Goal: Task Accomplishment & Management: Complete application form

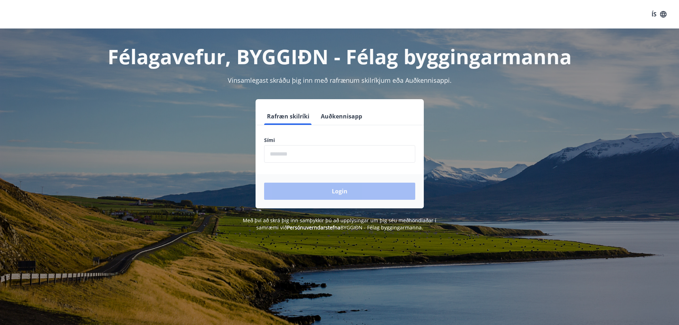
click at [323, 154] on input "phone" at bounding box center [339, 153] width 151 height 17
type input "********"
click at [322, 193] on button "Login" at bounding box center [339, 191] width 151 height 17
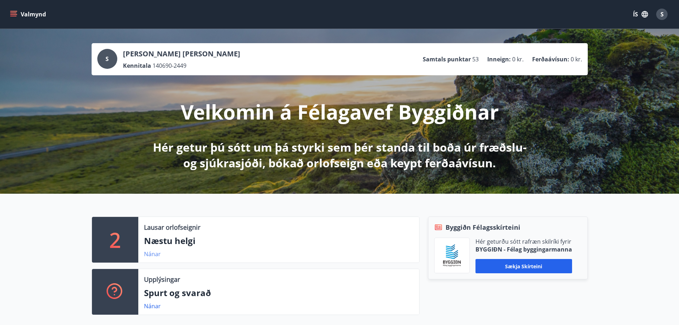
click at [155, 254] on link "Nánar" at bounding box center [152, 254] width 17 height 8
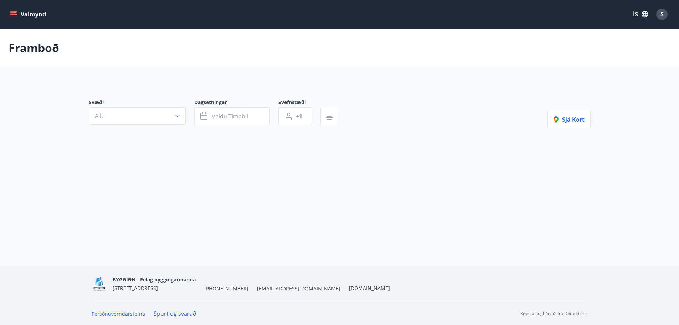
scroll to position [1, 0]
type input "*"
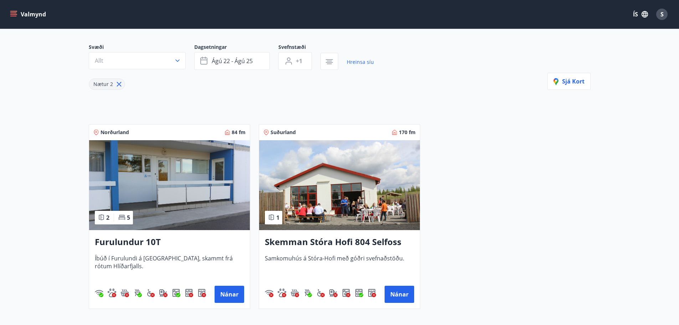
scroll to position [0, 0]
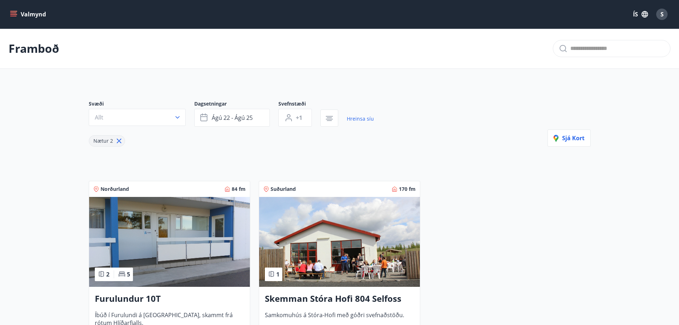
click at [18, 17] on button "Valmynd" at bounding box center [29, 14] width 40 height 13
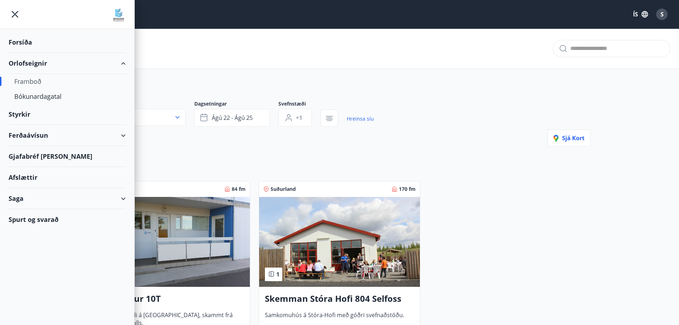
click at [18, 53] on div "Styrkir" at bounding box center [67, 42] width 117 height 21
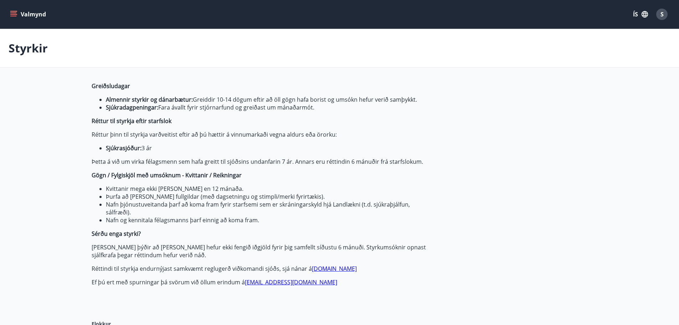
type input "***"
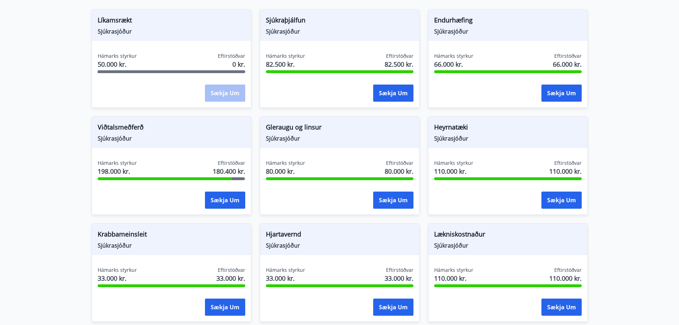
scroll to position [392, 0]
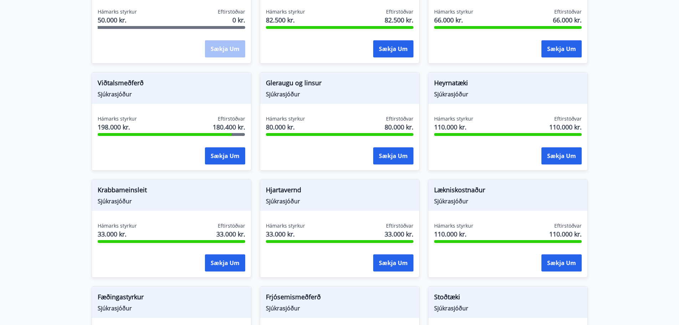
click at [462, 188] on span "Lækniskostnaður" at bounding box center [508, 191] width 148 height 12
drag, startPoint x: 462, startPoint y: 189, endPoint x: 458, endPoint y: 201, distance: 12.6
click at [462, 189] on span "Lækniskostnaður" at bounding box center [508, 191] width 148 height 12
click at [458, 201] on span "Sjúkrasjóður" at bounding box center [508, 201] width 148 height 8
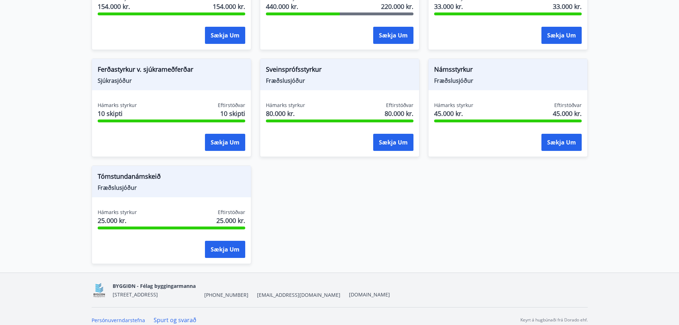
scroll to position [734, 0]
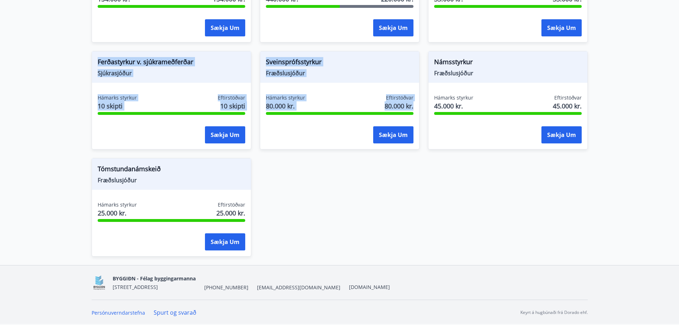
drag, startPoint x: 76, startPoint y: 57, endPoint x: 367, endPoint y: 210, distance: 328.6
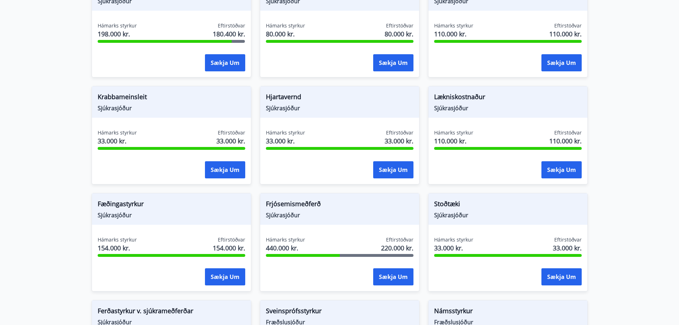
scroll to position [485, 0]
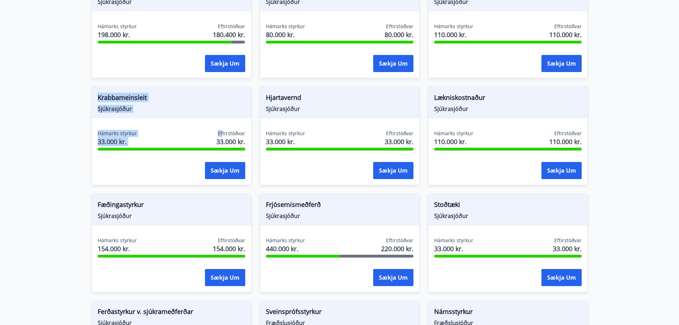
drag, startPoint x: 86, startPoint y: 97, endPoint x: 224, endPoint y: 137, distance: 142.8
click at [224, 137] on div "Krabbameinsleit Sjúkrasjóður Hámarks styrkur 33.000 kr. Eftirstöðvar 33.000 kr.…" at bounding box center [167, 131] width 168 height 107
click at [123, 108] on span "Sjúkrasjóður" at bounding box center [172, 109] width 148 height 8
drag, startPoint x: 94, startPoint y: 93, endPoint x: 250, endPoint y: 138, distance: 162.8
click at [250, 138] on div "Krabbameinsleit Sjúkrasjóður Hámarks styrkur 33.000 kr. Eftirstöðvar 33.000 kr.…" at bounding box center [172, 136] width 160 height 98
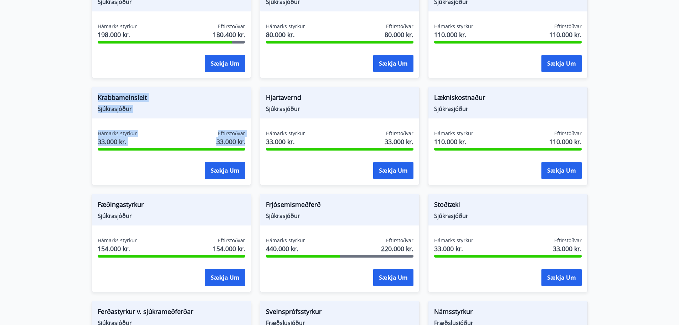
scroll to position [378, 0]
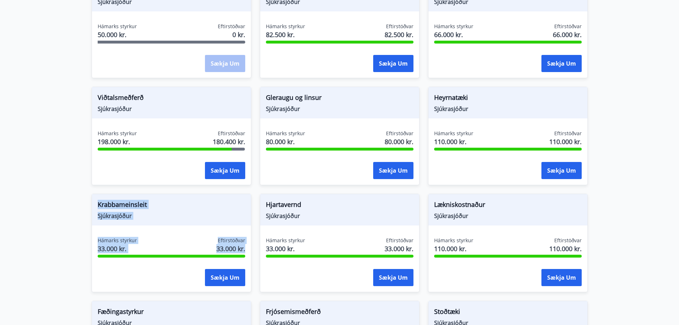
click at [81, 186] on main "Styrkir Greiðsludagar Almennir styrkir og dánarbætur: Greiddir 10-14 dögum efti…" at bounding box center [339, 136] width 679 height 970
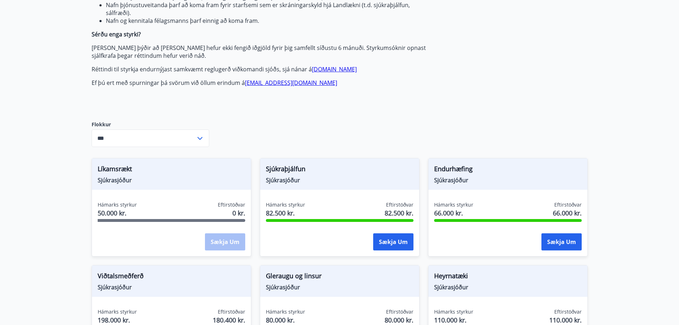
scroll to position [0, 0]
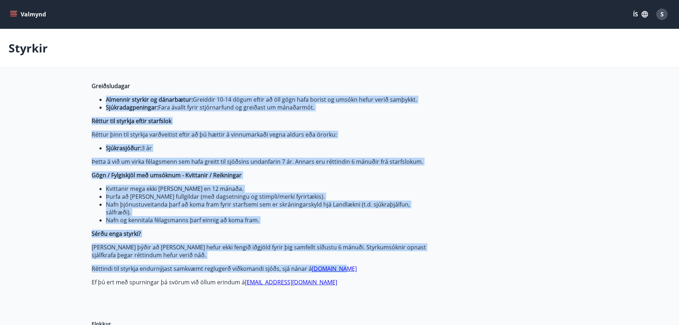
drag, startPoint x: 87, startPoint y: 90, endPoint x: 410, endPoint y: 267, distance: 368.6
click at [410, 266] on p "Réttindi til styrkja endurnýjast samkvæmt reglugerð viðkomandi sjóðs, sjá nánar…" at bounding box center [260, 269] width 337 height 8
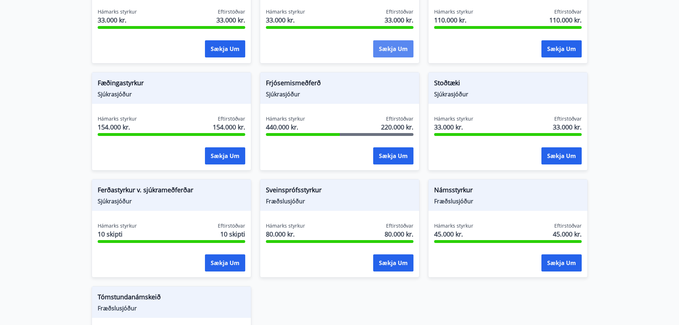
scroll to position [734, 0]
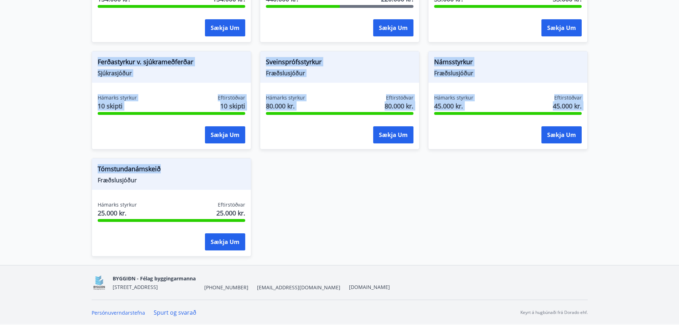
drag, startPoint x: 92, startPoint y: 62, endPoint x: 272, endPoint y: 175, distance: 212.7
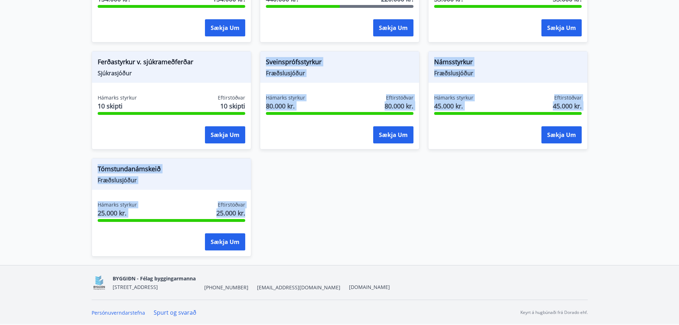
drag, startPoint x: 291, startPoint y: 254, endPoint x: 61, endPoint y: 101, distance: 276.4
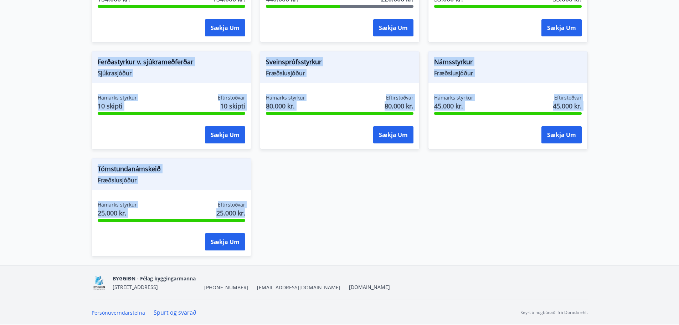
drag, startPoint x: 94, startPoint y: 56, endPoint x: 277, endPoint y: 246, distance: 263.5
drag, startPoint x: 284, startPoint y: 226, endPoint x: 89, endPoint y: 51, distance: 262.1
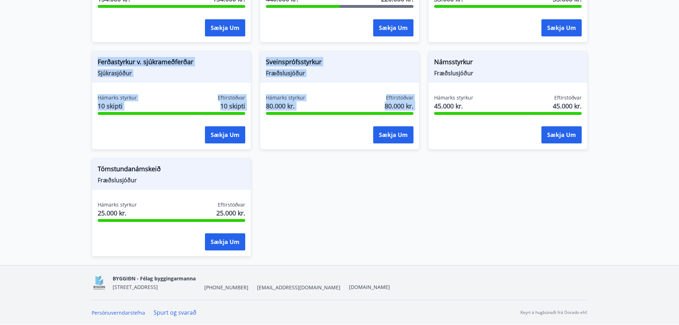
drag, startPoint x: 81, startPoint y: 56, endPoint x: 409, endPoint y: 247, distance: 379.5
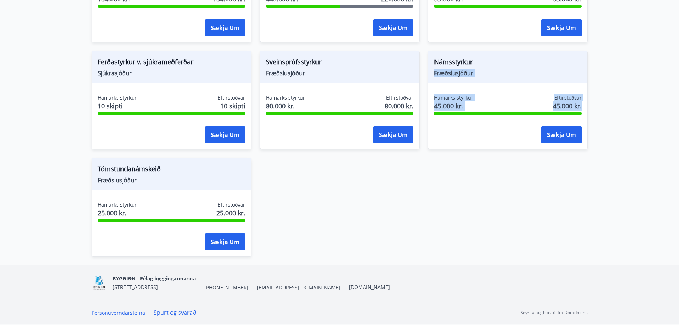
drag, startPoint x: 590, startPoint y: 54, endPoint x: 511, endPoint y: 133, distance: 111.9
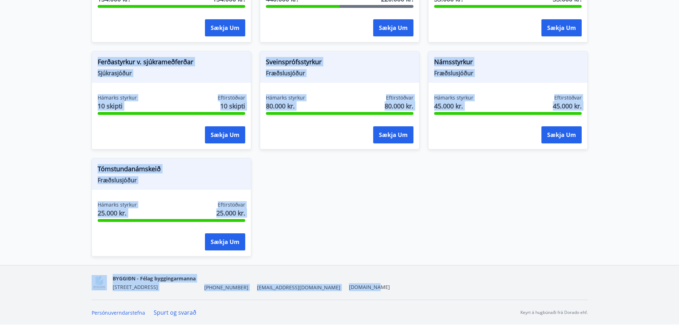
drag, startPoint x: 62, startPoint y: 56, endPoint x: 365, endPoint y: 239, distance: 354.5
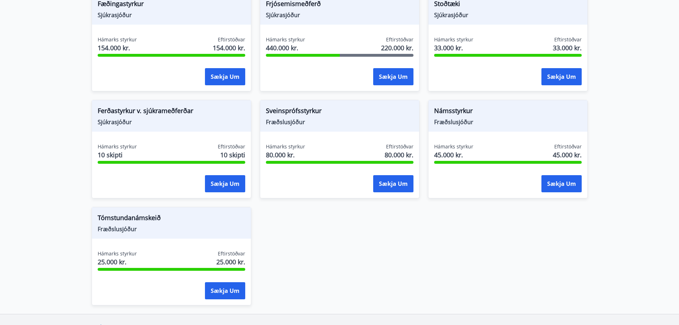
scroll to position [698, 0]
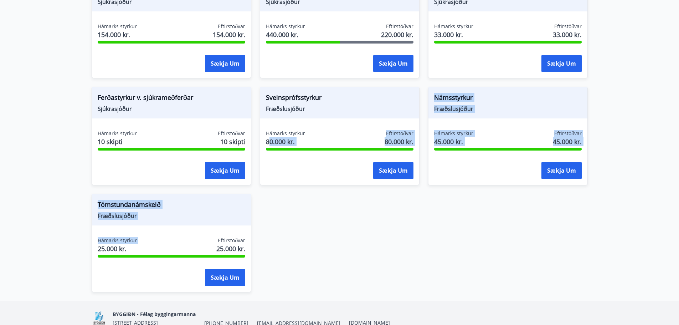
drag, startPoint x: 70, startPoint y: 248, endPoint x: 324, endPoint y: 129, distance: 280.7
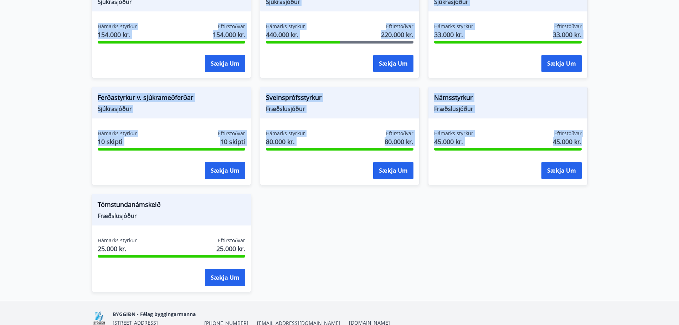
drag, startPoint x: 575, startPoint y: 232, endPoint x: 63, endPoint y: 19, distance: 554.4
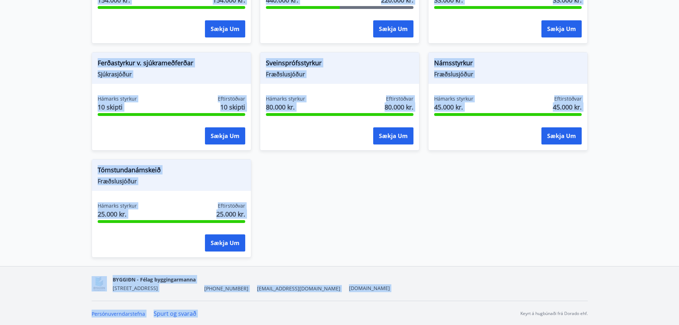
scroll to position [734, 0]
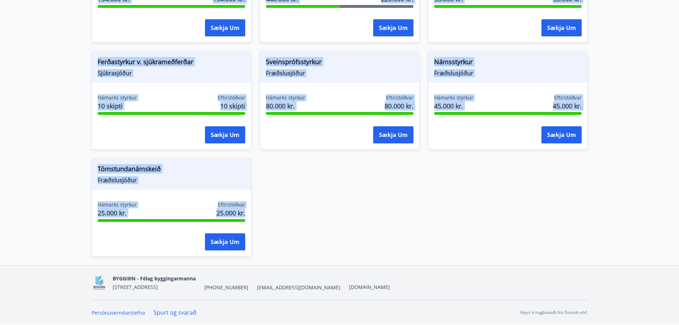
drag, startPoint x: 89, startPoint y: 57, endPoint x: 259, endPoint y: 247, distance: 254.8
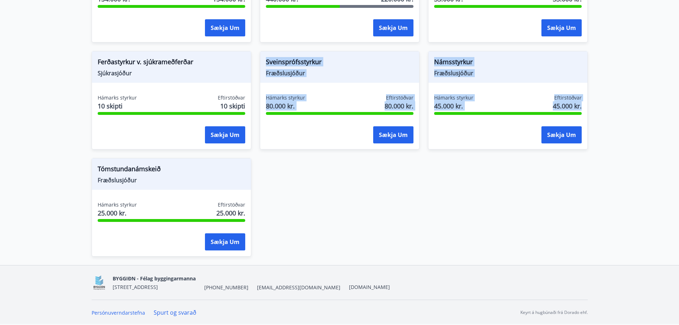
drag, startPoint x: 605, startPoint y: 208, endPoint x: 195, endPoint y: 42, distance: 442.7
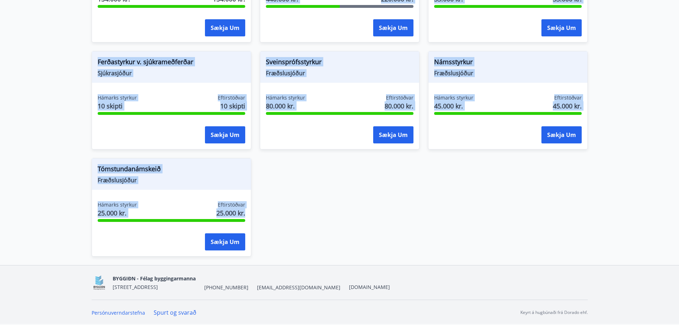
drag, startPoint x: 71, startPoint y: 246, endPoint x: 125, endPoint y: 39, distance: 213.8
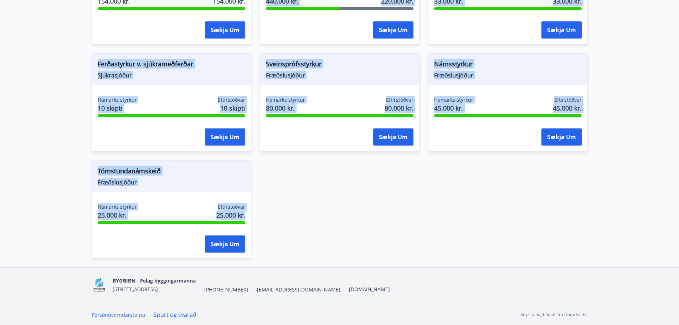
scroll to position [556, 0]
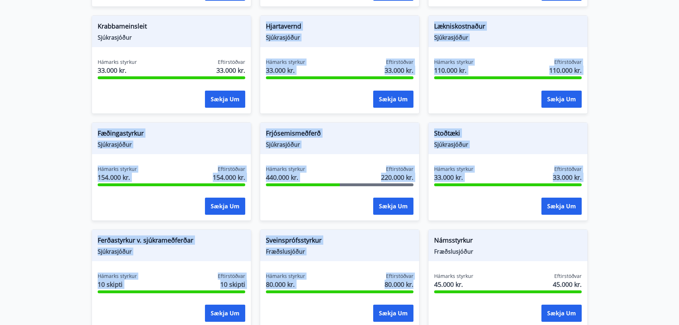
drag, startPoint x: 74, startPoint y: 109, endPoint x: 355, endPoint y: 303, distance: 341.4
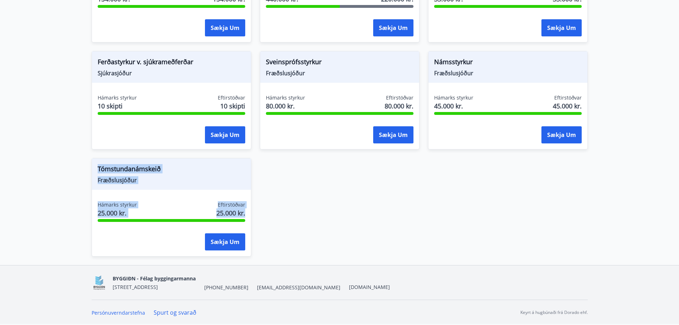
drag, startPoint x: 60, startPoint y: 220, endPoint x: 494, endPoint y: 174, distance: 436.7
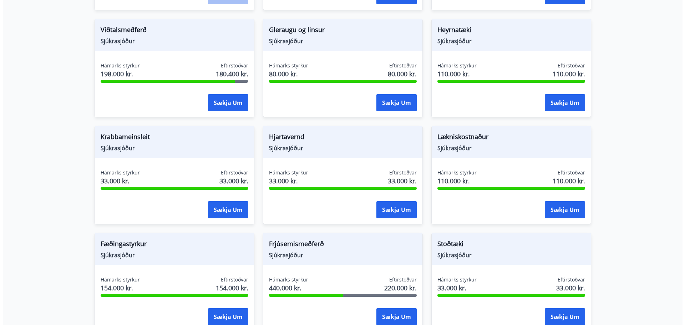
scroll to position [449, 0]
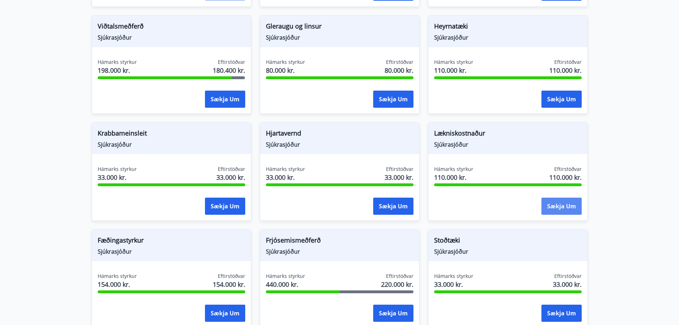
click at [556, 210] on button "Sækja um" at bounding box center [562, 206] width 40 height 17
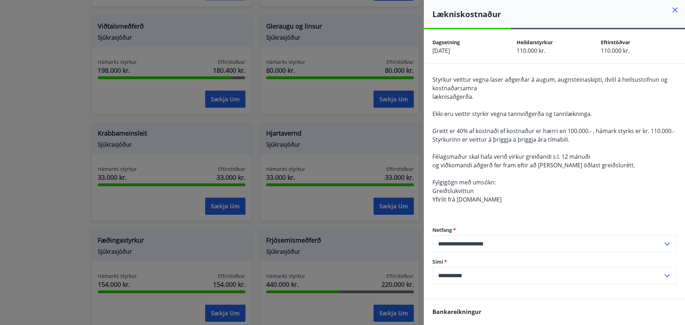
click at [457, 80] on span "Styrkur veittur vegna laser aðgerðar á augum, augnsteinaskipti, dvöl á heilsust…" at bounding box center [549, 84] width 235 height 16
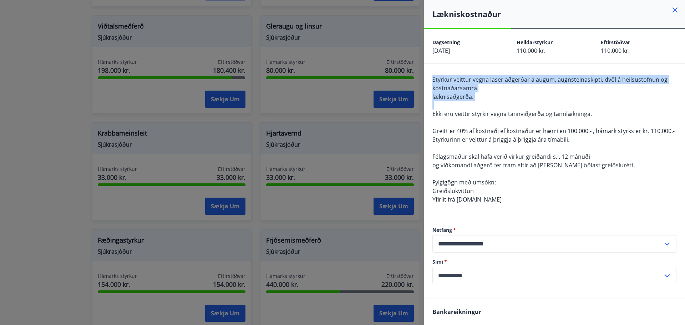
drag, startPoint x: 457, startPoint y: 80, endPoint x: 478, endPoint y: 102, distance: 31.0
click at [478, 102] on div "Styrkur veittur vegna laser aðgerðar á augum, augnsteinaskipti, dvöl á heilsust…" at bounding box center [554, 143] width 244 height 137
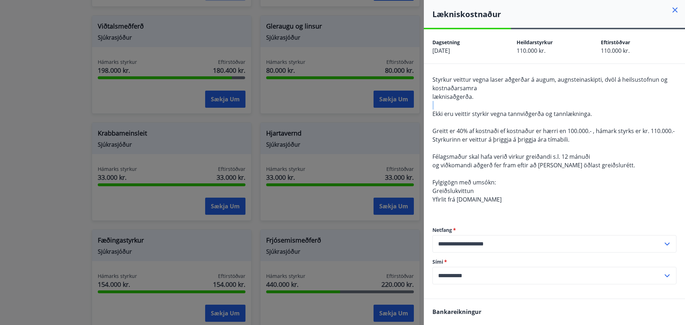
click at [478, 102] on div "Styrkur veittur vegna laser aðgerðar á augum, augnsteinaskipti, dvöl á heilsust…" at bounding box center [554, 143] width 244 height 137
click at [459, 91] on span "Styrkur veittur vegna laser aðgerðar á augum, augnsteinaskipti, dvöl á heilsust…" at bounding box center [549, 84] width 235 height 16
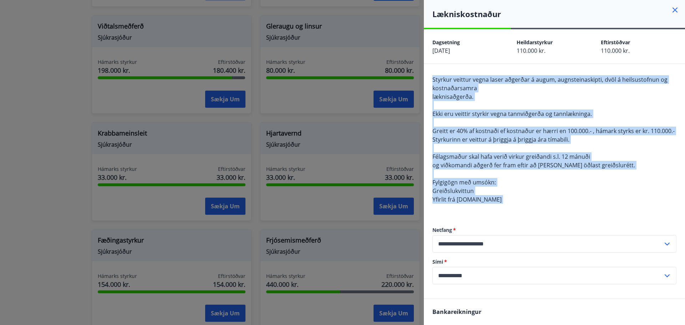
drag, startPoint x: 459, startPoint y: 91, endPoint x: 483, endPoint y: 210, distance: 121.5
click at [483, 210] on div "Styrkur veittur vegna laser aðgerðar á augum, augnsteinaskipti, dvöl á heilsust…" at bounding box center [554, 143] width 244 height 137
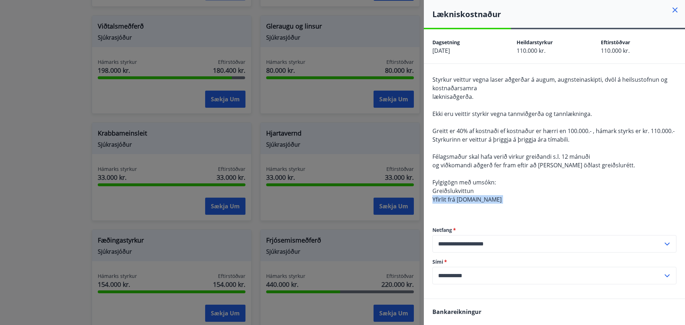
click at [483, 210] on div "Styrkur veittur vegna laser aðgerðar á augum, augnsteinaskipti, dvöl á heilsust…" at bounding box center [554, 143] width 244 height 137
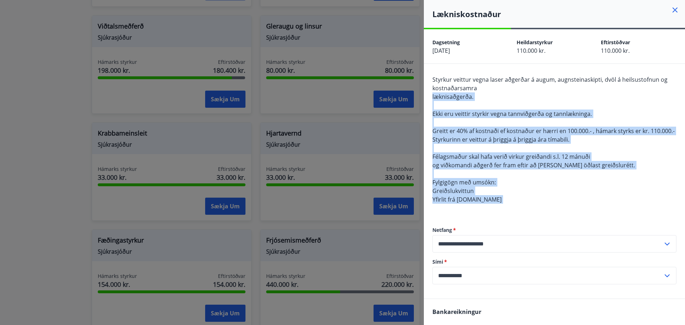
drag, startPoint x: 483, startPoint y: 210, endPoint x: 461, endPoint y: 94, distance: 118.7
click at [461, 94] on div "Styrkur veittur vegna laser aðgerðar á augum, augnsteinaskipti, dvöl á heilsust…" at bounding box center [554, 143] width 244 height 137
click at [461, 93] on span "læknisaðgerða." at bounding box center [452, 97] width 41 height 8
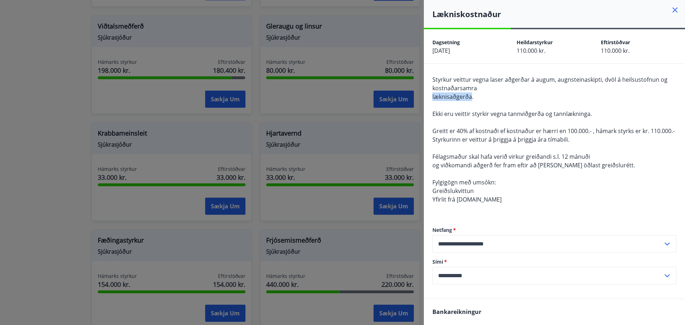
click at [461, 93] on span "læknisaðgerða." at bounding box center [452, 97] width 41 height 8
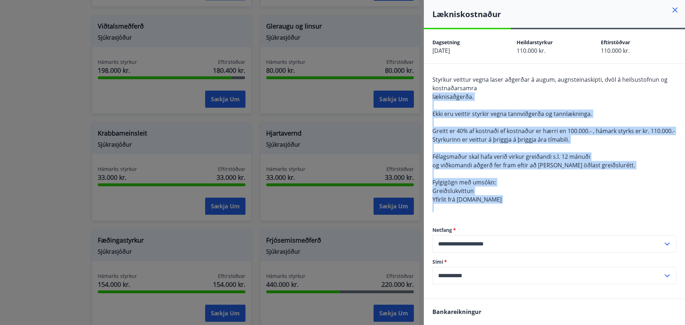
drag, startPoint x: 461, startPoint y: 93, endPoint x: 484, endPoint y: 213, distance: 121.6
click at [484, 212] on div "Styrkur veittur vegna laser aðgerðar á augum, augnsteinaskipti, dvöl á heilsust…" at bounding box center [554, 143] width 244 height 137
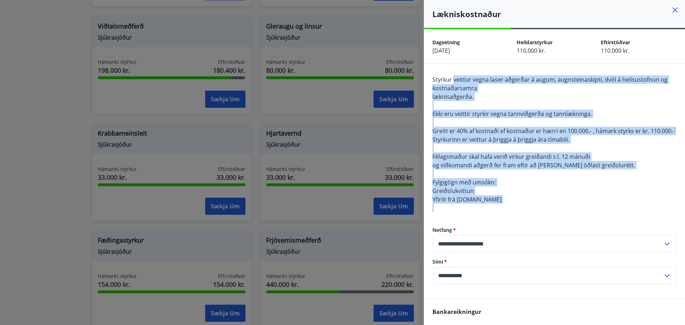
drag, startPoint x: 484, startPoint y: 213, endPoint x: 456, endPoint y: 66, distance: 148.9
click at [456, 66] on div "**********" at bounding box center [554, 181] width 261 height 235
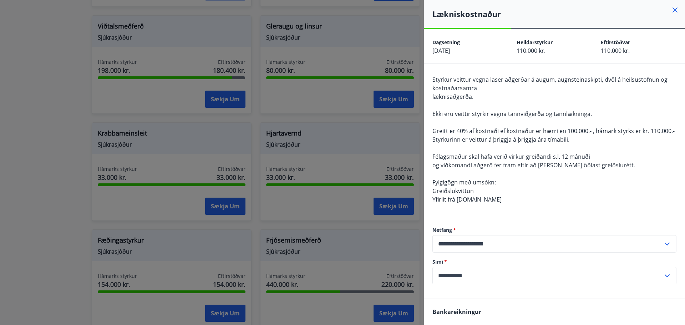
click at [468, 203] on span "Yfirlit frá sjukra.is" at bounding box center [466, 199] width 69 height 8
click at [516, 200] on div "Styrkur veittur vegna laser aðgerðar á augum, augnsteinaskipti, dvöl á heilsust…" at bounding box center [554, 143] width 244 height 137
click at [524, 169] on span "og viðkomandi aðgerð fer fram eftir að hann öðlast greiðslurétt." at bounding box center [533, 165] width 203 height 8
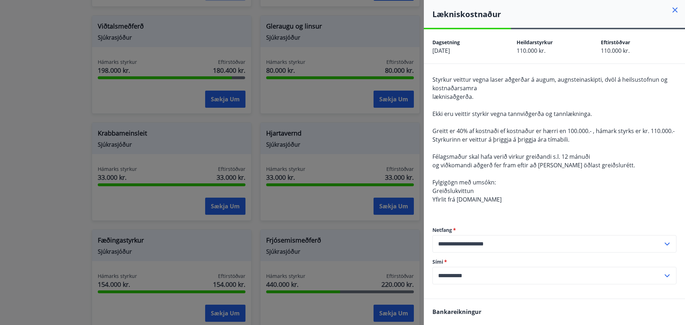
click at [91, 115] on div at bounding box center [342, 162] width 685 height 325
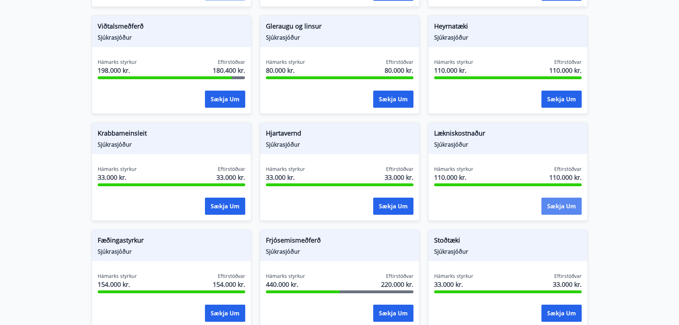
click at [557, 208] on button "Sækja um" at bounding box center [562, 206] width 40 height 17
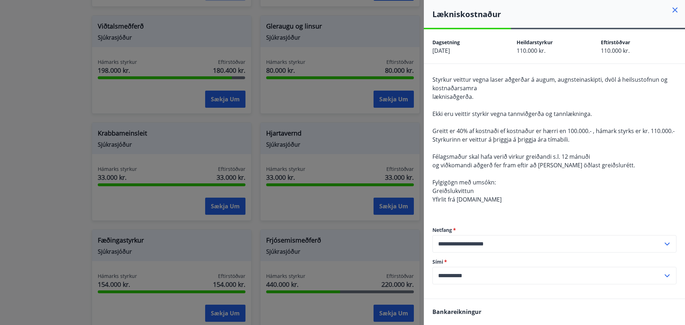
click at [453, 82] on span "Styrkur veittur vegna laser aðgerðar á augum, augnsteinaskipti, dvöl á heilsust…" at bounding box center [549, 84] width 235 height 16
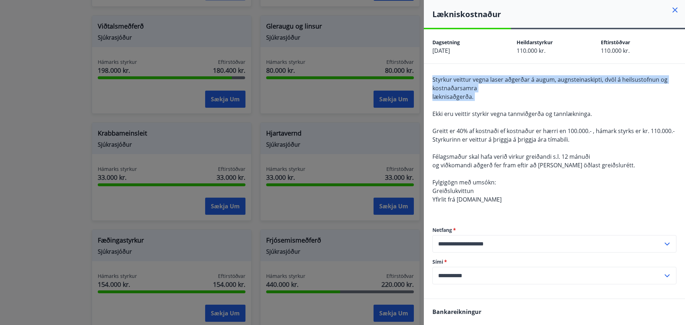
drag, startPoint x: 453, startPoint y: 82, endPoint x: 462, endPoint y: 96, distance: 16.2
click at [462, 96] on span "Styrkur veittur vegna laser aðgerðar á augum, augnsteinaskipti, dvöl á heilsust…" at bounding box center [553, 140] width 242 height 128
click at [462, 96] on span "læknisaðgerða." at bounding box center [452, 97] width 41 height 8
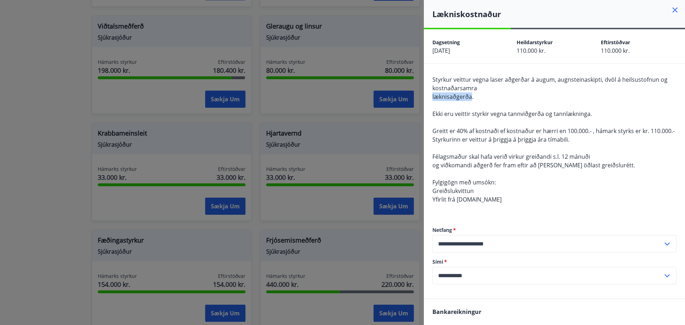
click at [462, 96] on span "læknisaðgerða." at bounding box center [452, 97] width 41 height 8
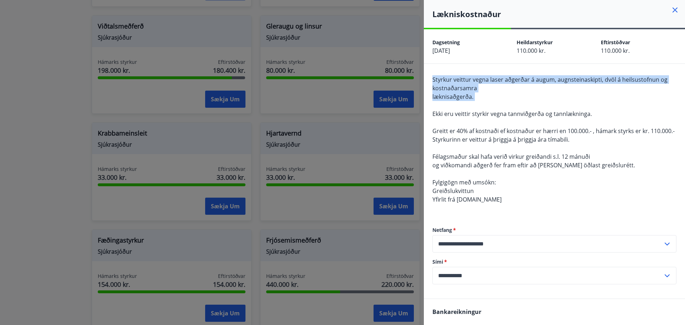
drag, startPoint x: 462, startPoint y: 96, endPoint x: 451, endPoint y: 84, distance: 16.4
click at [451, 84] on div "Styrkur veittur vegna laser aðgerðar á augum, augnsteinaskipti, dvöl á heilsust…" at bounding box center [554, 143] width 244 height 137
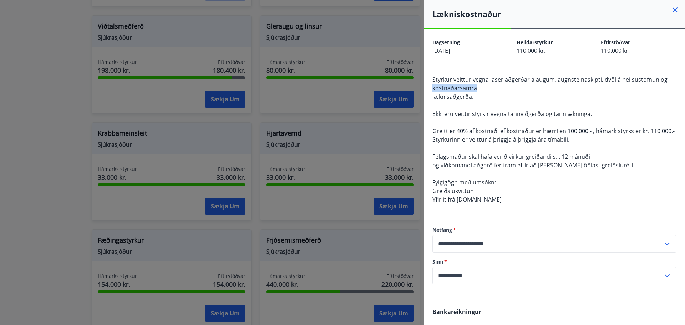
click at [451, 84] on div "Styrkur veittur vegna laser aðgerðar á augum, augnsteinaskipti, dvöl á heilsust…" at bounding box center [554, 143] width 244 height 137
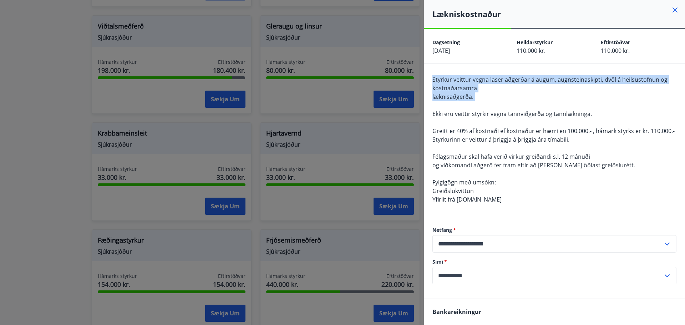
drag, startPoint x: 451, startPoint y: 84, endPoint x: 457, endPoint y: 95, distance: 12.6
click at [457, 95] on div "Styrkur veittur vegna laser aðgerðar á augum, augnsteinaskipti, dvöl á heilsust…" at bounding box center [554, 143] width 244 height 137
click at [457, 95] on span "læknisaðgerða." at bounding box center [452, 97] width 41 height 8
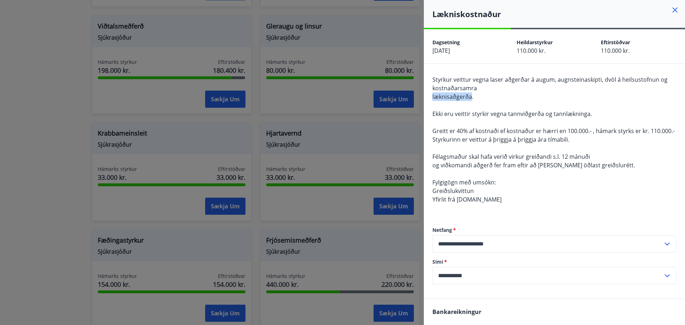
click at [457, 95] on span "læknisaðgerða." at bounding box center [452, 97] width 41 height 8
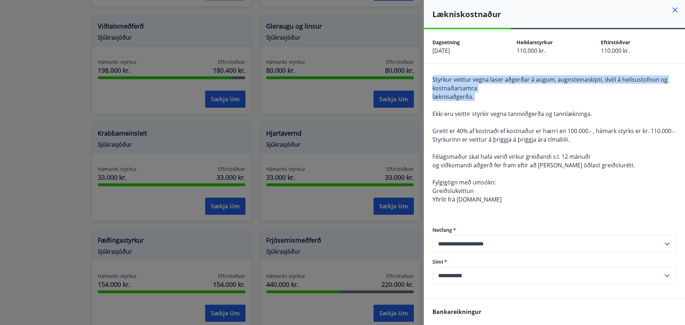
drag, startPoint x: 457, startPoint y: 95, endPoint x: 452, endPoint y: 80, distance: 16.1
click at [452, 80] on span "Styrkur veittur vegna laser aðgerðar á augum, augnsteinaskipti, dvöl á heilsust…" at bounding box center [553, 140] width 242 height 128
click at [452, 80] on span "Styrkur veittur vegna laser aðgerðar á augum, augnsteinaskipti, dvöl á heilsust…" at bounding box center [549, 84] width 235 height 16
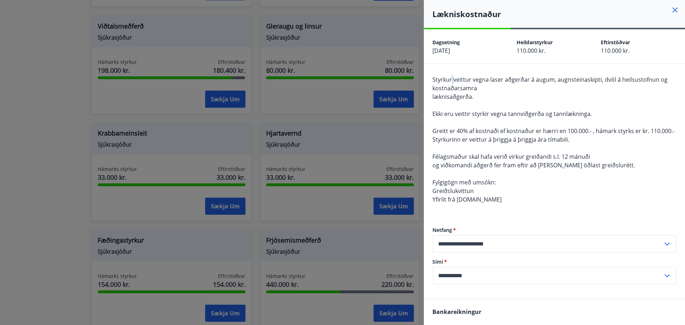
click at [452, 80] on span "Styrkur veittur vegna laser aðgerðar á augum, augnsteinaskipti, dvöl á heilsust…" at bounding box center [549, 84] width 235 height 16
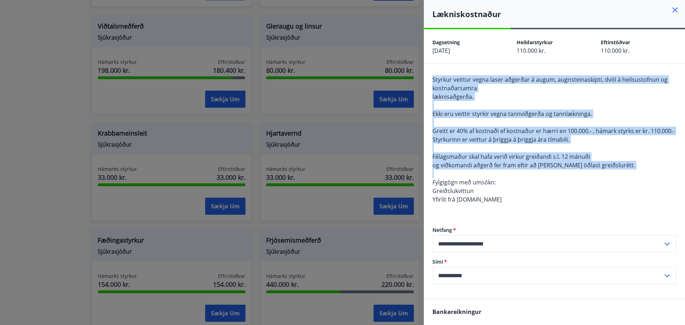
drag, startPoint x: 452, startPoint y: 80, endPoint x: 500, endPoint y: 183, distance: 114.4
click at [500, 183] on div "Styrkur veittur vegna laser aðgerðar á augum, augnsteinaskipti, dvöl á heilsust…" at bounding box center [554, 143] width 244 height 137
drag, startPoint x: 500, startPoint y: 183, endPoint x: 509, endPoint y: 197, distance: 16.2
click at [500, 183] on div "Styrkur veittur vegna laser aðgerðar á augum, augnsteinaskipti, dvöl á heilsust…" at bounding box center [554, 143] width 244 height 137
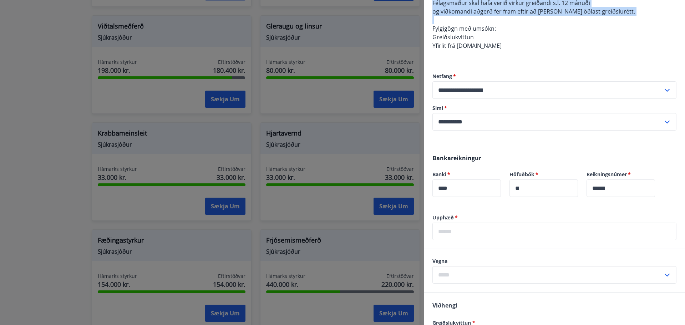
scroll to position [178, 0]
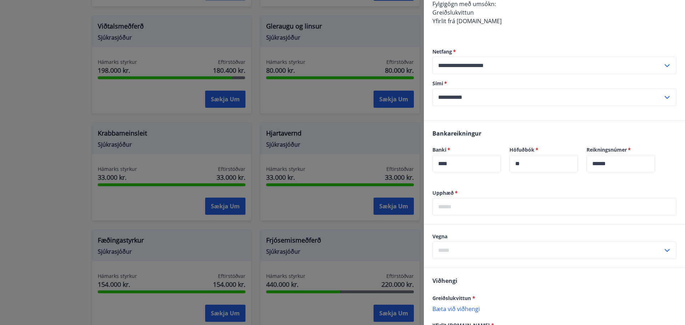
click at [487, 106] on input "**********" at bounding box center [547, 96] width 230 height 17
click at [476, 119] on li "354-8248449" at bounding box center [554, 112] width 243 height 13
type input "**********"
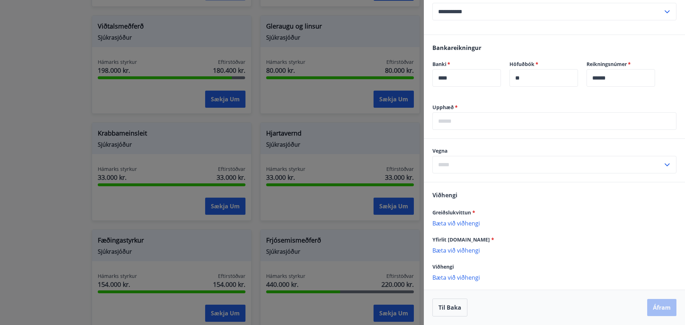
scroll to position [272, 0]
click at [471, 249] on p "Bæta við viðhengi" at bounding box center [554, 249] width 244 height 7
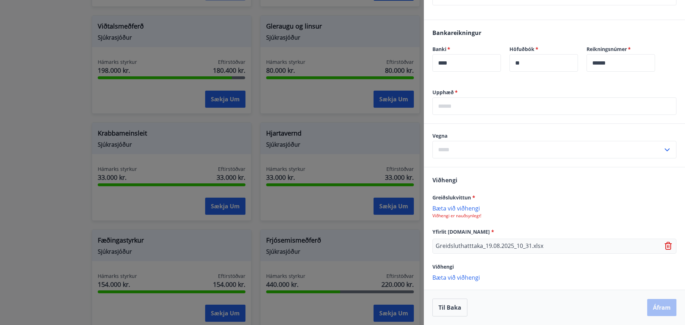
scroll to position [287, 0]
click at [461, 206] on p "Bæta við viðhengi" at bounding box center [554, 207] width 244 height 7
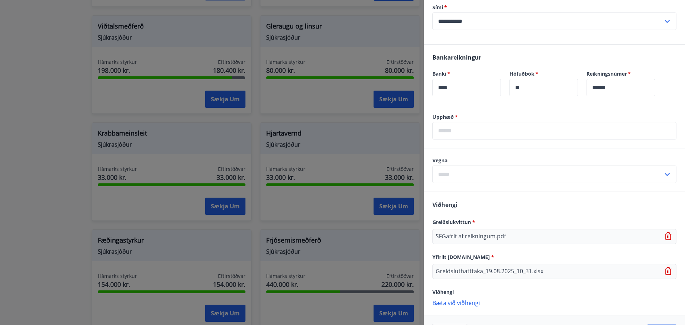
scroll to position [288, 0]
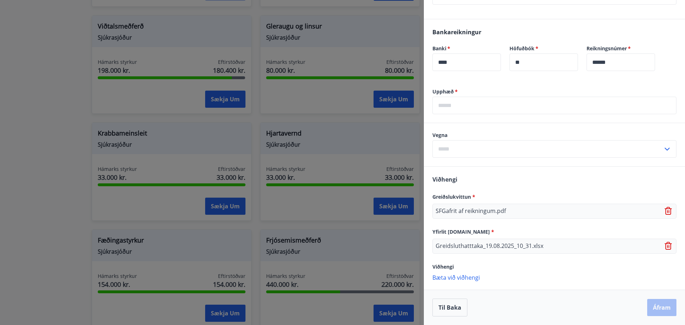
click at [454, 280] on p "Bæta við viðhengi" at bounding box center [554, 276] width 244 height 7
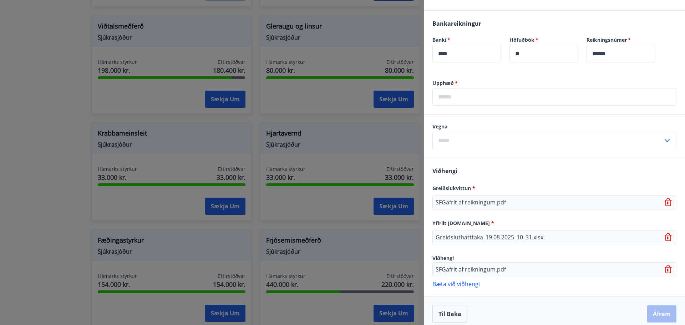
click at [665, 267] on icon at bounding box center [668, 267] width 6 height 1
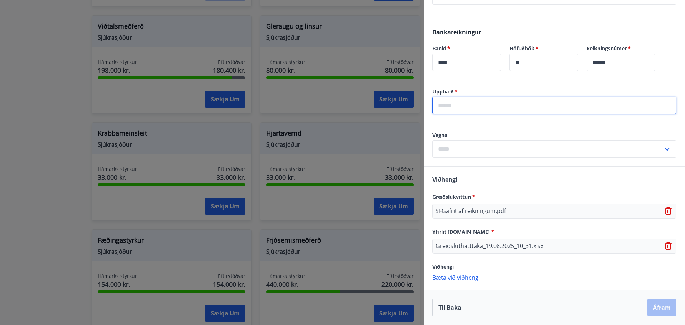
click at [461, 105] on input "text" at bounding box center [554, 105] width 244 height 17
type input "*****"
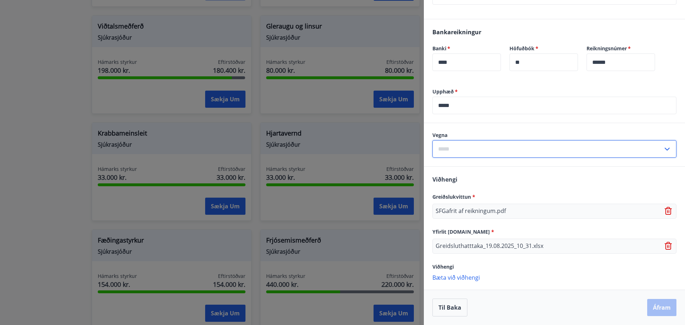
click at [466, 145] on input "text" at bounding box center [547, 148] width 230 height 17
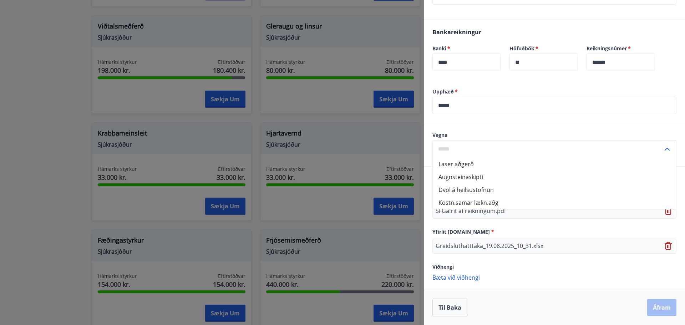
drag, startPoint x: 462, startPoint y: 204, endPoint x: 546, endPoint y: 95, distance: 137.0
click at [547, 91] on div "Upphæð   * ***** ​ Vegna Laser aðgerð Augnsteinaskipti Dvöl á heilsustofnun Kos…" at bounding box center [554, 206] width 261 height 237
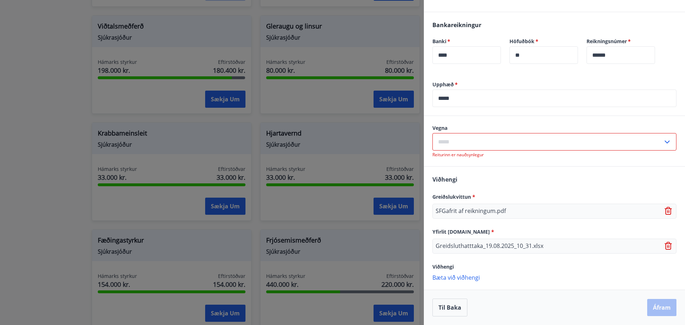
scroll to position [295, 0]
click at [512, 137] on input "text" at bounding box center [547, 141] width 230 height 17
click at [476, 196] on li "Kostn.samar lækn.aðg" at bounding box center [554, 195] width 243 height 13
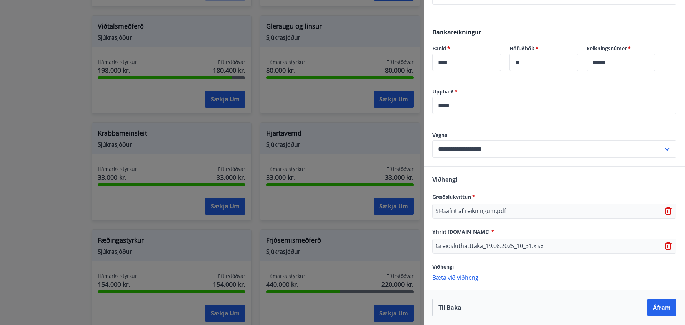
scroll to position [288, 0]
click at [651, 306] on button "Áfram" at bounding box center [661, 307] width 29 height 17
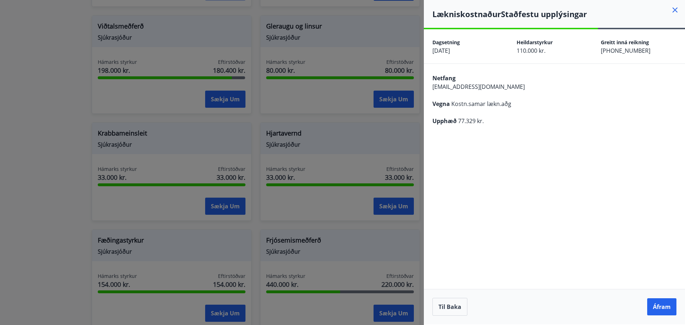
scroll to position [0, 0]
click at [460, 85] on span "sturlafreyr@gmail.com" at bounding box center [478, 87] width 92 height 8
click at [539, 183] on div "**********" at bounding box center [554, 176] width 261 height 295
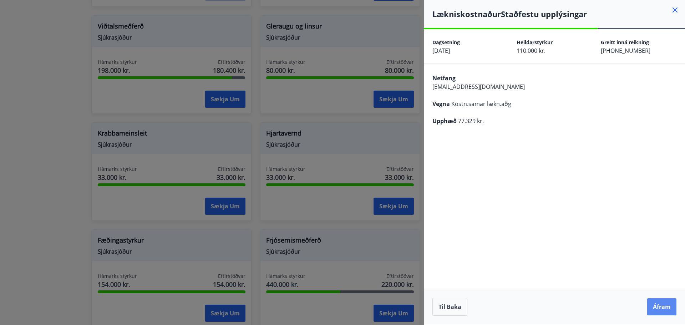
click at [654, 305] on button "Áfram" at bounding box center [661, 306] width 29 height 17
click at [665, 36] on icon "Close" at bounding box center [669, 35] width 9 height 9
click at [656, 303] on button "Áfram" at bounding box center [661, 306] width 29 height 17
click at [667, 313] on button "Áfram" at bounding box center [661, 306] width 29 height 17
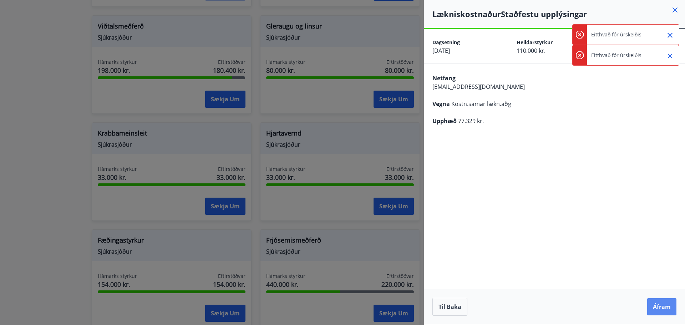
click at [665, 310] on button "Áfram" at bounding box center [661, 306] width 29 height 17
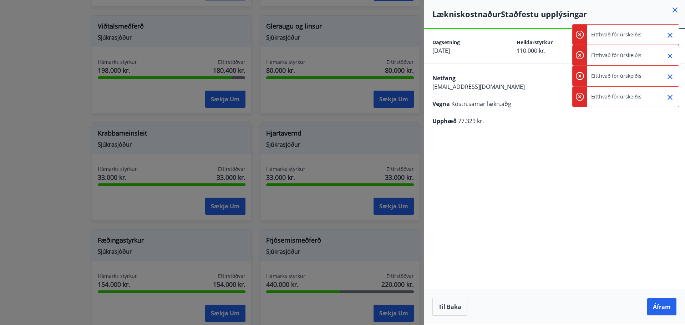
click at [665, 310] on button "Áfram" at bounding box center [661, 306] width 29 height 17
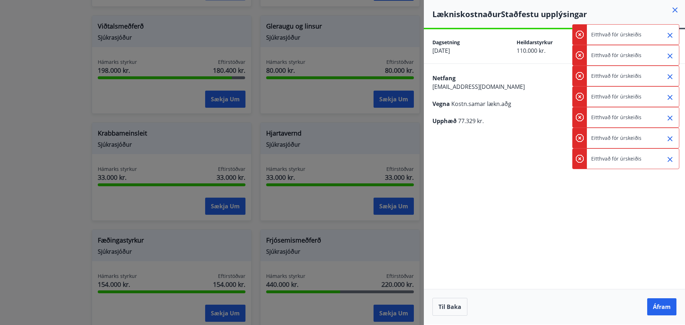
click at [665, 310] on button "Áfram" at bounding box center [661, 306] width 29 height 17
click at [668, 189] on div at bounding box center [667, 179] width 18 height 20
click at [669, 183] on icon "Close" at bounding box center [669, 180] width 9 height 9
drag, startPoint x: 669, startPoint y: 172, endPoint x: 669, endPoint y: 168, distance: 3.9
click at [669, 172] on div "**********" at bounding box center [554, 176] width 261 height 295
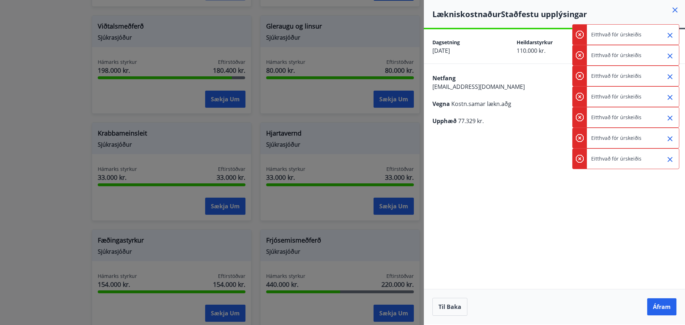
click at [669, 165] on div at bounding box center [667, 159] width 18 height 20
click at [669, 156] on icon "Close" at bounding box center [669, 159] width 9 height 9
click at [669, 155] on div "**********" at bounding box center [554, 176] width 261 height 295
click at [666, 123] on button "Close" at bounding box center [670, 118] width 12 height 12
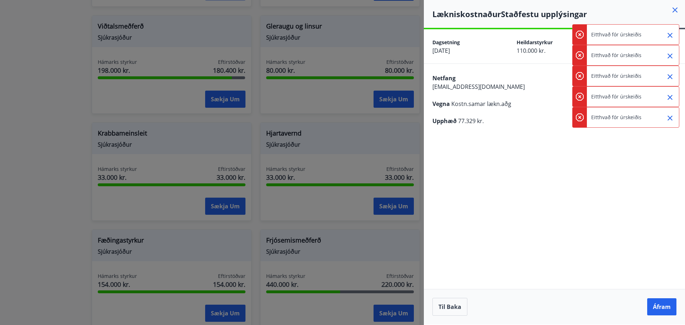
click at [666, 111] on div at bounding box center [667, 117] width 18 height 20
click at [667, 98] on icon "Close" at bounding box center [669, 97] width 9 height 9
click at [667, 73] on icon "Close" at bounding box center [669, 76] width 9 height 9
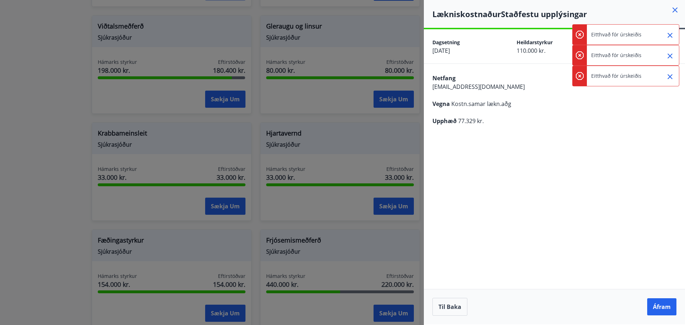
click at [667, 73] on icon "Close" at bounding box center [669, 76] width 9 height 9
click at [667, 72] on div "Netfang sturlafreyr@gmail.com Vegna Kostn.samar lækn.aðg Upphæð 77.329 kr." at bounding box center [554, 99] width 261 height 70
click at [667, 44] on div at bounding box center [667, 35] width 18 height 20
click at [668, 32] on icon "Close" at bounding box center [669, 35] width 9 height 9
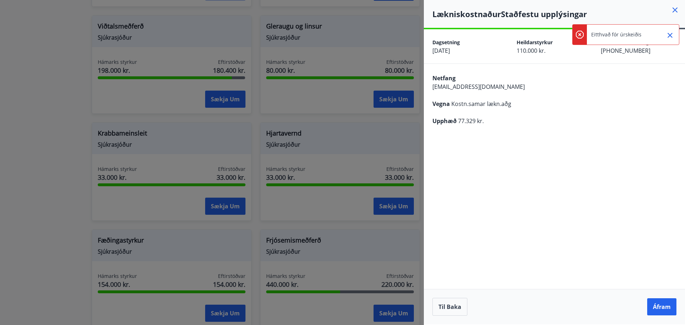
click at [670, 47] on div "Greitt inná reikning 0515-26-001822" at bounding box center [638, 46] width 76 height 17
click at [668, 35] on icon "Close" at bounding box center [669, 35] width 9 height 9
click at [621, 24] on div "Lækniskostnaður Staðfestu upplýsingar" at bounding box center [554, 14] width 261 height 28
click at [454, 303] on button "Til baka" at bounding box center [449, 307] width 35 height 18
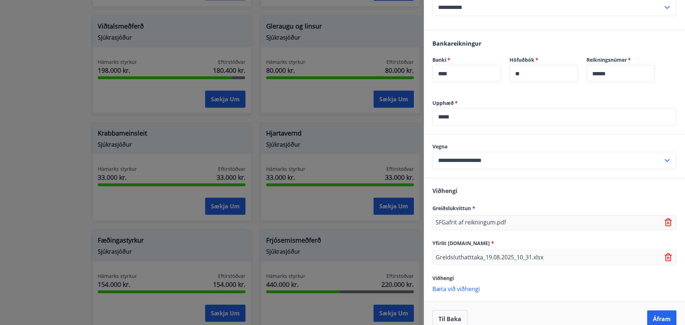
scroll to position [288, 0]
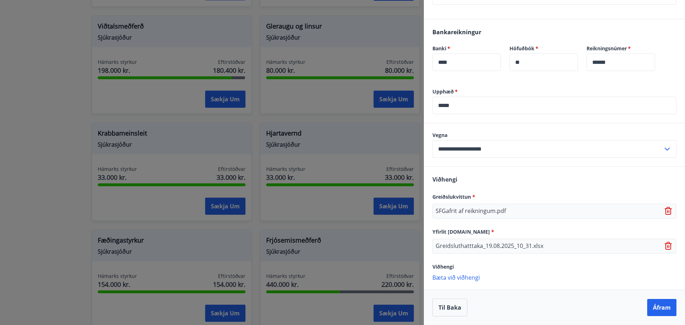
click at [488, 156] on input "**********" at bounding box center [547, 148] width 230 height 17
click at [546, 151] on input "**********" at bounding box center [547, 148] width 230 height 17
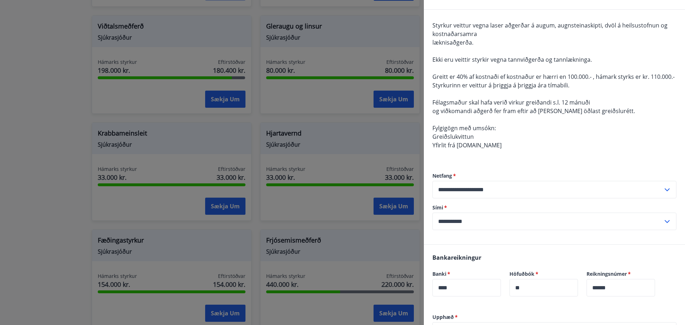
scroll to position [0, 0]
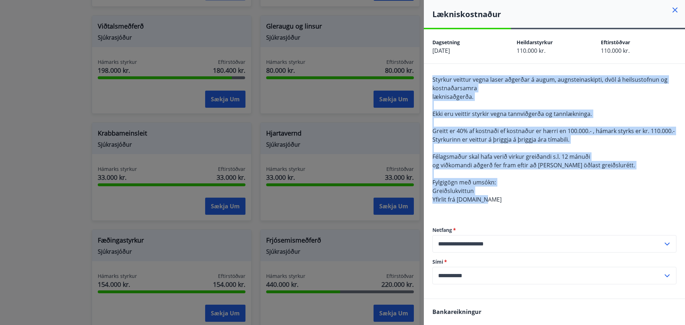
drag, startPoint x: 431, startPoint y: 77, endPoint x: 491, endPoint y: 209, distance: 144.7
click at [491, 209] on div "**********" at bounding box center [554, 181] width 261 height 235
click at [491, 209] on div "Styrkur veittur vegna laser aðgerðar á augum, augnsteinaskipti, dvöl á heilsust…" at bounding box center [554, 143] width 244 height 137
drag, startPoint x: 491, startPoint y: 209, endPoint x: 449, endPoint y: 81, distance: 134.7
click at [449, 81] on div "Styrkur veittur vegna laser aðgerðar á augum, augnsteinaskipti, dvöl á heilsust…" at bounding box center [554, 143] width 244 height 137
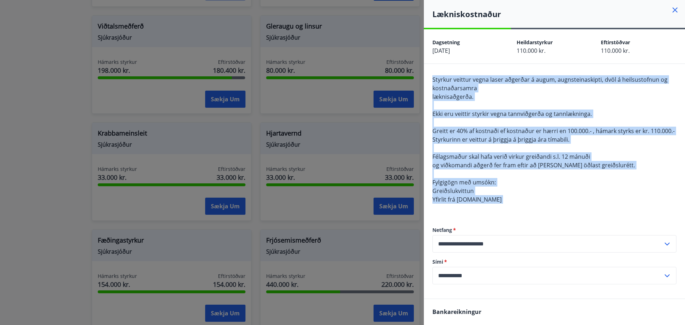
click at [505, 186] on div "Styrkur veittur vegna laser aðgerðar á augum, augnsteinaskipti, dvöl á heilsust…" at bounding box center [554, 143] width 244 height 137
click at [601, 110] on div "Styrkur veittur vegna laser aðgerðar á augum, augnsteinaskipti, dvöl á heilsust…" at bounding box center [554, 143] width 244 height 137
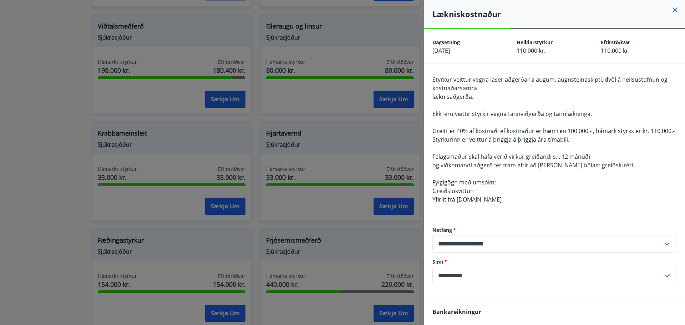
click at [451, 87] on span "Styrkur veittur vegna laser aðgerðar á augum, augnsteinaskipti, dvöl á heilsust…" at bounding box center [549, 84] width 235 height 16
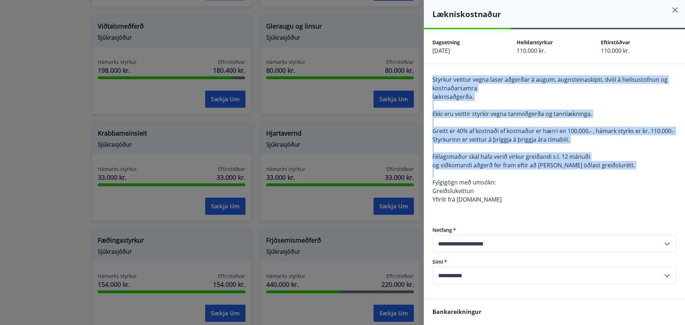
drag, startPoint x: 451, startPoint y: 87, endPoint x: 477, endPoint y: 178, distance: 94.8
click at [477, 178] on div "Styrkur veittur vegna laser aðgerðar á augum, augnsteinaskipti, dvöl á heilsust…" at bounding box center [554, 143] width 244 height 137
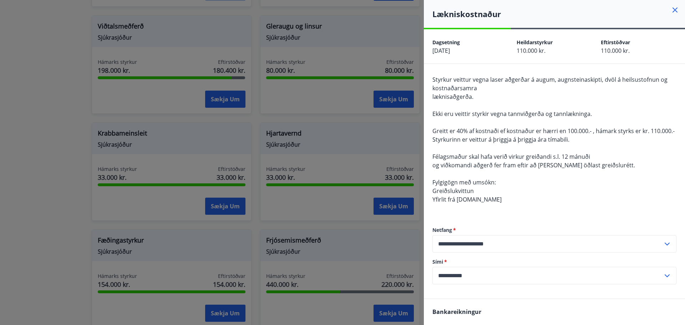
click at [508, 212] on div "Styrkur veittur vegna laser aðgerðar á augum, augnsteinaskipti, dvöl á heilsust…" at bounding box center [554, 143] width 244 height 137
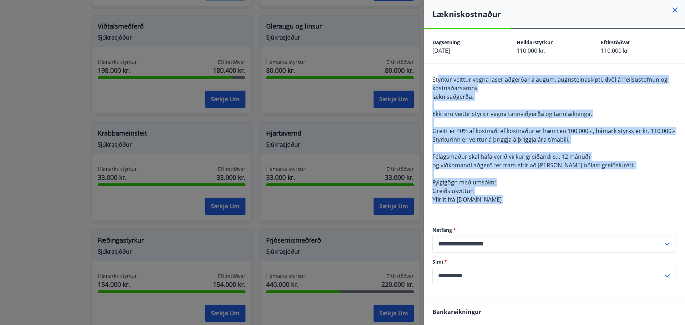
drag, startPoint x: 488, startPoint y: 213, endPoint x: 439, endPoint y: 71, distance: 149.5
click at [438, 72] on div "**********" at bounding box center [554, 181] width 261 height 235
click at [471, 83] on div "Styrkur veittur vegna laser aðgerðar á augum, augnsteinaskipti, dvöl á heilsust…" at bounding box center [554, 143] width 244 height 137
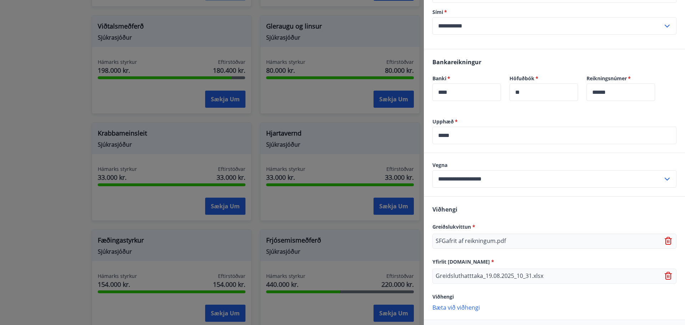
scroll to position [288, 0]
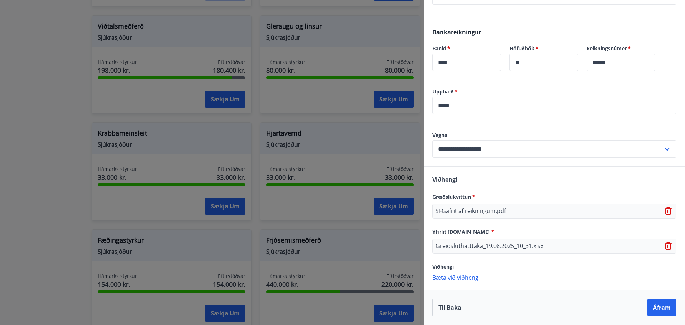
click at [507, 155] on input "**********" at bounding box center [547, 148] width 230 height 17
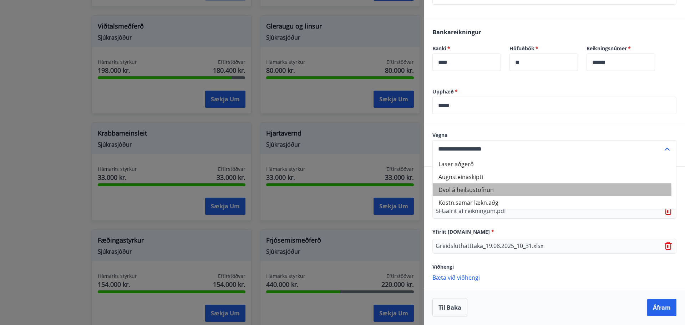
click at [495, 191] on li "Dvöl á heilsustofnun" at bounding box center [554, 189] width 243 height 13
type input "**********"
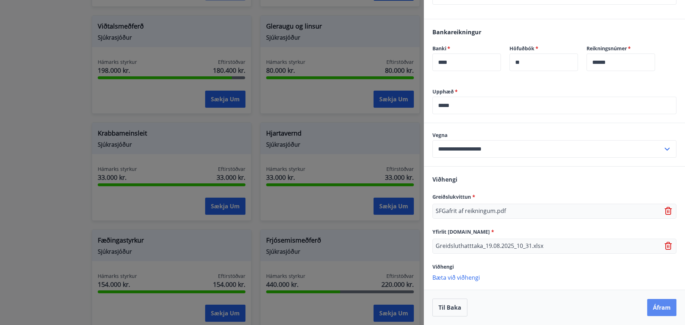
click at [643, 309] on div "Til baka Áfram" at bounding box center [554, 307] width 244 height 18
click at [658, 311] on button "Áfram" at bounding box center [661, 307] width 29 height 17
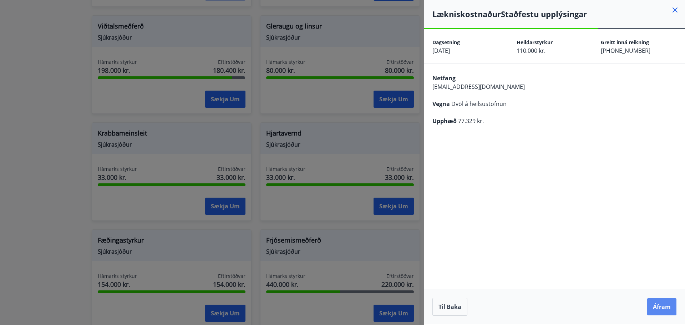
click at [661, 298] on button "Áfram" at bounding box center [661, 306] width 29 height 17
click at [668, 35] on icon "Close" at bounding box center [669, 35] width 9 height 9
click at [454, 312] on button "Til baka" at bounding box center [449, 307] width 35 height 18
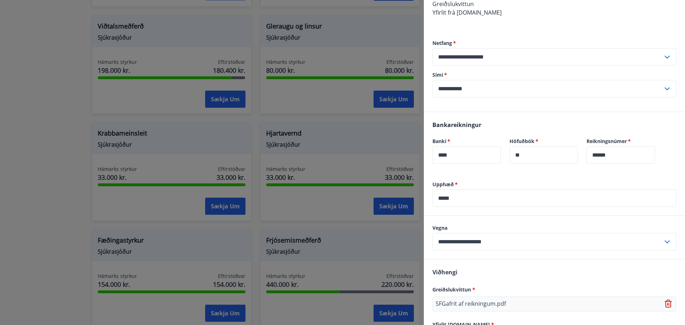
scroll to position [178, 0]
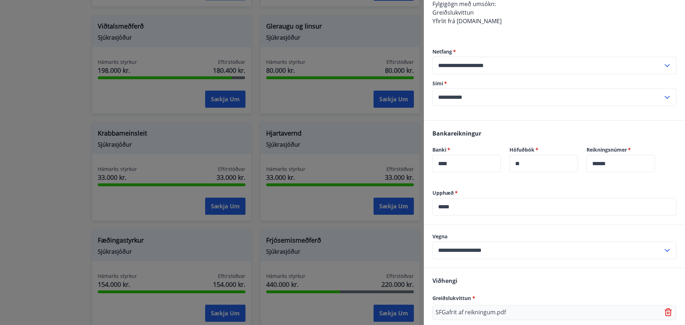
click at [483, 102] on input "**********" at bounding box center [547, 96] width 230 height 17
click at [501, 74] on input "**********" at bounding box center [547, 65] width 230 height 17
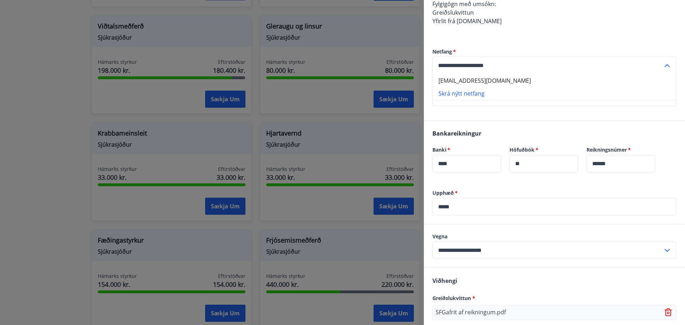
click at [501, 74] on input "**********" at bounding box center [547, 65] width 230 height 17
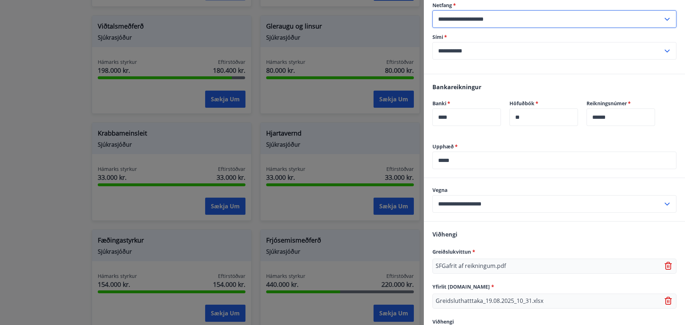
scroll to position [288, 0]
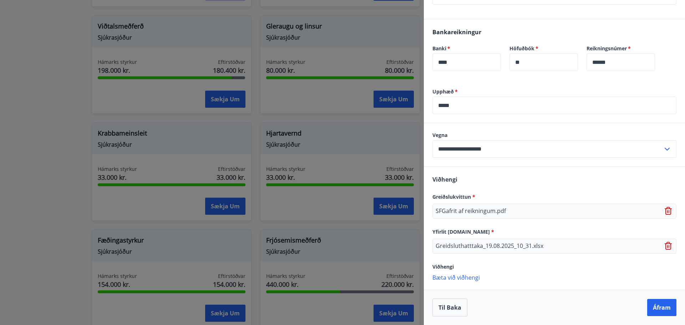
click at [444, 106] on input "*****" at bounding box center [554, 105] width 244 height 17
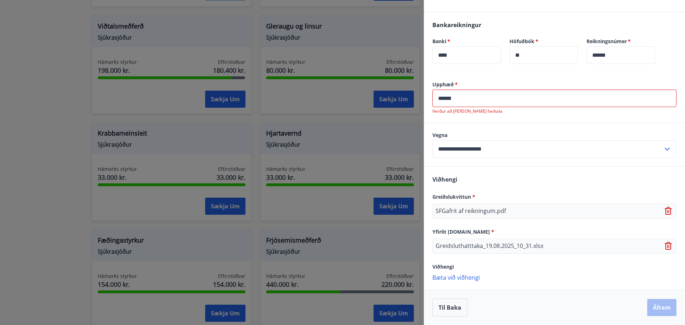
type input "*****"
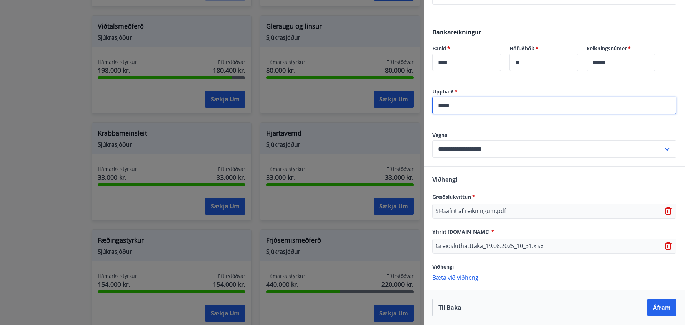
click at [461, 275] on p "Bæta við viðhengi" at bounding box center [554, 276] width 244 height 7
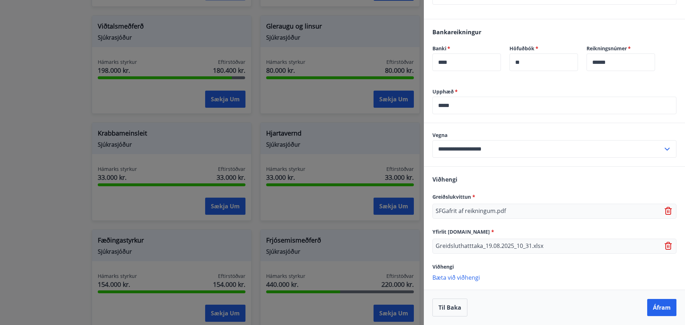
click at [465, 279] on p "Bæta við viðhengi" at bounding box center [554, 276] width 244 height 7
click at [665, 311] on button "Áfram" at bounding box center [661, 307] width 29 height 17
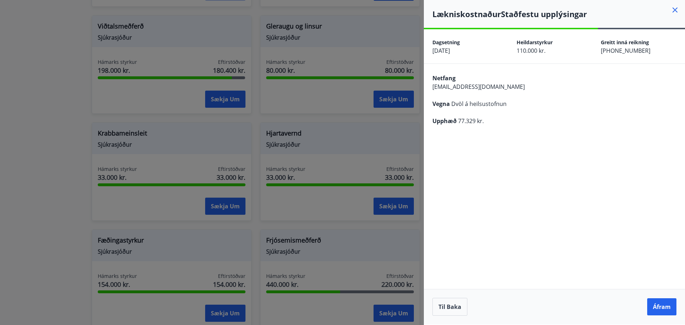
scroll to position [0, 0]
click at [651, 303] on button "Áfram" at bounding box center [661, 306] width 29 height 17
click at [669, 33] on icon "Close" at bounding box center [669, 35] width 9 height 9
click at [539, 133] on div "Netfang sturlafreyr@gmail.com Vegna Dvöl á heilsustofnun Upphæð 77.329 kr." at bounding box center [554, 99] width 261 height 70
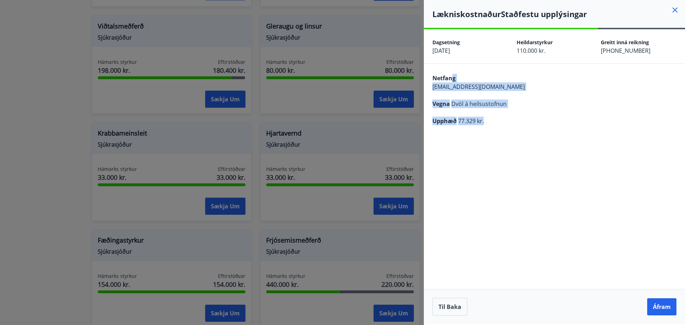
drag, startPoint x: 516, startPoint y: 133, endPoint x: 449, endPoint y: 67, distance: 94.5
click at [450, 67] on div "Netfang sturlafreyr@gmail.com Vegna Dvöl á heilsustofnun Upphæð 77.329 kr." at bounding box center [554, 99] width 261 height 70
click at [482, 92] on div "Netfang sturlafreyr@gmail.com Vegna Dvöl á heilsustofnun Upphæð 77.329 kr." at bounding box center [554, 99] width 261 height 70
click at [463, 73] on div "Netfang sturlafreyr@gmail.com Vegna Dvöl á heilsustofnun Upphæð 77.329 kr." at bounding box center [554, 99] width 261 height 70
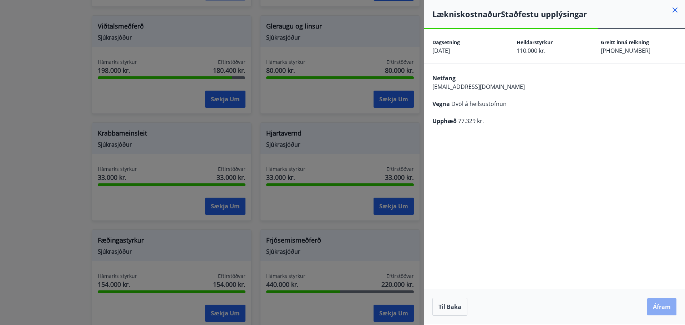
click at [655, 304] on button "Áfram" at bounding box center [661, 306] width 29 height 17
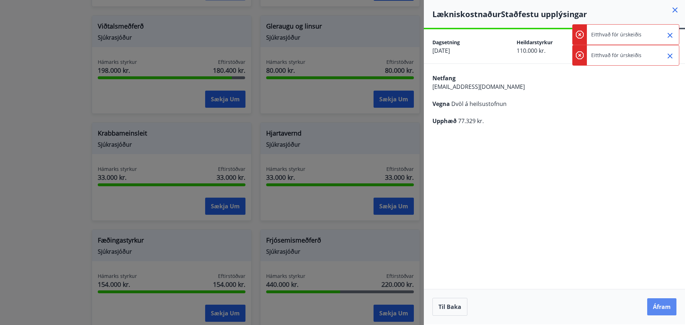
click at [656, 305] on button "Áfram" at bounding box center [661, 306] width 29 height 17
click at [670, 34] on icon "Close" at bounding box center [669, 35] width 9 height 9
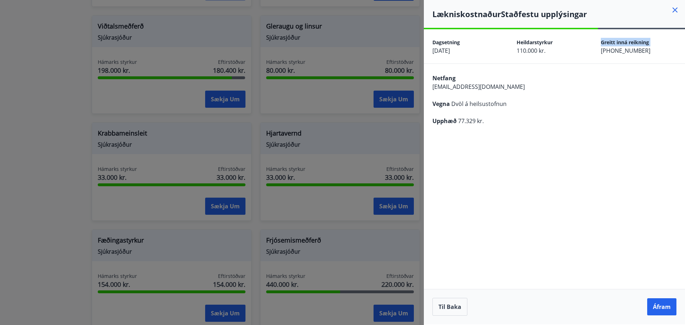
click at [670, 34] on div "Dagsetning 19.08.2025 Heildarstyrkur 110.000 kr. Greitt inná reikning 0515-26-0…" at bounding box center [554, 46] width 261 height 34
click at [675, 14] on icon at bounding box center [674, 10] width 9 height 9
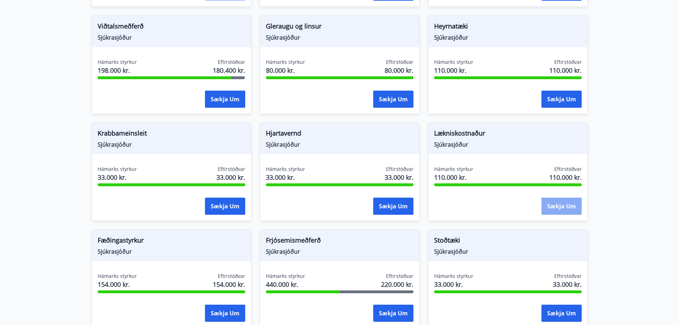
click at [556, 205] on button "Sækja um" at bounding box center [562, 206] width 40 height 17
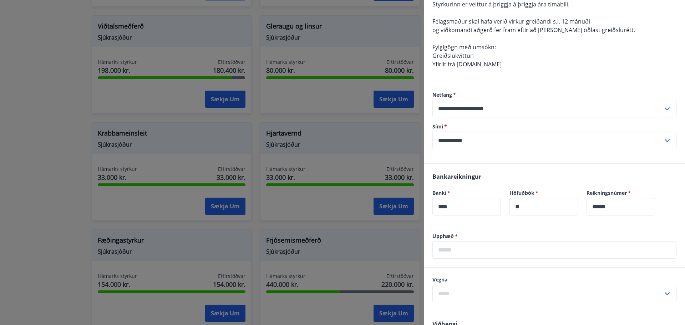
scroll to position [214, 0]
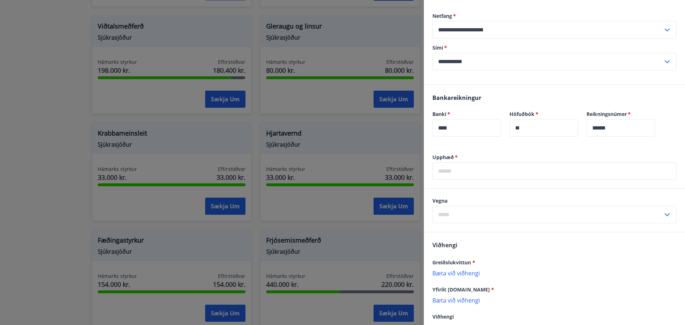
click at [490, 178] on input "text" at bounding box center [554, 170] width 244 height 17
type input "*****"
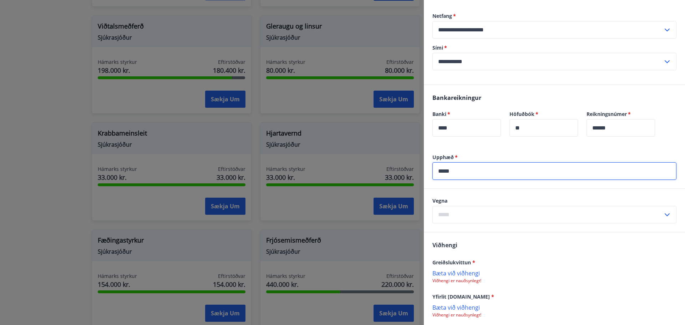
click at [468, 223] on input "text" at bounding box center [547, 214] width 230 height 17
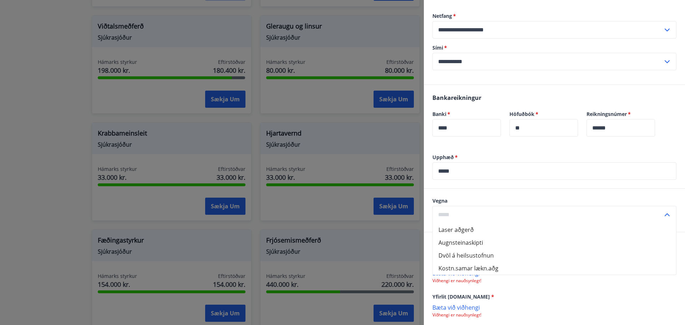
click at [470, 275] on li "Kostn.samar lækn.aðg" at bounding box center [554, 268] width 243 height 13
type input "**********"
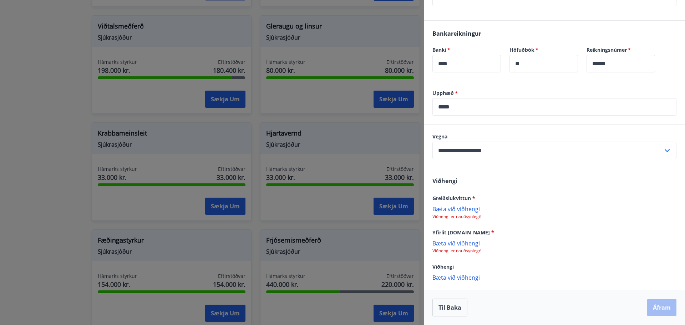
scroll to position [287, 0]
click at [455, 210] on p "Bæta við viðhengi" at bounding box center [554, 208] width 244 height 7
click at [459, 246] on p "Bæta við viðhengi" at bounding box center [554, 242] width 244 height 7
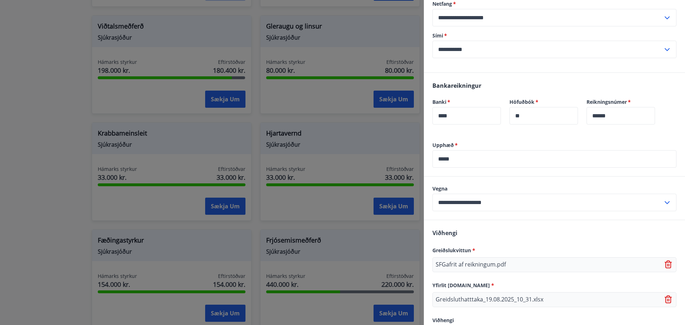
scroll to position [288, 0]
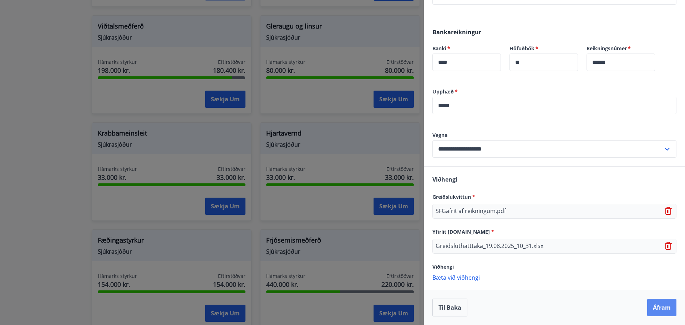
click at [647, 309] on button "Áfram" at bounding box center [661, 307] width 29 height 17
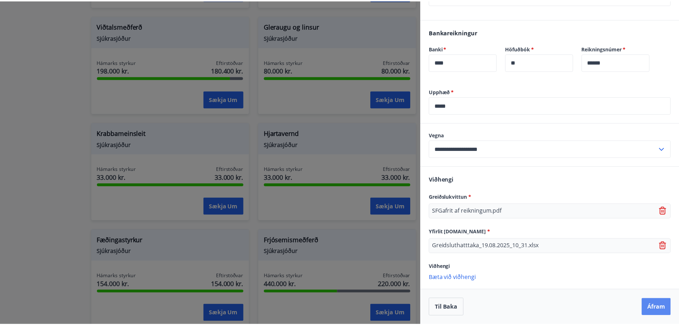
scroll to position [0, 0]
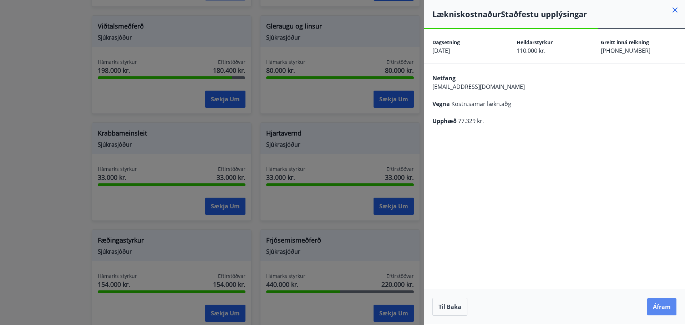
click at [659, 300] on button "Áfram" at bounding box center [661, 306] width 29 height 17
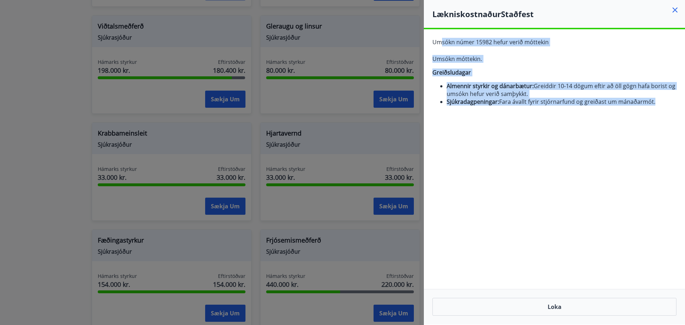
drag, startPoint x: 443, startPoint y: 39, endPoint x: 665, endPoint y: 107, distance: 232.6
click at [665, 107] on div "Umsókn númer 15982 hefur verið móttekin Umsókn móttekin. Greiðsludagar Almennir…" at bounding box center [554, 74] width 261 height 91
drag, startPoint x: 660, startPoint y: 105, endPoint x: 433, endPoint y: 45, distance: 235.3
click at [433, 45] on div "Umsókn númer 15982 hefur verið móttekin Umsókn móttekin. Greiðsludagar Almennir…" at bounding box center [554, 74] width 261 height 91
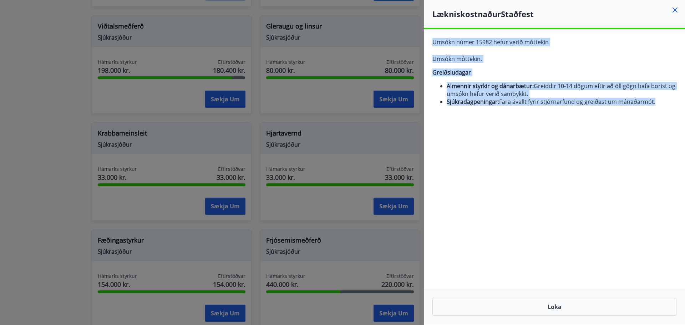
click at [521, 94] on li "Almennir styrkir og dánarbætur: Greiddir 10-14 dögum eftir að öll gögn hafa bor…" at bounding box center [561, 90] width 230 height 16
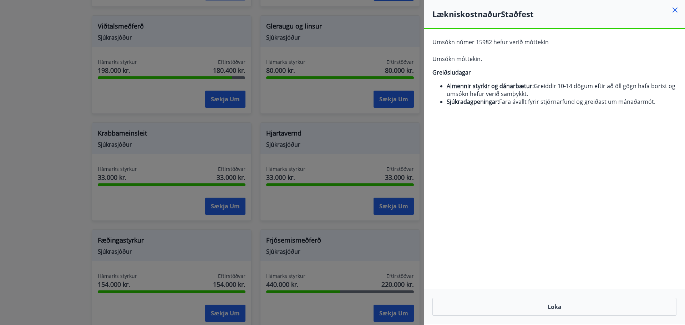
click at [636, 110] on div "Umsókn númer 15982 hefur verið móttekin Umsókn móttekin. Greiðsludagar Almennir…" at bounding box center [554, 74] width 261 height 91
click at [607, 98] on li "Sjúkradagpeningar: Fara ávallt fyrir stjórnarfund og greiðast um mánaðarmót." at bounding box center [561, 102] width 230 height 8
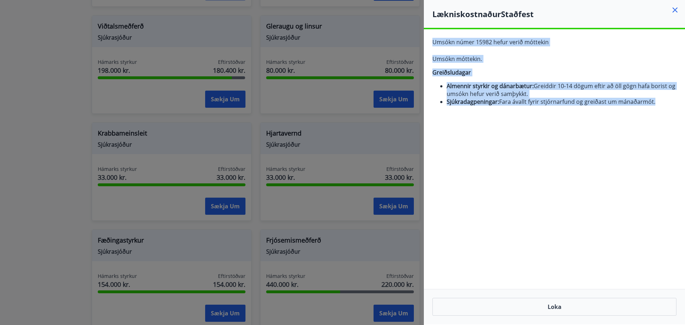
drag, startPoint x: 607, startPoint y: 98, endPoint x: 462, endPoint y: 40, distance: 156.6
click at [462, 40] on div "Umsókn númer 15982 hefur verið móttekin Umsókn móttekin. Greiðsludagar Almennir…" at bounding box center [554, 74] width 261 height 91
click at [462, 40] on span "Umsókn númer 15982 hefur verið móttekin" at bounding box center [490, 42] width 116 height 8
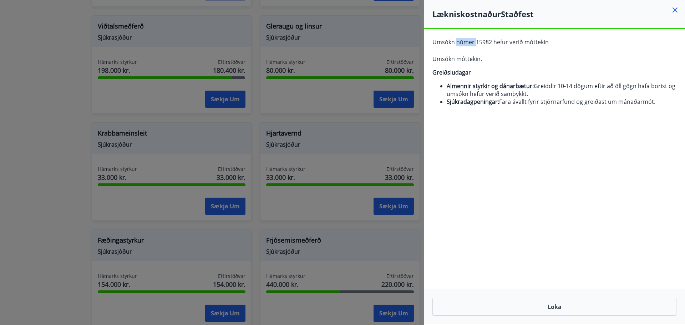
click at [462, 40] on span "Umsókn númer 15982 hefur verið móttekin" at bounding box center [490, 42] width 116 height 8
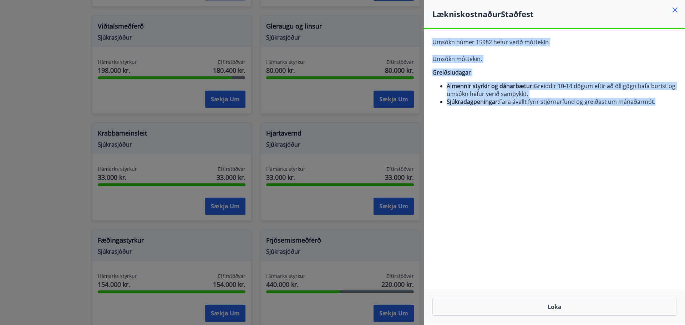
drag, startPoint x: 462, startPoint y: 40, endPoint x: 597, endPoint y: 104, distance: 149.9
click at [597, 104] on div "Umsókn númer 15982 hefur verið móttekin Umsókn móttekin. Greiðsludagar Almennir…" at bounding box center [554, 74] width 261 height 91
click at [597, 104] on li "Sjúkradagpeningar: Fara ávallt fyrir stjórnarfund og greiðast um mánaðarmót." at bounding box center [561, 102] width 230 height 8
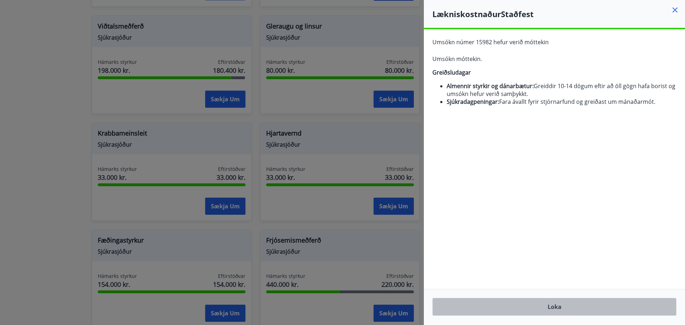
click at [564, 313] on button "Loka" at bounding box center [554, 307] width 244 height 18
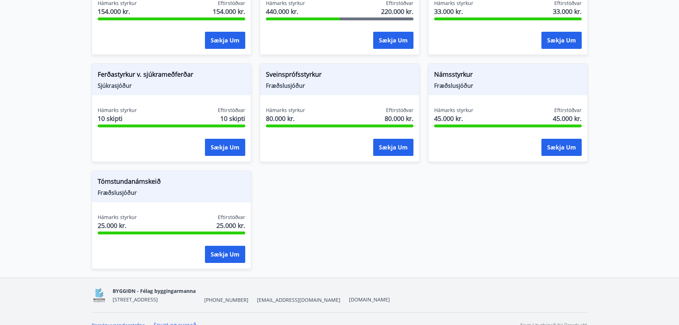
scroll to position [734, 0]
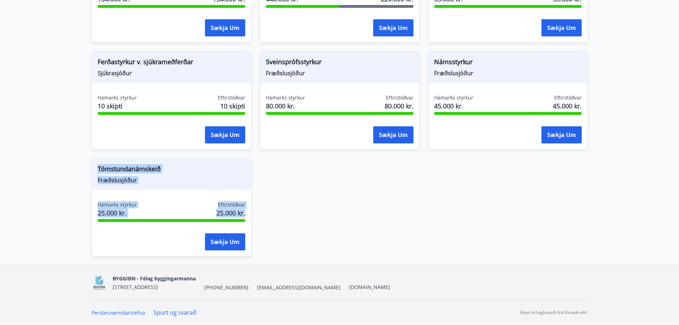
drag, startPoint x: 301, startPoint y: 239, endPoint x: 82, endPoint y: 152, distance: 236.2
drag, startPoint x: 77, startPoint y: 162, endPoint x: 278, endPoint y: 228, distance: 211.6
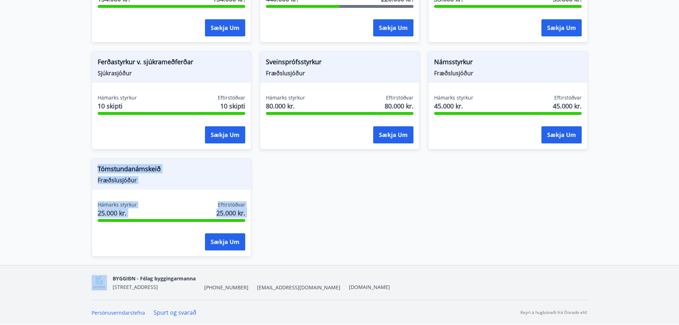
drag, startPoint x: 278, startPoint y: 228, endPoint x: 92, endPoint y: 169, distance: 195.3
click at [92, 169] on div "Tómstundanámskeið Fræðslusjóður" at bounding box center [171, 173] width 159 height 31
drag, startPoint x: 92, startPoint y: 169, endPoint x: 295, endPoint y: 231, distance: 211.9
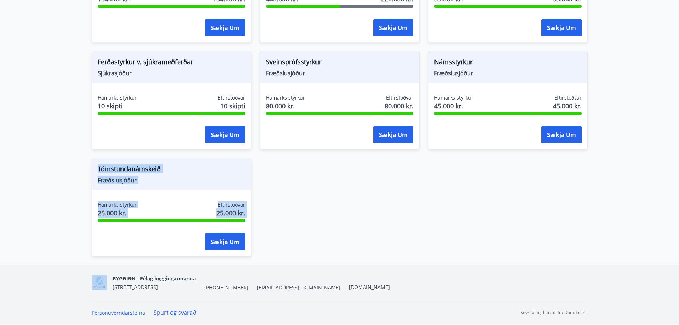
drag, startPoint x: 295, startPoint y: 231, endPoint x: 64, endPoint y: 158, distance: 242.2
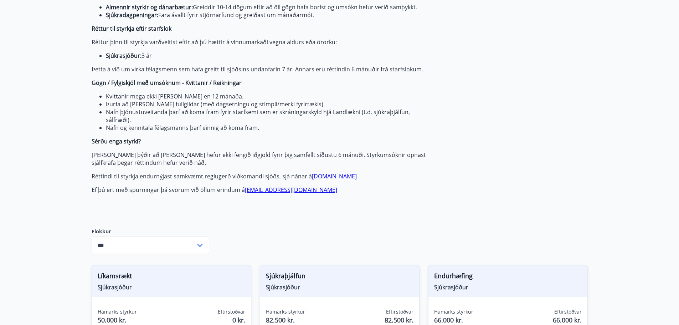
scroll to position [342, 0]
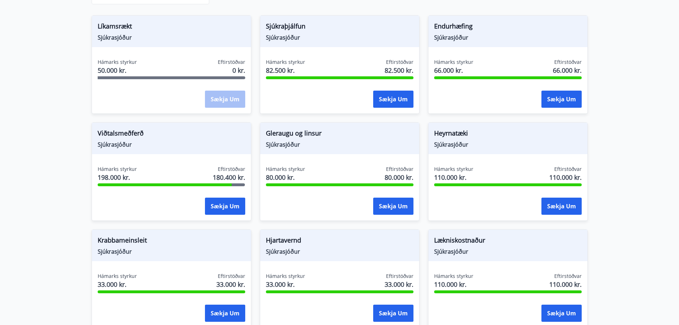
click at [87, 144] on div "Viðtalsmeðferð Sjúkrasjóður Hámarks styrkur 198.000 kr. Eftirstöðvar 180.400 kr…" at bounding box center [167, 167] width 168 height 107
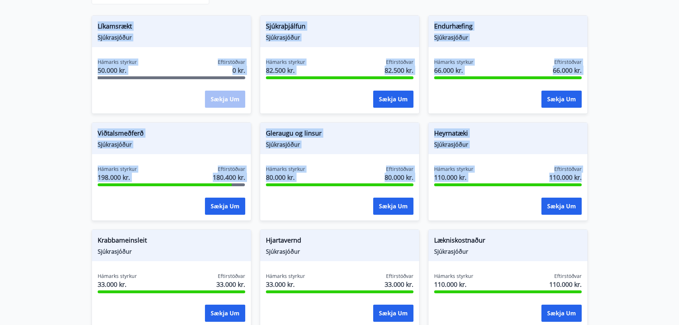
drag, startPoint x: 280, startPoint y: 127, endPoint x: 606, endPoint y: 210, distance: 337.0
click at [606, 210] on main "Styrkir Greiðsludagar Almennir styrkir og dánarbætur: Greiddir 10-14 dögum efti…" at bounding box center [339, 172] width 679 height 970
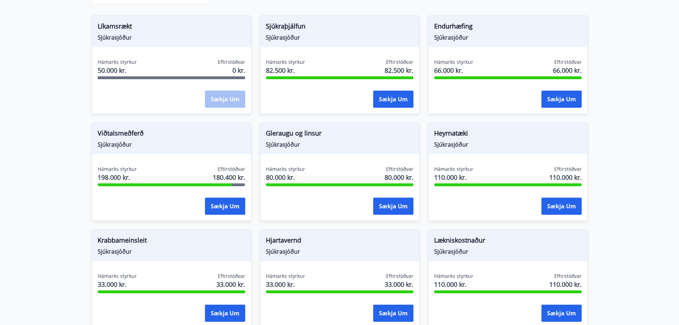
click at [606, 210] on main "Styrkir Greiðsludagar Almennir styrkir og dánarbætur: Greiddir 10-14 dögum efti…" at bounding box center [339, 172] width 679 height 970
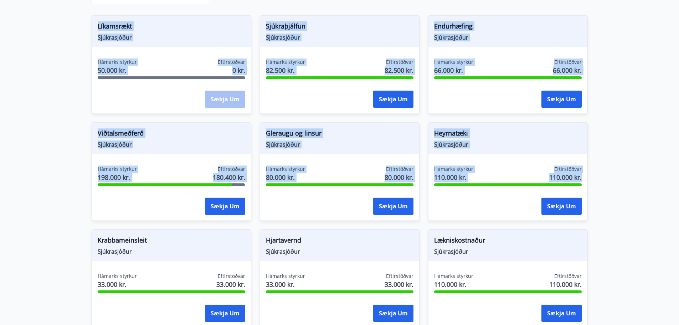
drag, startPoint x: 606, startPoint y: 210, endPoint x: -37, endPoint y: 27, distance: 668.4
click at [0, 27] on html "Valmynd ÍS S Styrkir Greiðsludagar Almennir styrkir og dánarbætur: Greiddir 10-…" at bounding box center [339, 187] width 679 height 1058
click at [79, 76] on main "Styrkir Greiðsludagar Almennir styrkir og dánarbætur: Greiddir 10-14 dögum efti…" at bounding box center [339, 172] width 679 height 970
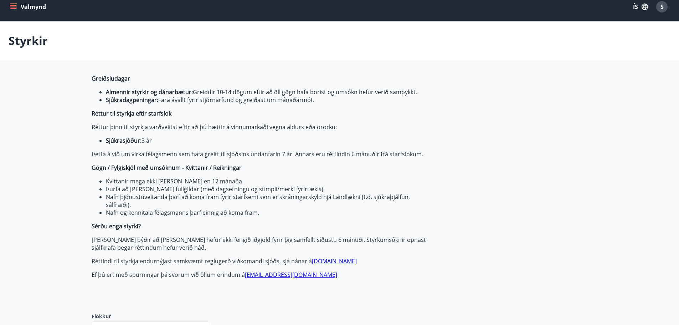
scroll to position [0, 0]
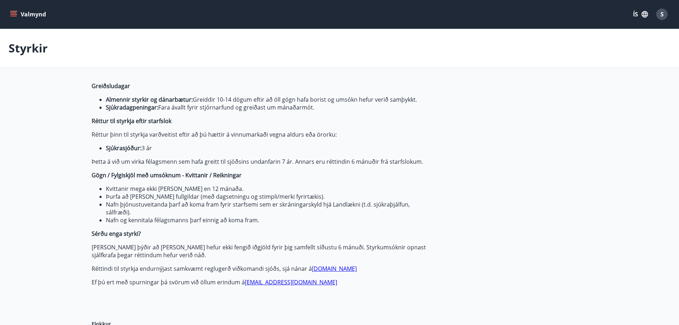
click at [205, 101] on li "Almennir styrkir og dánarbætur: Greiddir 10-14 dögum eftir að öll gögn hafa bor…" at bounding box center [267, 100] width 322 height 8
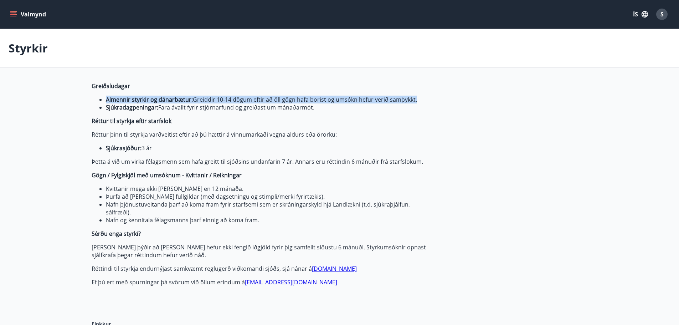
click at [205, 101] on li "Almennir styrkir og dánarbætur: Greiddir 10-14 dögum eftir að öll gögn hafa bor…" at bounding box center [267, 100] width 322 height 8
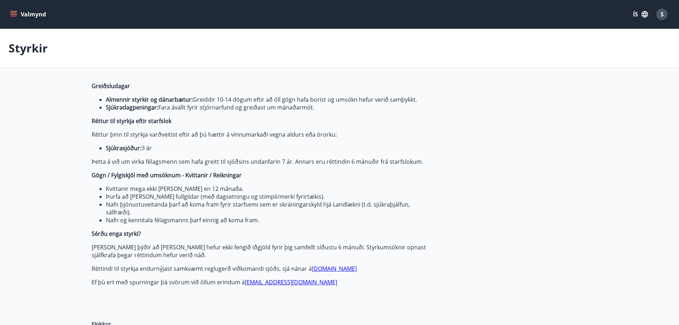
click at [117, 106] on strong "Sjúkradagpeningar:" at bounding box center [132, 107] width 52 height 8
drag, startPoint x: 117, startPoint y: 106, endPoint x: 237, endPoint y: 108, distance: 120.2
click at [237, 108] on li "Sjúkradagpeningar: Fara ávallt fyrir stjórnarfund og greiðast um mánaðarmót." at bounding box center [267, 107] width 322 height 8
click at [242, 99] on li "Almennir styrkir og dánarbætur: Greiddir 10-14 dögum eftir að öll gögn hafa bor…" at bounding box center [267, 100] width 322 height 8
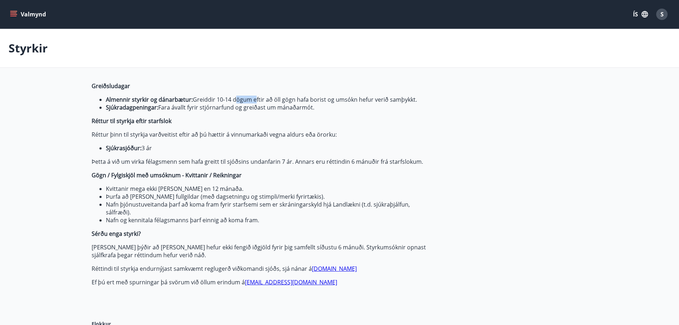
click at [242, 99] on li "Almennir styrkir og dánarbætur: Greiddir 10-14 dögum eftir að öll gögn hafa bor…" at bounding box center [267, 100] width 322 height 8
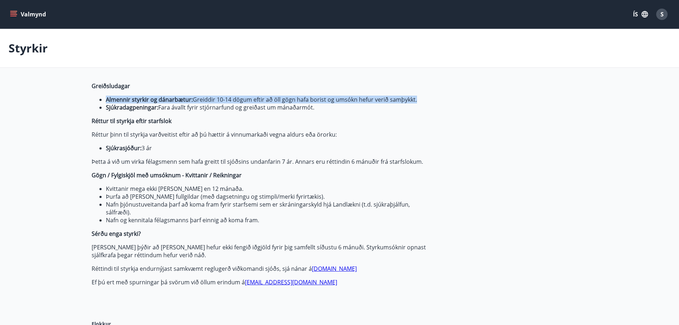
click at [242, 99] on li "Almennir styrkir og dánarbætur: Greiddir 10-14 dögum eftir að öll gögn hafa bor…" at bounding box center [267, 100] width 322 height 8
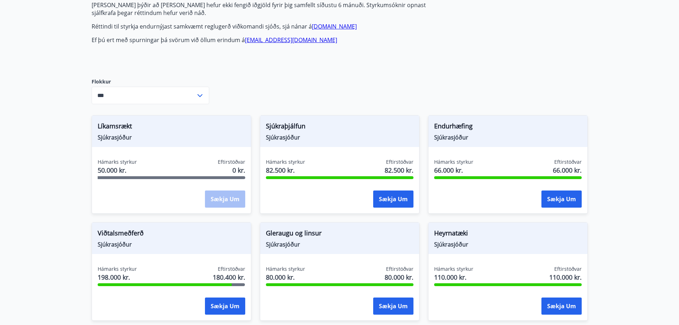
scroll to position [250, 0]
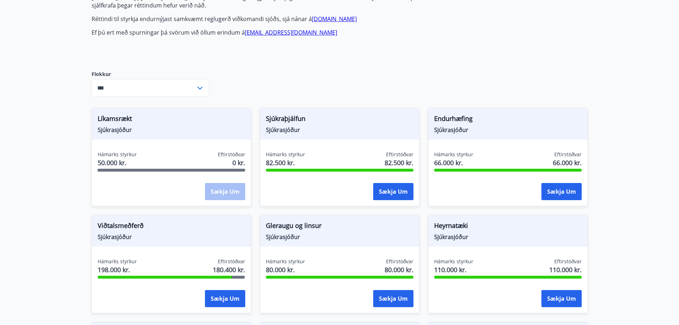
click at [193, 91] on input "***" at bounding box center [144, 87] width 104 height 17
click at [147, 88] on input "***" at bounding box center [144, 87] width 104 height 17
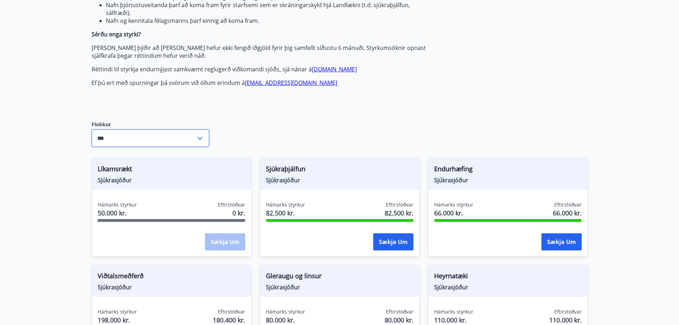
scroll to position [0, 0]
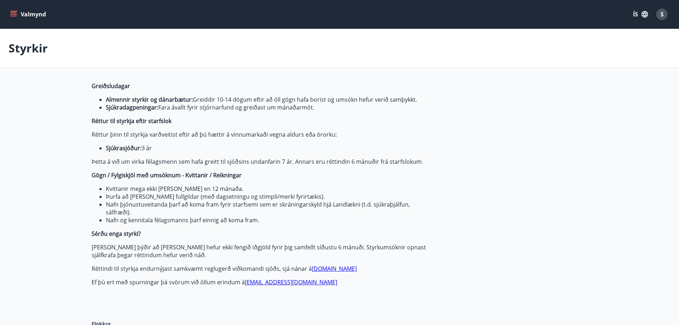
click at [139, 101] on strong "Almennir styrkir og dánarbætur:" at bounding box center [149, 100] width 87 height 8
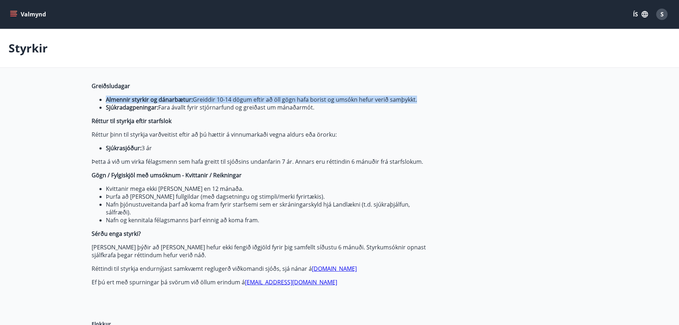
click at [139, 101] on strong "Almennir styrkir og dánarbætur:" at bounding box center [149, 100] width 87 height 8
click at [12, 11] on icon "menu" at bounding box center [13, 14] width 7 height 7
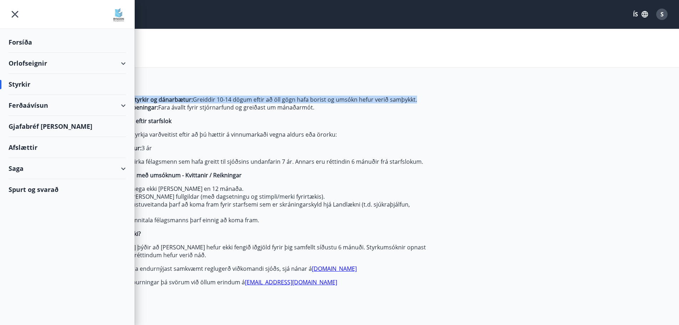
click at [121, 168] on div "Saga" at bounding box center [67, 168] width 117 height 21
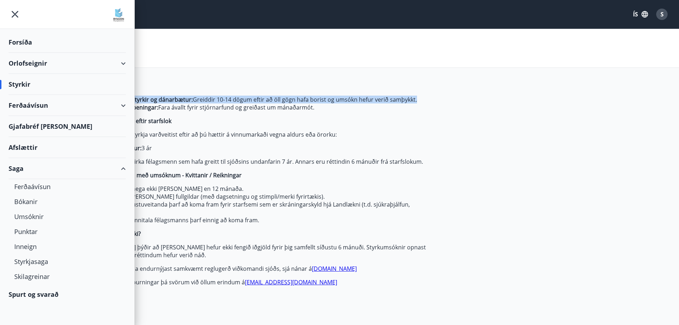
click at [121, 167] on div "Saga" at bounding box center [67, 168] width 117 height 21
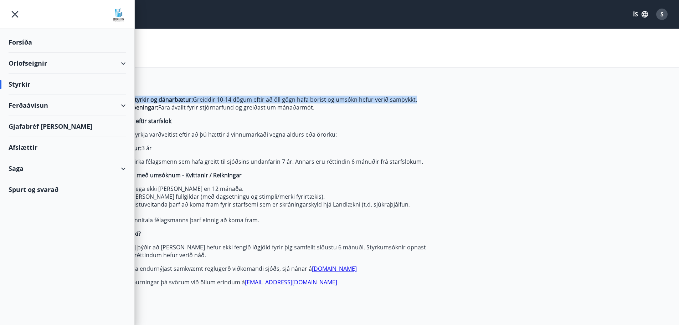
click at [119, 59] on div "Orlofseignir" at bounding box center [67, 63] width 117 height 21
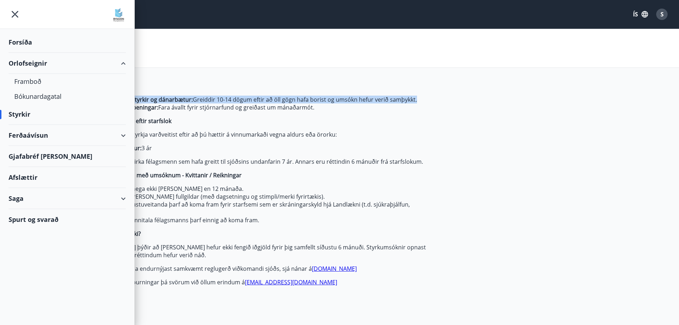
click at [119, 59] on div "Orlofseignir" at bounding box center [67, 63] width 117 height 21
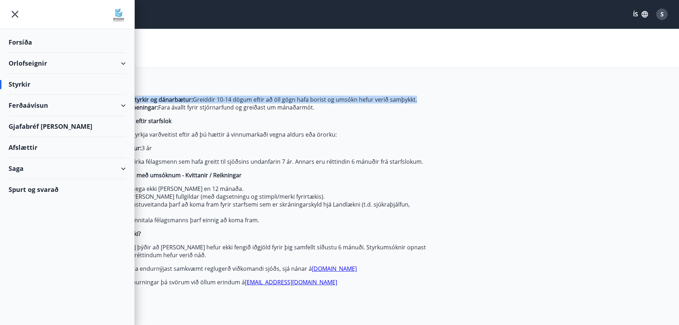
click at [31, 90] on div "Styrkir" at bounding box center [67, 84] width 117 height 21
click at [19, 81] on div "Styrkir" at bounding box center [67, 84] width 117 height 21
click at [18, 87] on div "Styrkir" at bounding box center [67, 84] width 117 height 21
click at [124, 109] on div "Ferðaávísun" at bounding box center [67, 105] width 117 height 21
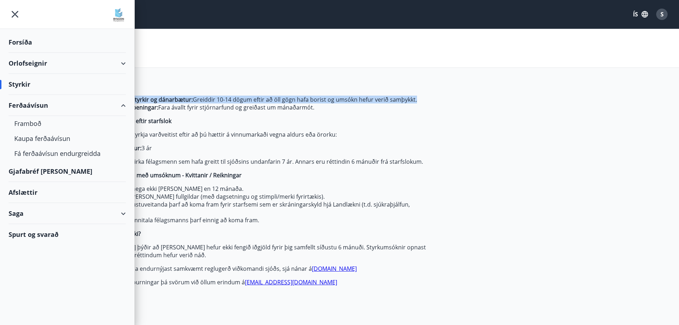
click at [118, 108] on div "Ferðaávísun" at bounding box center [67, 105] width 117 height 21
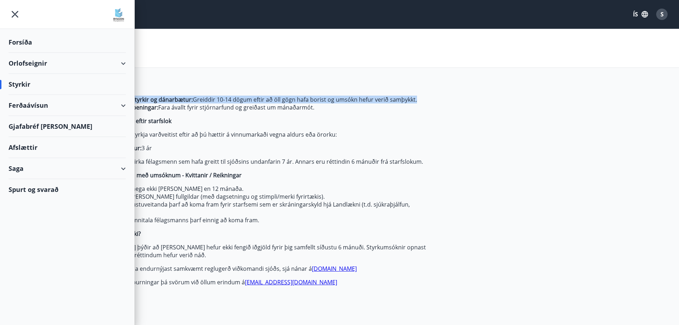
click at [27, 147] on div "Afslættir" at bounding box center [67, 147] width 117 height 21
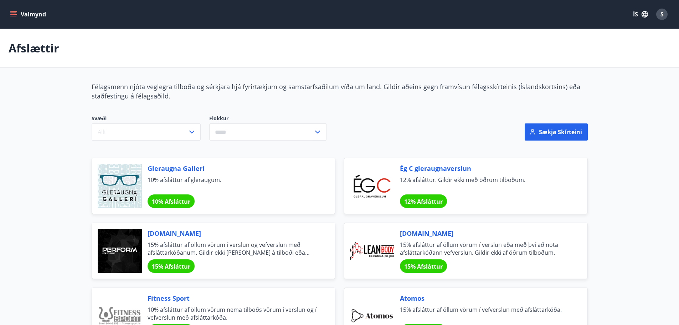
click at [12, 9] on button "Valmynd" at bounding box center [29, 14] width 40 height 13
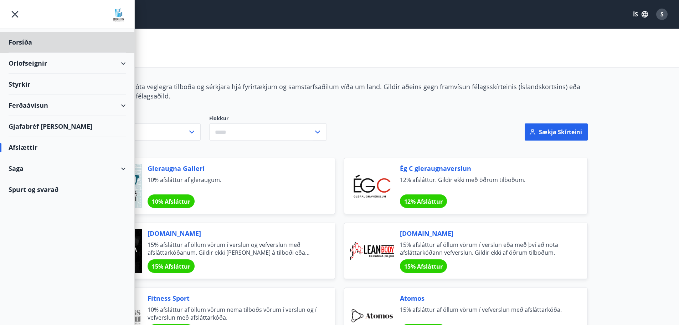
click at [30, 53] on div "Styrkir" at bounding box center [67, 42] width 117 height 21
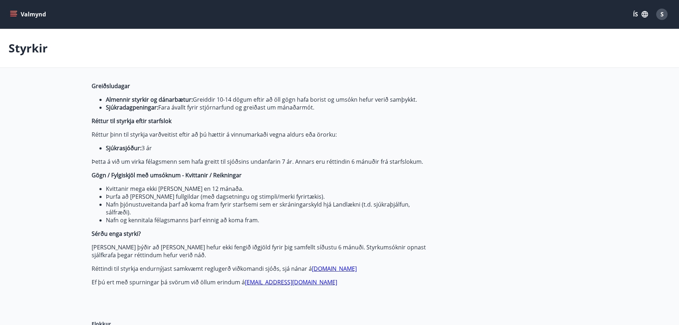
type input "***"
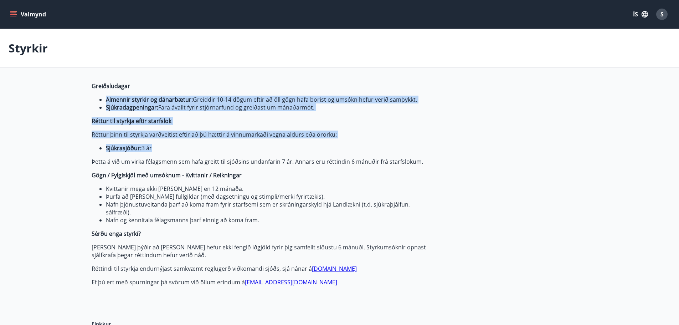
drag, startPoint x: 177, startPoint y: 150, endPoint x: 97, endPoint y: 92, distance: 98.6
click at [97, 93] on span "Greiðsludagar Almennir styrkir og dánarbætur: Greiddir 10-14 dögum eftir að öll…" at bounding box center [260, 184] width 337 height 204
click at [96, 92] on span "Greiðsludagar Almennir styrkir og dánarbætur: Greiddir 10-14 dögum eftir að öll…" at bounding box center [260, 184] width 337 height 204
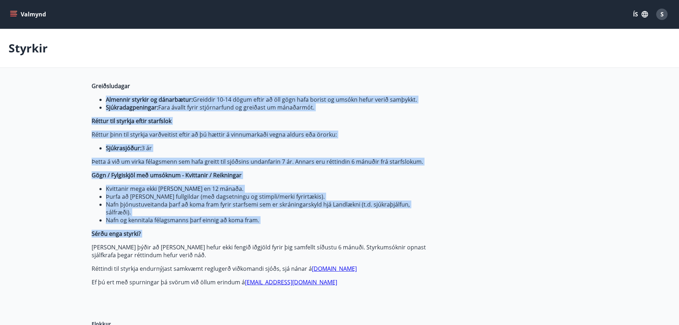
drag, startPoint x: 96, startPoint y: 92, endPoint x: 245, endPoint y: 231, distance: 204.1
click at [245, 231] on span "Greiðsludagar Almennir styrkir og dánarbætur: Greiddir 10-14 dögum eftir að öll…" at bounding box center [260, 184] width 337 height 204
click at [245, 231] on p "Sérðu enga styrki?" at bounding box center [260, 234] width 337 height 8
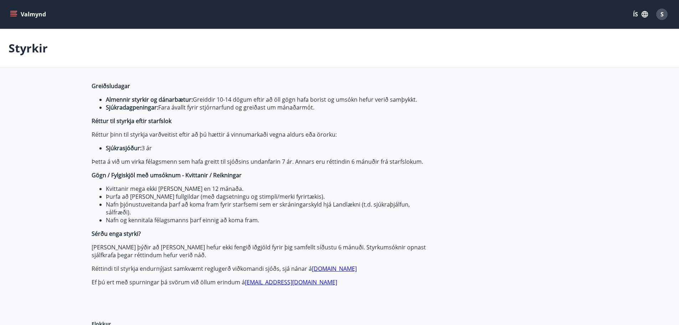
click at [245, 231] on p "Sérðu enga styrki?" at bounding box center [260, 234] width 337 height 8
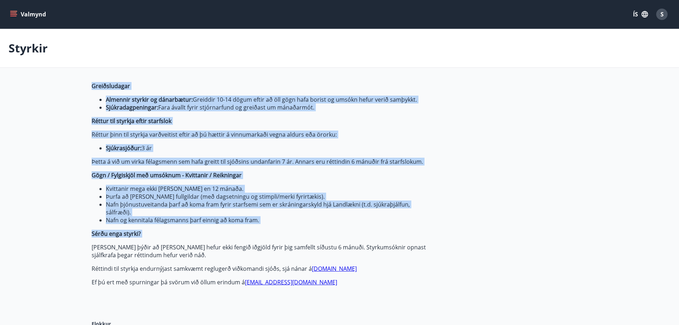
drag, startPoint x: 245, startPoint y: 231, endPoint x: 106, endPoint y: 86, distance: 201.5
click at [106, 86] on span "Greiðsludagar Almennir styrkir og dánarbætur: Greiddir 10-14 dögum eftir að öll…" at bounding box center [260, 184] width 337 height 204
click at [106, 86] on strong "Greiðsludagar" at bounding box center [111, 86] width 39 height 8
drag, startPoint x: 86, startPoint y: 236, endPoint x: 333, endPoint y: 292, distance: 253.4
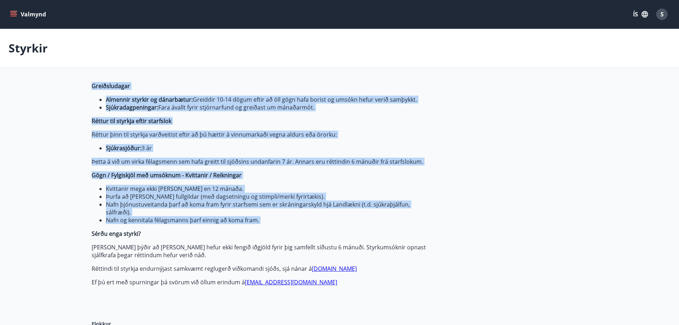
click at [333, 292] on div "Greiðsludagar Almennir styrkir og dánarbætur: Greiddir 10-14 dögum eftir að öll…" at bounding box center [260, 195] width 337 height 227
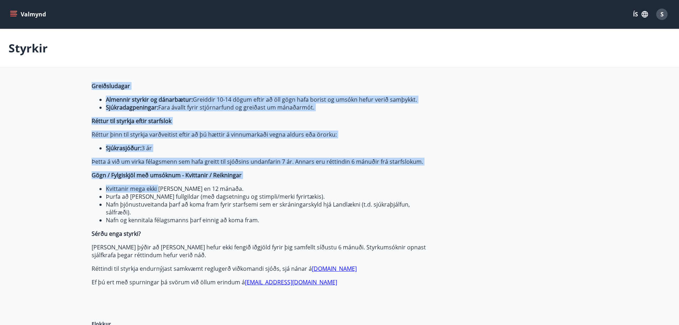
drag, startPoint x: 333, startPoint y: 292, endPoint x: 162, endPoint y: 181, distance: 203.7
click at [162, 181] on div "Greiðsludagar Almennir styrkir og dánarbætur: Greiddir 10-14 dögum eftir að öll…" at bounding box center [260, 195] width 337 height 227
click at [162, 181] on span "Greiðsludagar Almennir styrkir og dánarbætur: Greiddir 10-14 dögum eftir að öll…" at bounding box center [260, 184] width 337 height 204
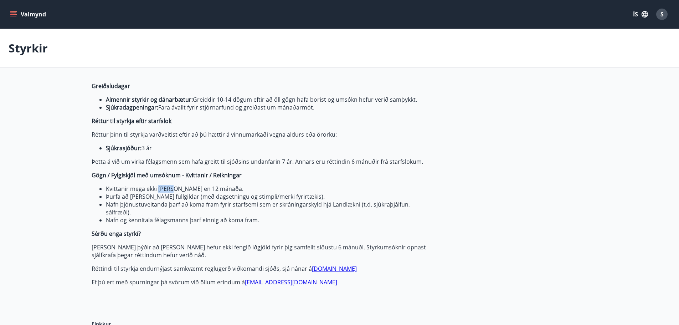
click at [162, 181] on span "Greiðsludagar Almennir styrkir og dánarbætur: Greiddir 10-14 dögum eftir að öll…" at bounding box center [260, 184] width 337 height 204
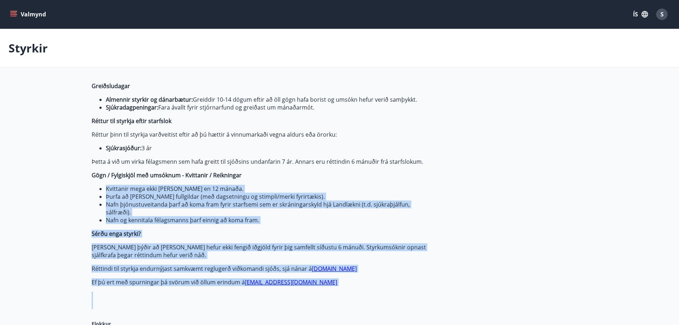
drag, startPoint x: 162, startPoint y: 181, endPoint x: 373, endPoint y: 301, distance: 242.5
click at [373, 301] on div "Greiðsludagar Almennir styrkir og dánarbætur: Greiddir 10-14 dögum eftir að öll…" at bounding box center [260, 195] width 337 height 227
click at [349, 259] on span "Greiðsludagar Almennir styrkir og dánarbætur: Greiddir 10-14 dögum eftir að öll…" at bounding box center [260, 184] width 337 height 204
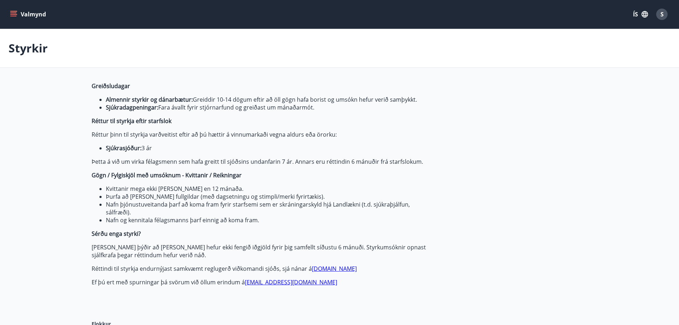
click at [102, 269] on p "Réttindi til styrkja endurnýjast samkvæmt reglugerð viðkomandi sjóðs, sjá nánar…" at bounding box center [260, 269] width 337 height 8
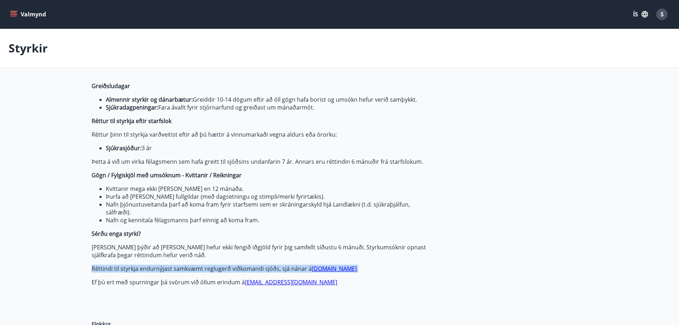
drag, startPoint x: 102, startPoint y: 269, endPoint x: 430, endPoint y: 271, distance: 327.7
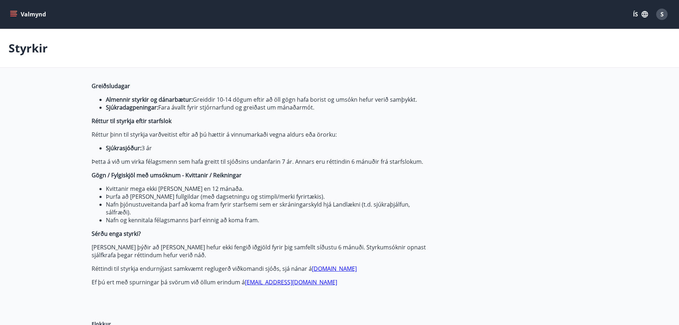
click at [164, 102] on strong "Almennir styrkir og dánarbætur:" at bounding box center [149, 100] width 87 height 8
click at [13, 48] on p "Styrkir" at bounding box center [28, 48] width 39 height 16
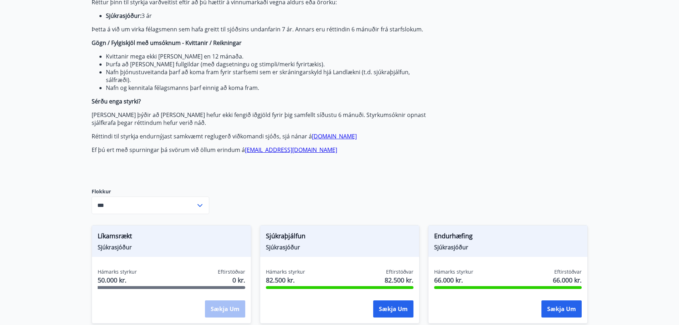
scroll to position [285, 0]
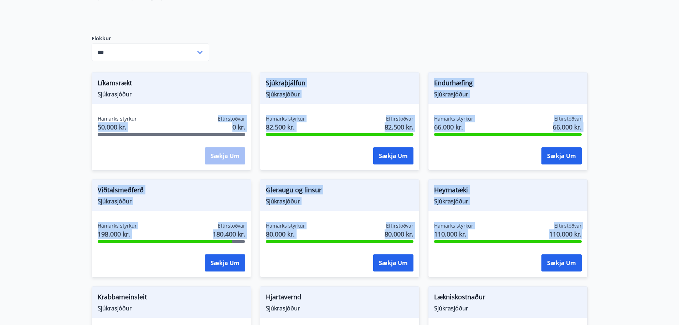
drag, startPoint x: 176, startPoint y: 227, endPoint x: 515, endPoint y: 243, distance: 339.8
click at [502, 247] on main "Styrkir Greiðsludagar Almennir styrkir og dánarbætur: Greiddir 10-14 dögum efti…" at bounding box center [339, 229] width 679 height 970
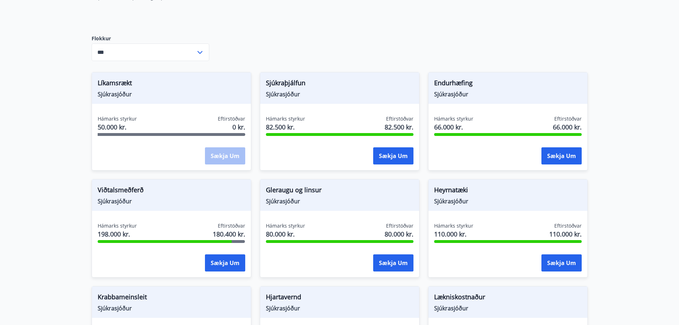
drag, startPoint x: 598, startPoint y: 254, endPoint x: 621, endPoint y: 269, distance: 28.6
click at [597, 254] on main "Styrkir Greiðsludagar Almennir styrkir og dánarbætur: Greiddir 10-14 dögum efti…" at bounding box center [339, 229] width 679 height 970
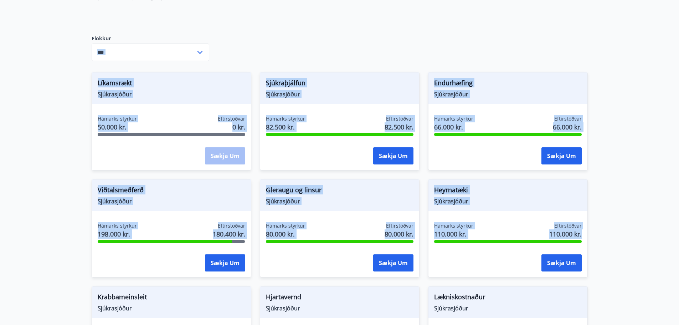
drag, startPoint x: 611, startPoint y: 265, endPoint x: 61, endPoint y: 61, distance: 587.0
click at [61, 61] on main "Styrkir Greiðsludagar Almennir styrkir og dánarbætur: Greiddir 10-14 dögum efti…" at bounding box center [339, 229] width 679 height 970
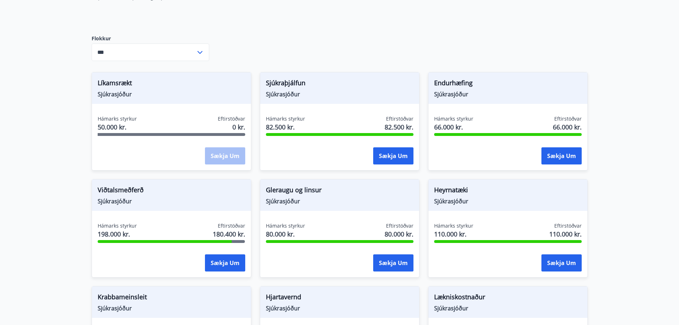
click at [71, 44] on main "Styrkir Greiðsludagar Almennir styrkir og dánarbætur: Greiddir 10-14 dögum efti…" at bounding box center [339, 229] width 679 height 970
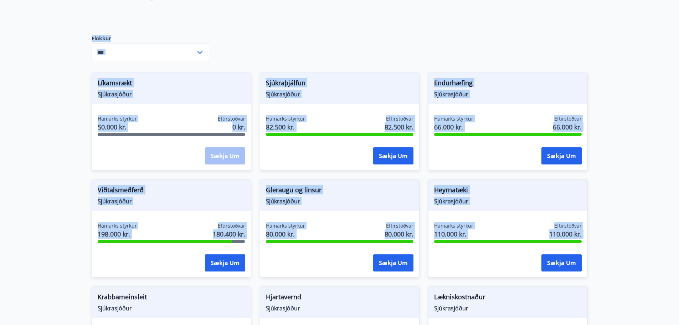
drag, startPoint x: 112, startPoint y: 81, endPoint x: 531, endPoint y: 250, distance: 451.1
click at [531, 250] on main "Styrkir Greiðsludagar Almennir styrkir og dánarbætur: Greiddir 10-14 dögum efti…" at bounding box center [339, 229] width 679 height 970
click at [632, 251] on main "Styrkir Greiðsludagar Almennir styrkir og dánarbætur: Greiddir 10-14 dögum efti…" at bounding box center [339, 229] width 679 height 970
drag, startPoint x: 582, startPoint y: 233, endPoint x: 72, endPoint y: 41, distance: 544.3
click at [72, 41] on main "Styrkir Greiðsludagar Almennir styrkir og dánarbætur: Greiddir 10-14 dögum efti…" at bounding box center [339, 229] width 679 height 970
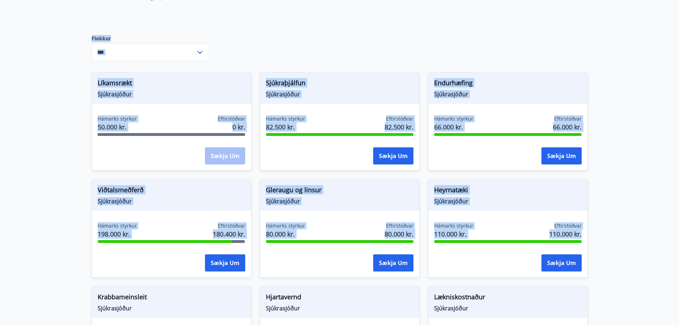
click at [72, 41] on main "Styrkir Greiðsludagar Almennir styrkir og dánarbætur: Greiddir 10-14 dögum efti…" at bounding box center [339, 229] width 679 height 970
drag, startPoint x: 72, startPoint y: 41, endPoint x: 594, endPoint y: 224, distance: 553.3
click at [594, 224] on main "Styrkir Greiðsludagar Almennir styrkir og dánarbætur: Greiddir 10-14 dögum efti…" at bounding box center [339, 229] width 679 height 970
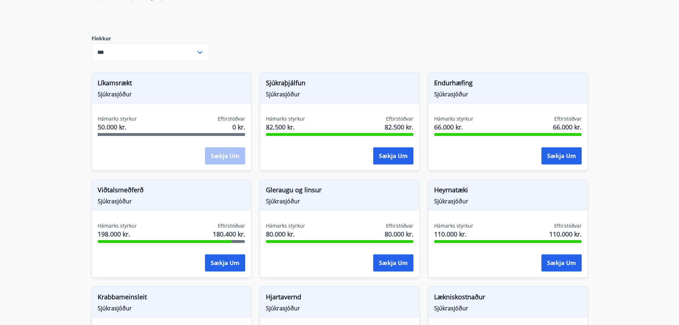
click at [598, 233] on main "Styrkir Greiðsludagar Almennir styrkir og dánarbætur: Greiddir 10-14 dögum efti…" at bounding box center [339, 229] width 679 height 970
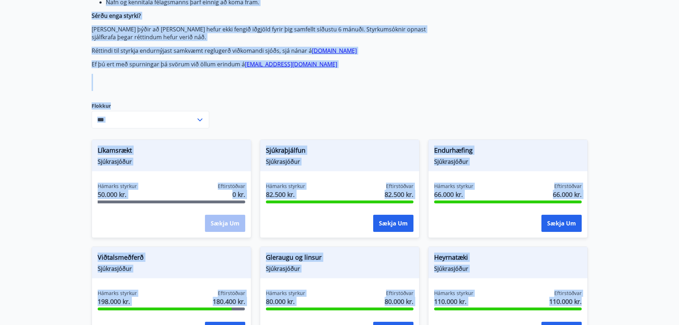
scroll to position [102, 0]
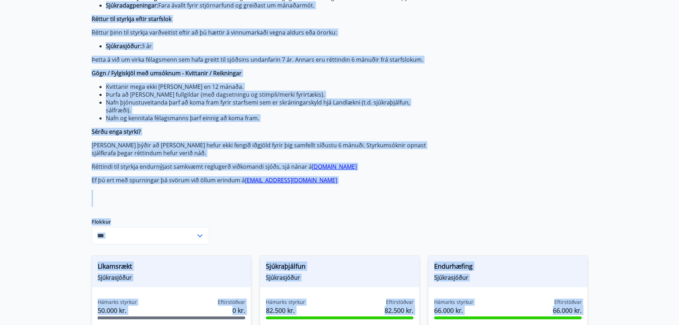
drag, startPoint x: 599, startPoint y: 234, endPoint x: 42, endPoint y: 7, distance: 600.9
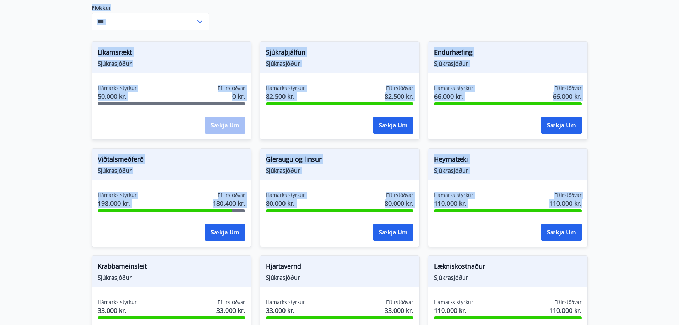
click at [67, 181] on main "Styrkir Greiðsludagar Almennir styrkir og dánarbætur: Greiddir 10-14 dögum efti…" at bounding box center [339, 198] width 679 height 970
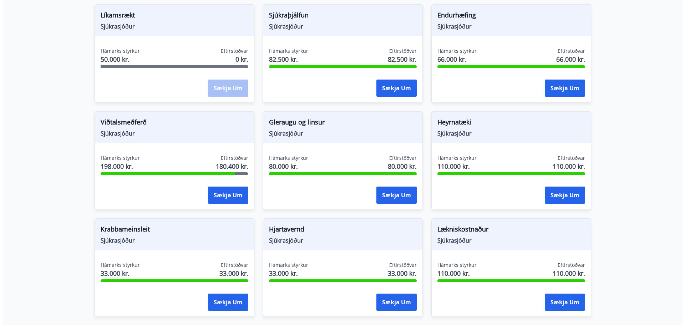
scroll to position [387, 0]
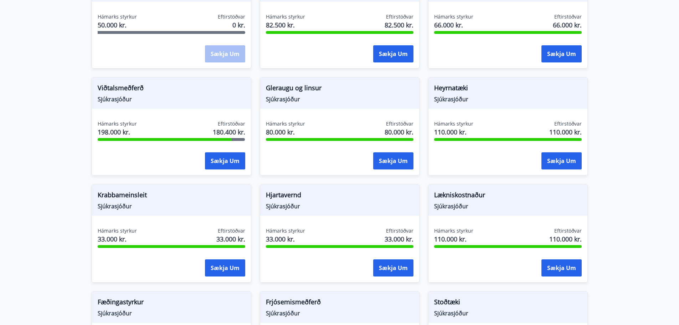
click at [230, 121] on span "Eftirstöðvar" at bounding box center [231, 123] width 27 height 7
drag, startPoint x: 230, startPoint y: 121, endPoint x: 235, endPoint y: 139, distance: 18.9
click at [235, 139] on div "Hámarks styrkur 198.000 kr. Eftirstöðvar 180.400 kr. Sækja um" at bounding box center [171, 146] width 159 height 52
click at [243, 145] on div "Hámarks styrkur 198.000 kr. Eftirstöðvar 180.400 kr. Sækja um" at bounding box center [171, 146] width 159 height 52
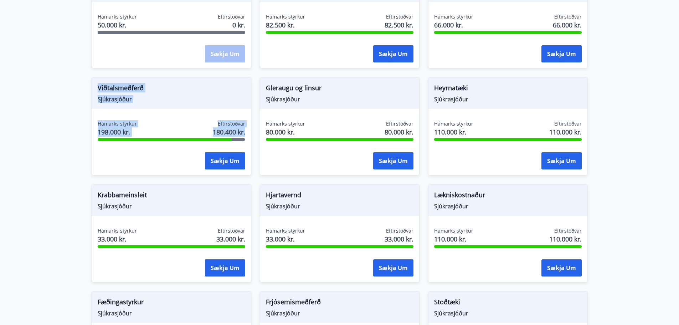
drag, startPoint x: 244, startPoint y: 145, endPoint x: 53, endPoint y: 76, distance: 202.6
click at [53, 76] on main "Styrkir Greiðsludagar Almennir styrkir og dánarbætur: Greiddir 10-14 dögum efti…" at bounding box center [339, 127] width 679 height 970
click at [54, 77] on main "Styrkir Greiðsludagar Almennir styrkir og dánarbætur: Greiddir 10-14 dögum efti…" at bounding box center [339, 127] width 679 height 970
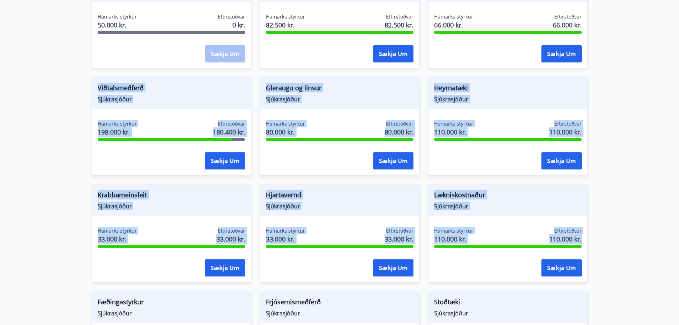
drag, startPoint x: 90, startPoint y: 84, endPoint x: 602, endPoint y: 253, distance: 539.6
click at [602, 253] on main "Styrkir Greiðsludagar Almennir styrkir og dánarbætur: Greiddir 10-14 dögum efti…" at bounding box center [339, 127] width 679 height 970
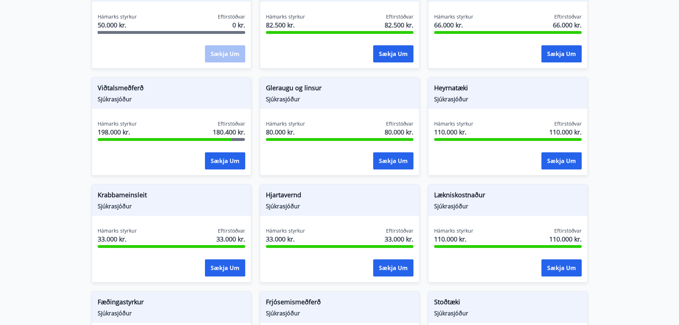
click at [602, 253] on main "Styrkir Greiðsludagar Almennir styrkir og dánarbætur: Greiddir 10-14 dögum efti…" at bounding box center [339, 127] width 679 height 970
click at [229, 153] on button "Sækja um" at bounding box center [225, 160] width 40 height 17
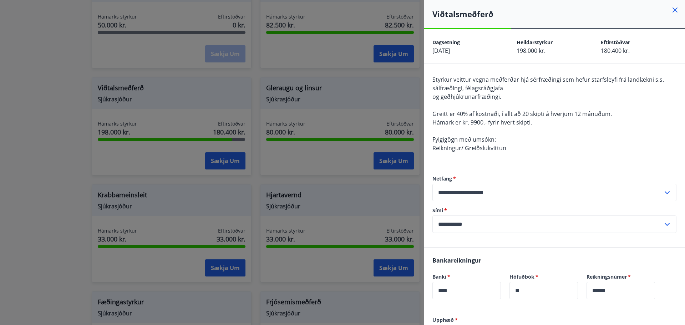
click at [485, 117] on span "Greitt er 40% af kostnaði, í allt að 20 skipti á hverjum 12 mánuðum." at bounding box center [521, 114] width 179 height 8
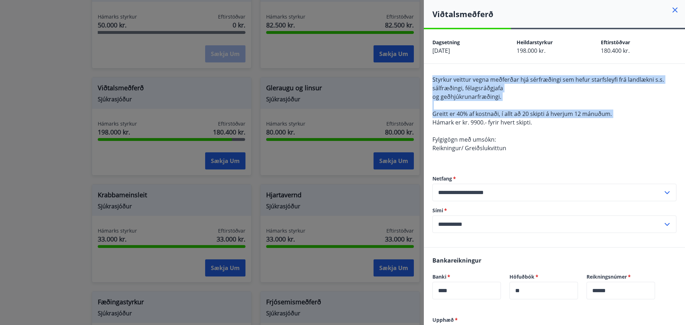
drag, startPoint x: 485, startPoint y: 117, endPoint x: 484, endPoint y: 87, distance: 29.2
click at [484, 87] on span "Styrkur veittur vegna meðferðar hjá sérfræðingi sem hefur starfsleyfi frá landl…" at bounding box center [547, 114] width 231 height 76
click at [484, 87] on span "Styrkur veittur vegna meðferðar hjá sérfræðingi sem hefur starfsleyfi frá landl…" at bounding box center [547, 84] width 231 height 16
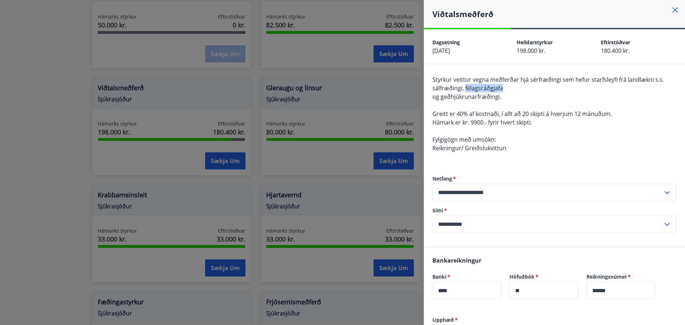
click at [484, 87] on span "Styrkur veittur vegna meðferðar hjá sérfræðingi sem hefur starfsleyfi frá landl…" at bounding box center [547, 84] width 231 height 16
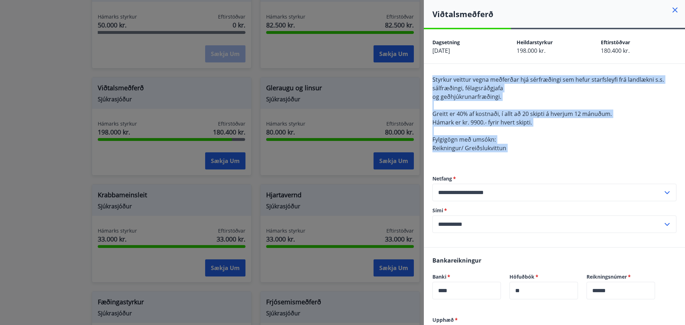
drag, startPoint x: 484, startPoint y: 87, endPoint x: 492, endPoint y: 144, distance: 57.3
click at [492, 144] on span "Styrkur veittur vegna meðferðar hjá sérfræðingi sem hefur starfsleyfi frá landl…" at bounding box center [547, 114] width 231 height 76
click at [492, 144] on span "Reikningur/ Greiðslukvittun" at bounding box center [469, 148] width 74 height 8
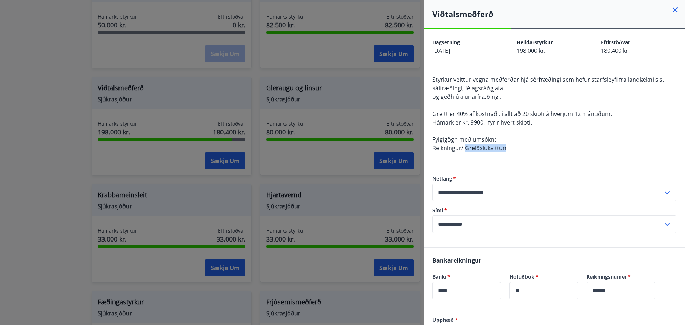
click at [492, 144] on span "Reikningur/ Greiðslukvittun" at bounding box center [469, 148] width 74 height 8
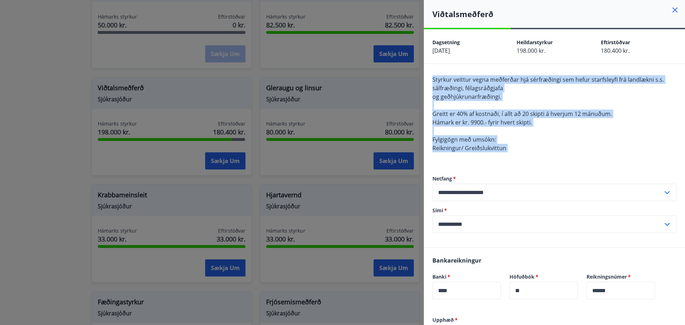
drag, startPoint x: 492, startPoint y: 144, endPoint x: 486, endPoint y: 89, distance: 55.2
click at [486, 89] on span "Styrkur veittur vegna meðferðar hjá sérfræðingi sem hefur starfsleyfi frá landl…" at bounding box center [547, 114] width 231 height 76
click at [486, 89] on span "Styrkur veittur vegna meðferðar hjá sérfræðingi sem hefur starfsleyfi frá landl…" at bounding box center [547, 84] width 231 height 16
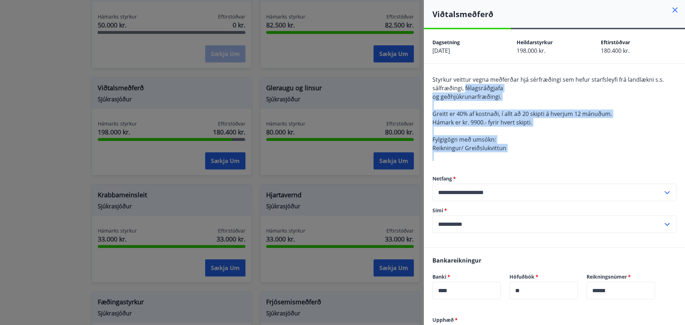
drag, startPoint x: 486, startPoint y: 89, endPoint x: 493, endPoint y: 156, distance: 67.0
click at [493, 156] on div "Styrkur veittur vegna meðferðar hjá sérfræðingi sem hefur starfsleyfi frá landl…" at bounding box center [554, 118] width 244 height 86
click at [487, 145] on span "Reikningur/ Greiðslukvittun" at bounding box center [469, 148] width 74 height 8
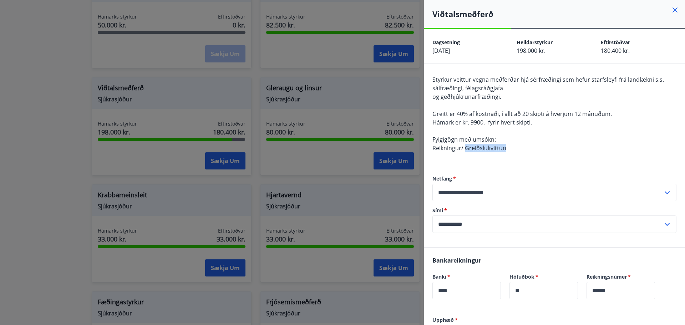
click at [487, 145] on span "Reikningur/ Greiðslukvittun" at bounding box center [469, 148] width 74 height 8
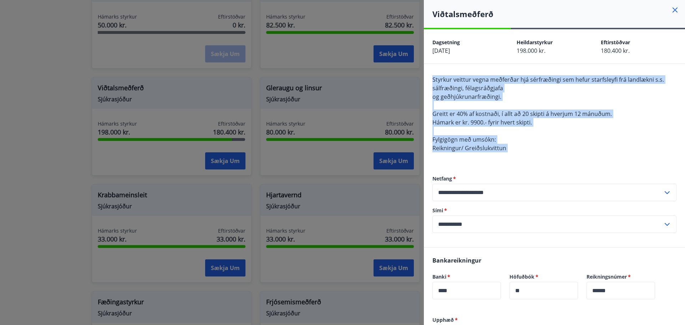
drag, startPoint x: 487, startPoint y: 145, endPoint x: 465, endPoint y: 91, distance: 58.9
click at [465, 91] on span "Styrkur veittur vegna meðferðar hjá sérfræðingi sem hefur starfsleyfi frá landl…" at bounding box center [547, 114] width 231 height 76
click at [465, 91] on span "Styrkur veittur vegna meðferðar hjá sérfræðingi sem hefur starfsleyfi frá landl…" at bounding box center [547, 84] width 231 height 16
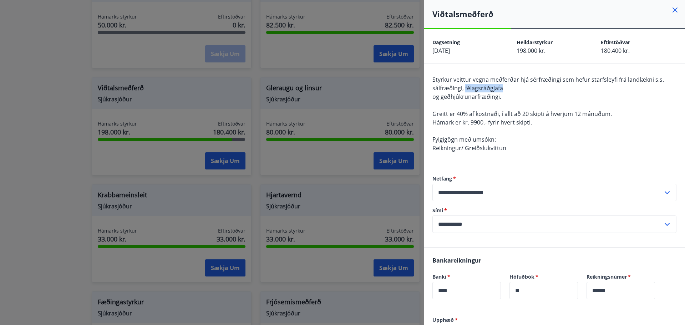
click at [465, 91] on span "Styrkur veittur vegna meðferðar hjá sérfræðingi sem hefur starfsleyfi frá landl…" at bounding box center [547, 84] width 231 height 16
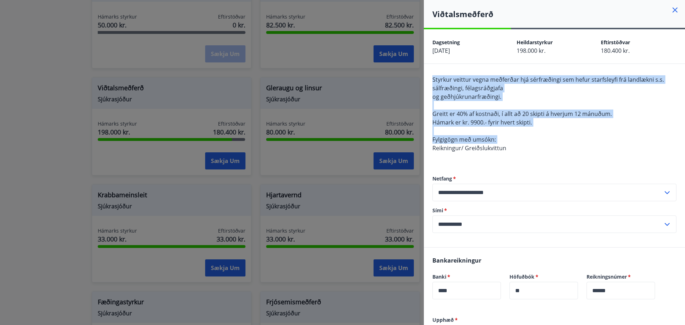
drag, startPoint x: 465, startPoint y: 91, endPoint x: 478, endPoint y: 136, distance: 47.5
click at [478, 136] on span "Styrkur veittur vegna meðferðar hjá sérfræðingi sem hefur starfsleyfi frá landl…" at bounding box center [547, 114] width 231 height 76
click at [478, 136] on span "Fylgigögn með umsókn:" at bounding box center [463, 139] width 63 height 8
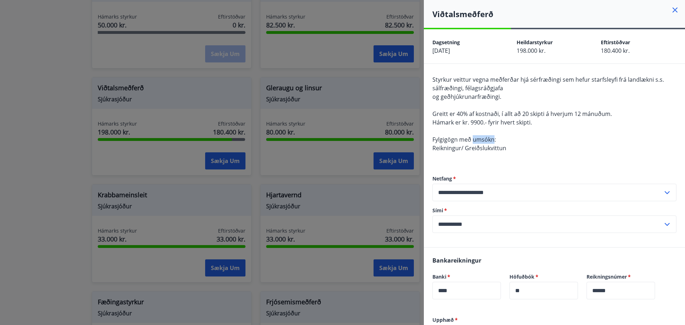
click at [478, 136] on span "Fylgigögn með umsókn:" at bounding box center [463, 139] width 63 height 8
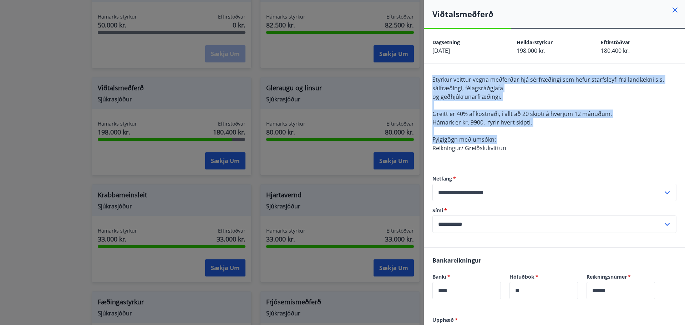
drag, startPoint x: 478, startPoint y: 136, endPoint x: 466, endPoint y: 78, distance: 59.4
click at [466, 78] on span "Styrkur veittur vegna meðferðar hjá sérfræðingi sem hefur starfsleyfi frá landl…" at bounding box center [547, 114] width 231 height 76
click at [466, 78] on span "Styrkur veittur vegna meðferðar hjá sérfræðingi sem hefur starfsleyfi frá landl…" at bounding box center [547, 84] width 231 height 16
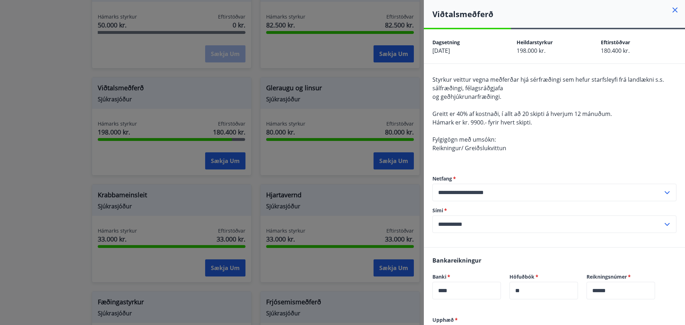
click at [459, 89] on span "Styrkur veittur vegna meðferðar hjá sérfræðingi sem hefur starfsleyfi frá landl…" at bounding box center [547, 84] width 231 height 16
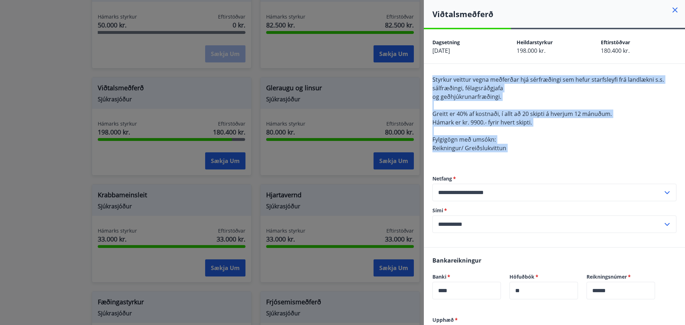
drag, startPoint x: 459, startPoint y: 89, endPoint x: 478, endPoint y: 144, distance: 58.4
click at [478, 144] on span "Styrkur veittur vegna meðferðar hjá sérfræðingi sem hefur starfsleyfi frá landl…" at bounding box center [547, 114] width 231 height 76
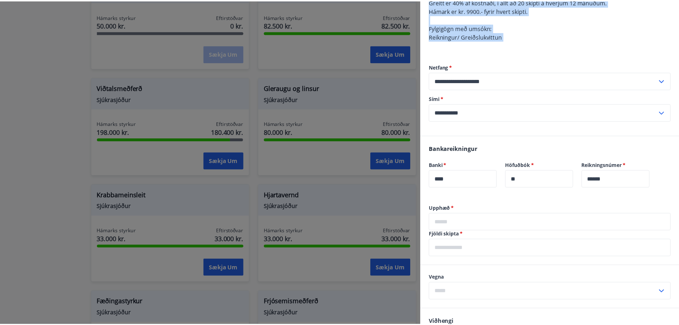
scroll to position [0, 0]
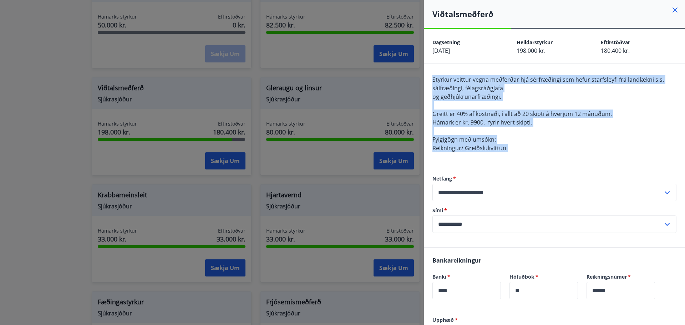
click at [551, 145] on div "Styrkur veittur vegna meðferðar hjá sérfræðingi sem hefur starfsleyfi frá landl…" at bounding box center [554, 118] width 244 height 86
drag, startPoint x: 523, startPoint y: 155, endPoint x: 399, endPoint y: 65, distance: 153.2
click at [399, 65] on div "**********" at bounding box center [342, 162] width 685 height 325
click at [457, 81] on span "Styrkur veittur vegna meðferðar hjá sérfræðingi sem hefur starfsleyfi frá landl…" at bounding box center [547, 84] width 231 height 16
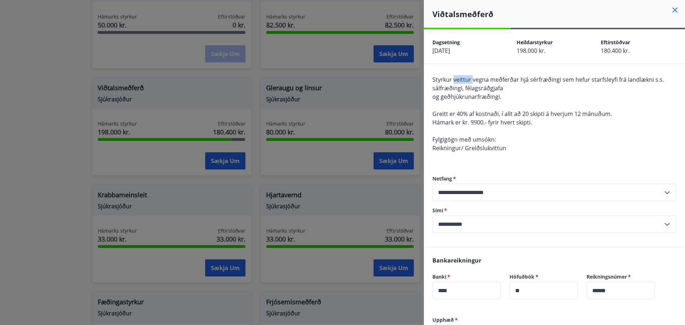
click at [457, 81] on span "Styrkur veittur vegna meðferðar hjá sérfræðingi sem hefur starfsleyfi frá landl…" at bounding box center [547, 84] width 231 height 16
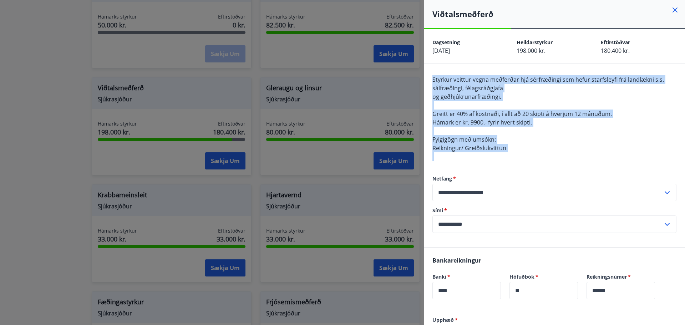
drag, startPoint x: 457, startPoint y: 81, endPoint x: 512, endPoint y: 153, distance: 90.4
click at [512, 153] on div "Styrkur veittur vegna meðferðar hjá sérfræðingi sem hefur starfsleyfi frá landl…" at bounding box center [554, 118] width 244 height 86
click at [582, 121] on div "Styrkur veittur vegna meðferðar hjá sérfræðingi sem hefur starfsleyfi frá landl…" at bounding box center [554, 118] width 244 height 86
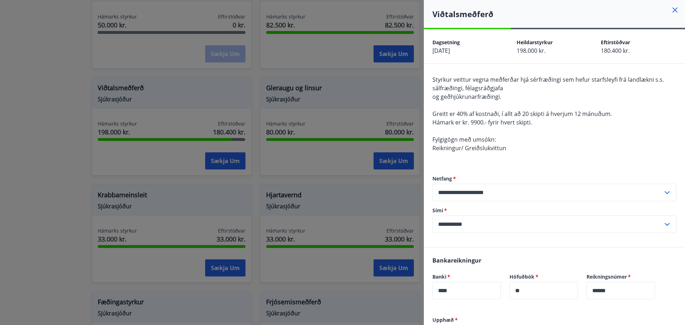
click at [47, 98] on div at bounding box center [342, 162] width 685 height 325
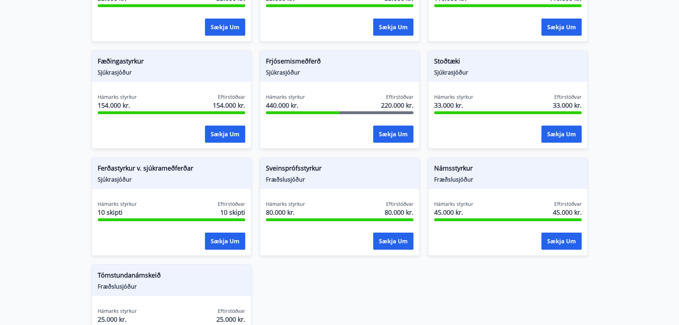
scroll to position [627, 0]
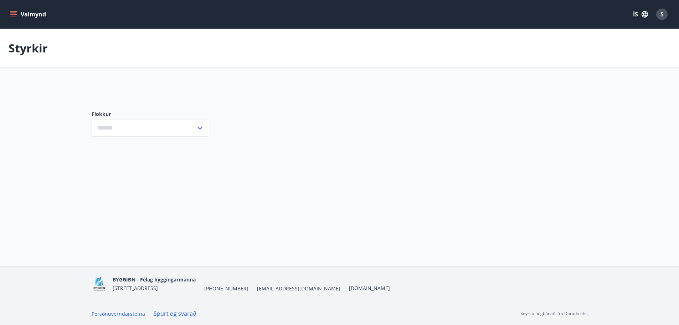
type input "***"
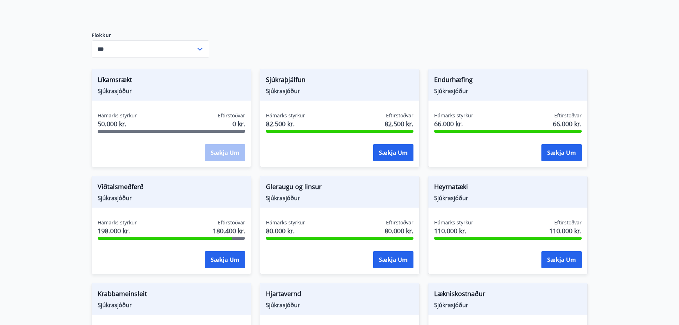
scroll to position [285, 0]
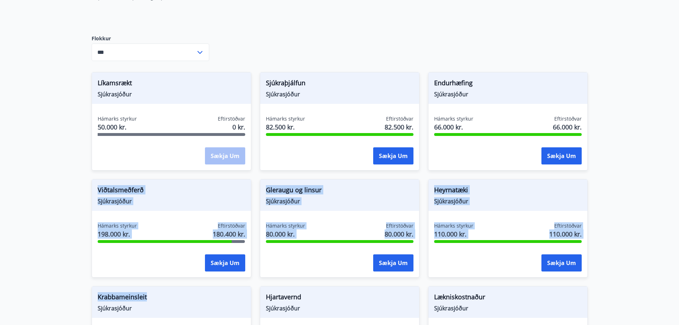
drag, startPoint x: 97, startPoint y: 186, endPoint x: 232, endPoint y: 293, distance: 172.8
click at [65, 198] on main "Styrkir Greiðsludagar Almennir styrkir og dánarbætur: Greiddir 10-14 dögum efti…" at bounding box center [339, 229] width 679 height 970
drag, startPoint x: 98, startPoint y: 192, endPoint x: 626, endPoint y: 255, distance: 531.5
click at [626, 255] on main "Styrkir Greiðsludagar Almennir styrkir og dánarbætur: Greiddir 10-14 dögum efti…" at bounding box center [339, 229] width 679 height 970
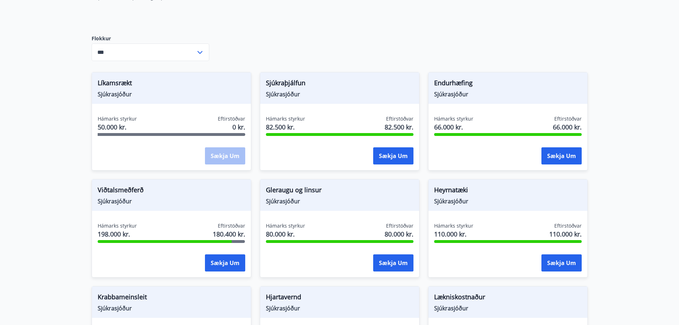
click at [626, 255] on main "Styrkir Greiðsludagar Almennir styrkir og dánarbætur: Greiddir 10-14 dögum efti…" at bounding box center [339, 229] width 679 height 970
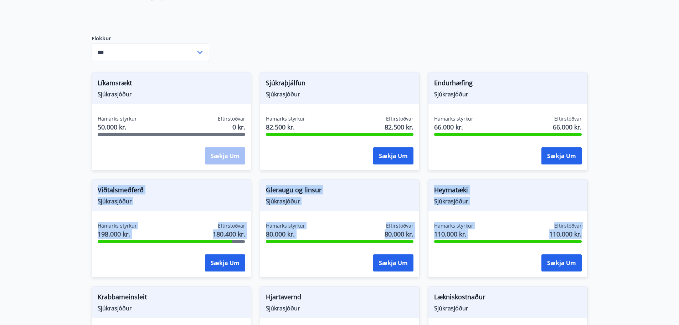
drag, startPoint x: 626, startPoint y: 255, endPoint x: 78, endPoint y: 188, distance: 551.8
click at [78, 188] on main "Styrkir Greiðsludagar Almennir styrkir og dánarbætur: Greiddir 10-14 dögum efti…" at bounding box center [339, 229] width 679 height 970
click at [79, 188] on main "Styrkir Greiðsludagar Almennir styrkir og dánarbætur: Greiddir 10-14 dögum efti…" at bounding box center [339, 229] width 679 height 970
drag, startPoint x: 79, startPoint y: 188, endPoint x: 580, endPoint y: 240, distance: 503.7
click at [580, 240] on main "Styrkir Greiðsludagar Almennir styrkir og dánarbætur: Greiddir 10-14 dögum efti…" at bounding box center [339, 229] width 679 height 970
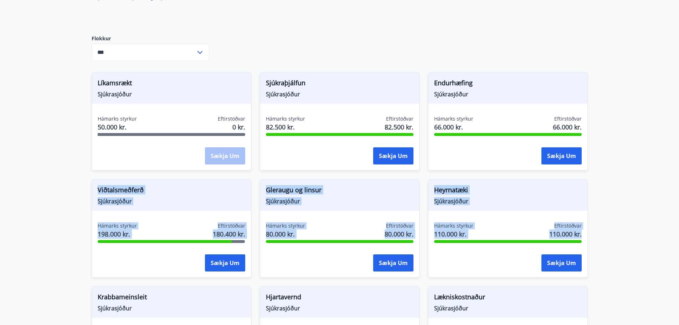
click at [593, 239] on div "Greiðsludagar Almennir styrkir og dánarbætur: Greiddir 10-14 dögum eftir að öll…" at bounding box center [339, 255] width 513 height 917
drag, startPoint x: 593, startPoint y: 239, endPoint x: 106, endPoint y: 183, distance: 490.2
click at [106, 183] on div "Greiðsludagar Almennir styrkir og dánarbætur: Greiddir 10-14 dögum eftir að öll…" at bounding box center [339, 255] width 513 height 917
click at [93, 188] on div "Viðtalsmeðferð Sjúkrasjóður" at bounding box center [171, 194] width 159 height 31
drag, startPoint x: 93, startPoint y: 188, endPoint x: 603, endPoint y: 249, distance: 514.3
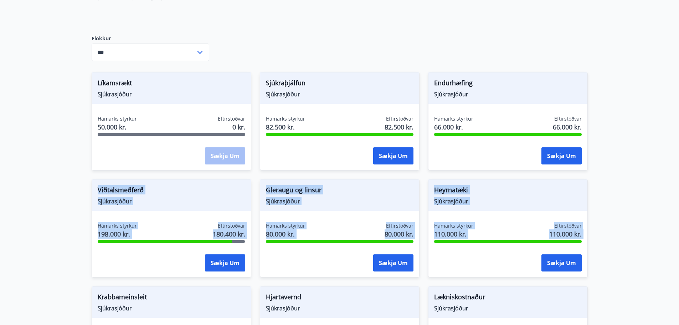
click at [603, 249] on main "Styrkir Greiðsludagar Almennir styrkir og dánarbætur: Greiddir 10-14 dögum efti…" at bounding box center [339, 229] width 679 height 970
click at [597, 237] on main "Styrkir Greiðsludagar Almennir styrkir og dánarbætur: Greiddir 10-14 dögum efti…" at bounding box center [339, 229] width 679 height 970
drag, startPoint x: 597, startPoint y: 237, endPoint x: 110, endPoint y: 189, distance: 488.8
click at [110, 189] on main "Styrkir Greiðsludagar Almennir styrkir og dánarbætur: Greiddir 10-14 dögum efti…" at bounding box center [339, 229] width 679 height 970
click at [105, 189] on span "Viðtalsmeðferð" at bounding box center [172, 191] width 148 height 12
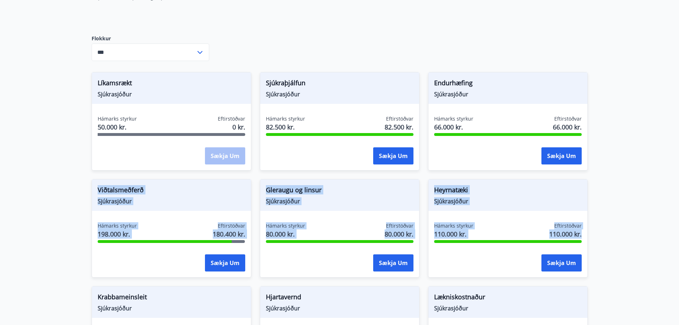
drag, startPoint x: 105, startPoint y: 189, endPoint x: 587, endPoint y: 237, distance: 484.1
click at [587, 237] on div "Hámarks styrkur 110.000 kr. Eftirstöðvar 110.000 kr. Sækja um" at bounding box center [508, 248] width 159 height 52
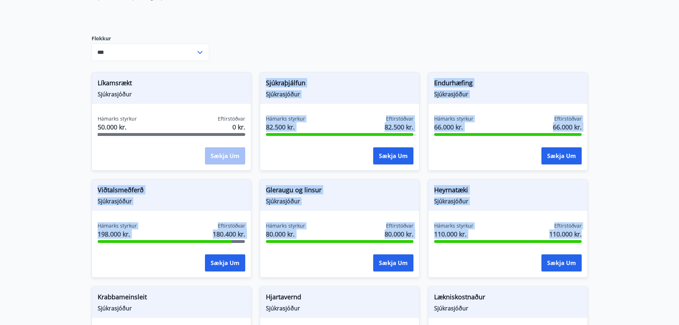
drag, startPoint x: 587, startPoint y: 237, endPoint x: 30, endPoint y: 170, distance: 560.2
click at [30, 170] on main "Styrkir Greiðsludagar Almennir styrkir og dánarbætur: Greiddir 10-14 dögum efti…" at bounding box center [339, 229] width 679 height 970
click at [27, 173] on main "Styrkir Greiðsludagar Almennir styrkir og dánarbætur: Greiddir 10-14 dögum efti…" at bounding box center [339, 229] width 679 height 970
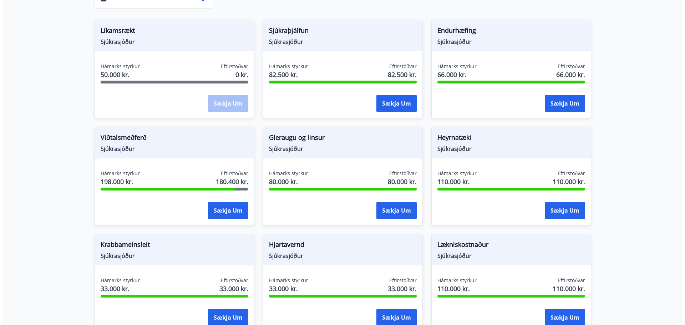
scroll to position [321, 0]
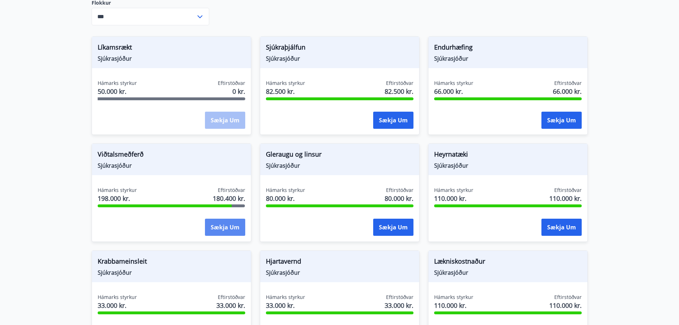
click at [215, 227] on button "Sækja um" at bounding box center [225, 227] width 40 height 17
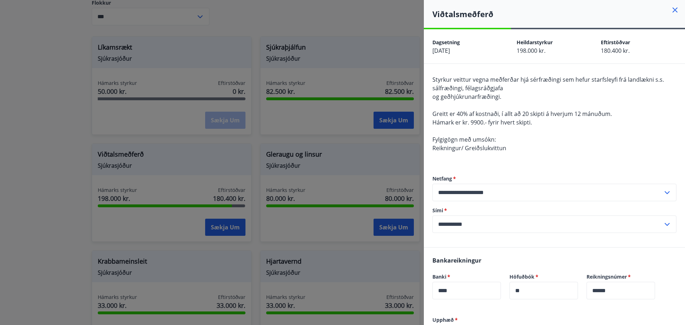
click at [485, 145] on span "Reikningur/ Greiðslukvittun" at bounding box center [469, 148] width 74 height 8
click at [462, 143] on span "Fylgigögn með umsókn:" at bounding box center [463, 139] width 63 height 8
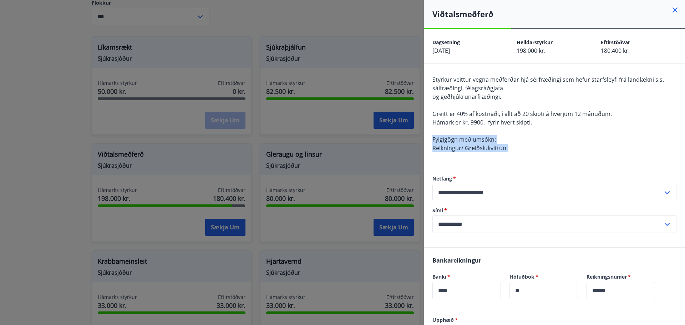
drag, startPoint x: 462, startPoint y: 143, endPoint x: 472, endPoint y: 151, distance: 13.3
click at [472, 151] on span "Styrkur veittur vegna meðferðar hjá sérfræðingi sem hefur starfsleyfi frá landl…" at bounding box center [547, 114] width 231 height 76
click at [472, 151] on span "Reikningur/ Greiðslukvittun" at bounding box center [469, 148] width 74 height 8
drag, startPoint x: 472, startPoint y: 151, endPoint x: 462, endPoint y: 134, distance: 20.0
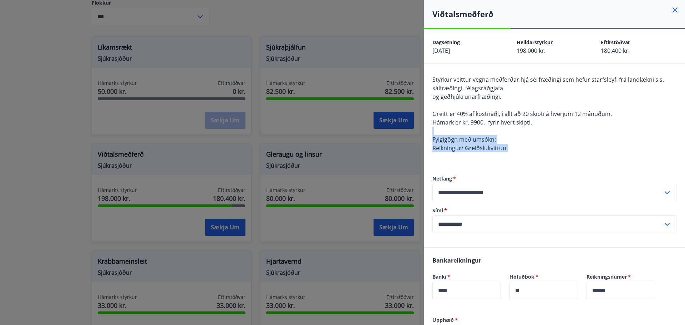
click at [462, 134] on div "Styrkur veittur vegna meðferðar hjá sérfræðingi sem hefur starfsleyfi frá landl…" at bounding box center [554, 118] width 244 height 86
click at [486, 99] on span "og geðhjúkrunarfræðingi." at bounding box center [466, 97] width 69 height 8
click at [502, 227] on input "**********" at bounding box center [547, 223] width 230 height 17
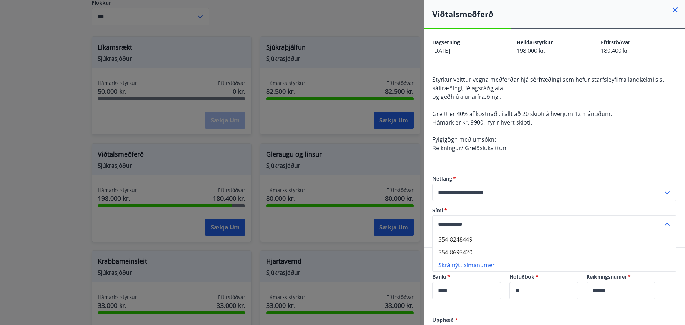
click at [469, 244] on li "354-8248449" at bounding box center [554, 239] width 243 height 13
type input "**********"
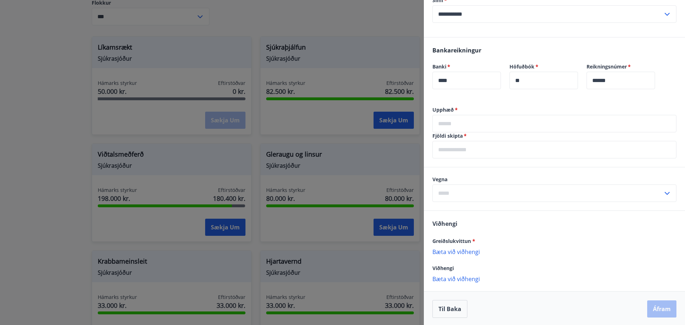
scroll to position [211, 0]
click at [476, 120] on input "text" at bounding box center [554, 121] width 244 height 17
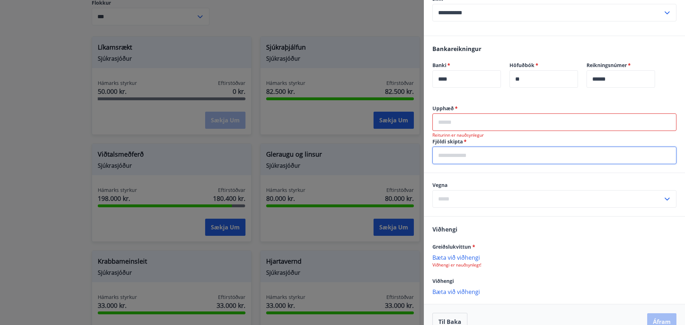
click at [572, 162] on div "Upphæð   * ​ Reiturinn er nauðsynlegur Fjöldi skipta   * ​" at bounding box center [554, 139] width 261 height 68
click at [500, 159] on input "text" at bounding box center [554, 155] width 244 height 17
click at [484, 121] on input "text" at bounding box center [554, 121] width 244 height 17
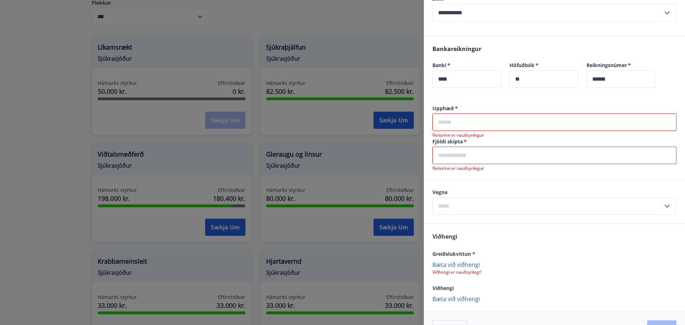
click at [479, 112] on div "Upphæð   * ​ Reiturinn er nauðsynlegur" at bounding box center [554, 121] width 244 height 33
click at [483, 158] on input "text" at bounding box center [554, 155] width 244 height 17
click at [479, 77] on input "****" at bounding box center [466, 78] width 68 height 17
click at [454, 108] on span "*" at bounding box center [456, 108] width 4 height 7
click at [460, 152] on input "text" at bounding box center [554, 155] width 244 height 17
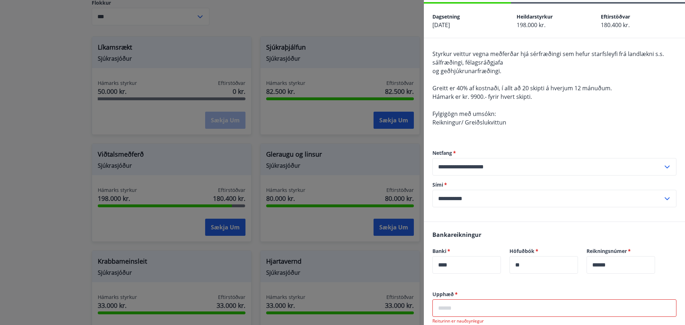
scroll to position [0, 0]
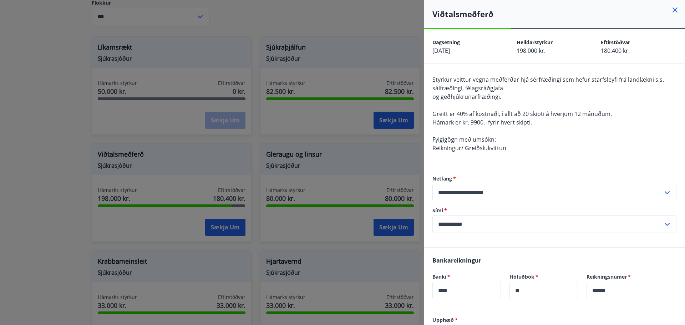
click at [510, 82] on span "Styrkur veittur vegna meðferðar hjá sérfræðingi sem hefur starfsleyfi frá landl…" at bounding box center [547, 84] width 231 height 16
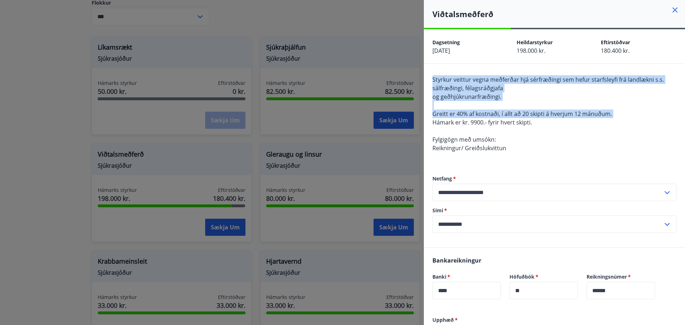
drag, startPoint x: 510, startPoint y: 82, endPoint x: 516, endPoint y: 112, distance: 30.5
click at [516, 112] on span "Styrkur veittur vegna meðferðar hjá sérfræðingi sem hefur starfsleyfi frá landl…" at bounding box center [547, 114] width 231 height 76
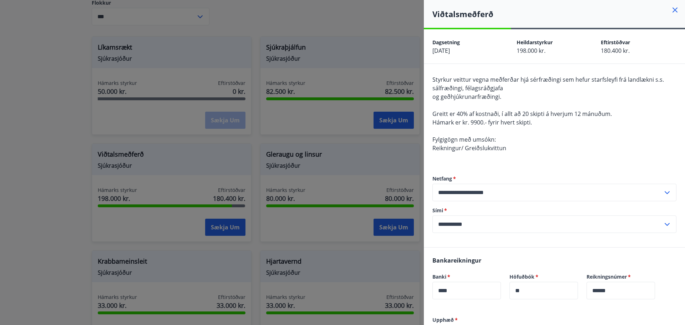
click at [487, 158] on div "Styrkur veittur vegna meðferðar hjá sérfræðingi sem hefur starfsleyfi frá landl…" at bounding box center [554, 118] width 244 height 86
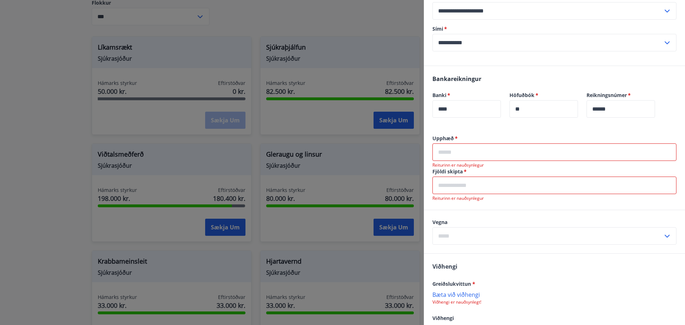
scroll to position [233, 0]
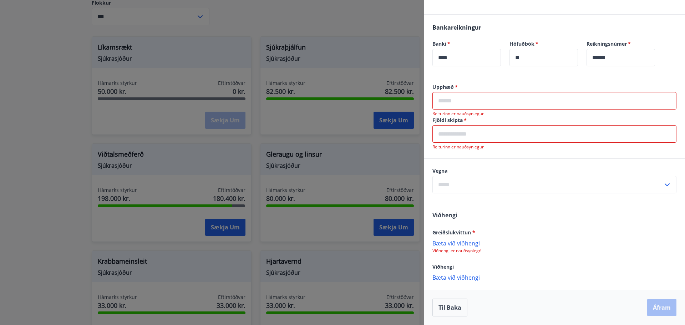
click at [465, 96] on input "text" at bounding box center [554, 100] width 244 height 17
click at [467, 132] on input "text" at bounding box center [554, 133] width 244 height 17
type input "*"
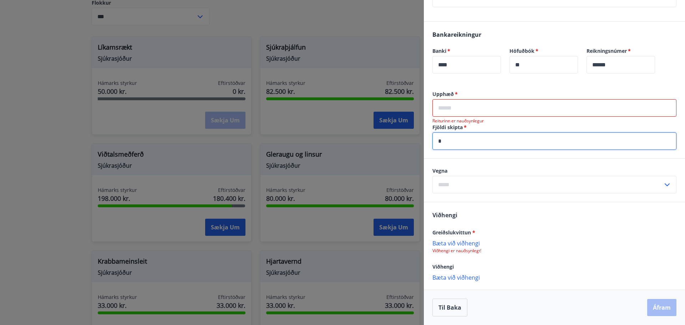
type input "*"
click at [478, 106] on input "text" at bounding box center [554, 107] width 244 height 17
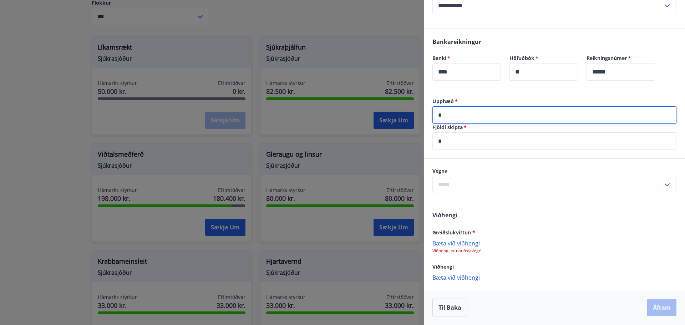
scroll to position [219, 0]
type input "******"
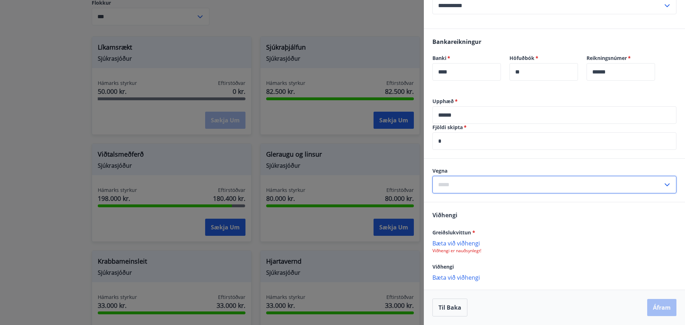
click at [470, 182] on input "text" at bounding box center [547, 184] width 230 height 17
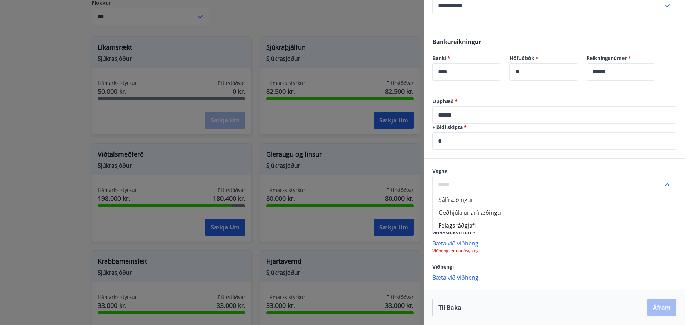
click at [491, 200] on li "Sálfræðingur" at bounding box center [554, 199] width 243 height 13
type input "**********"
click at [457, 241] on p "Bæta við viðhengi" at bounding box center [554, 242] width 244 height 7
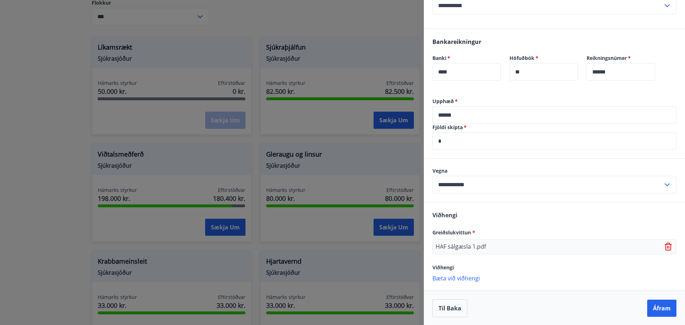
click at [449, 277] on p "Bæta við viðhengi" at bounding box center [554, 277] width 244 height 7
click at [453, 292] on p "Bæta við viðhengi" at bounding box center [554, 292] width 244 height 7
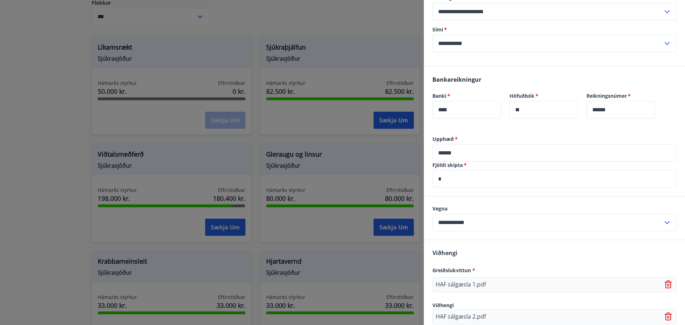
scroll to position [0, 0]
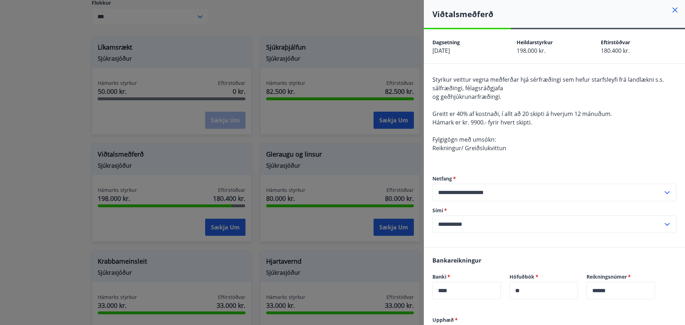
click at [512, 200] on input "**********" at bounding box center [547, 192] width 230 height 17
click at [532, 155] on div "Styrkur veittur vegna meðferðar hjá sérfræðingi sem hefur starfsleyfi frá landl…" at bounding box center [554, 118] width 244 height 86
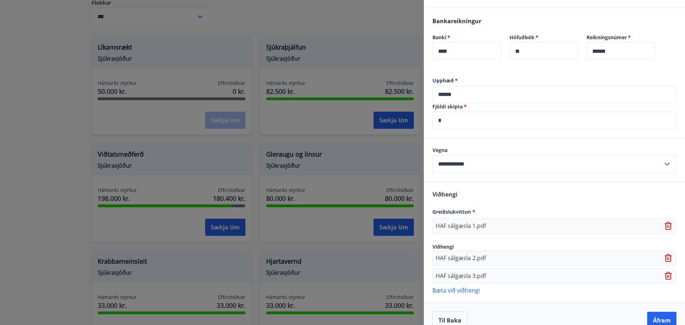
scroll to position [252, 0]
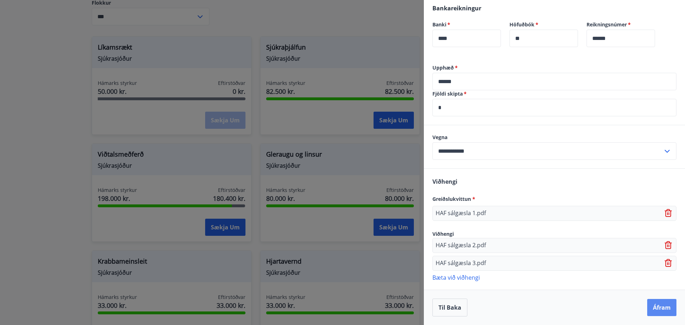
click at [654, 306] on button "Áfram" at bounding box center [661, 307] width 29 height 17
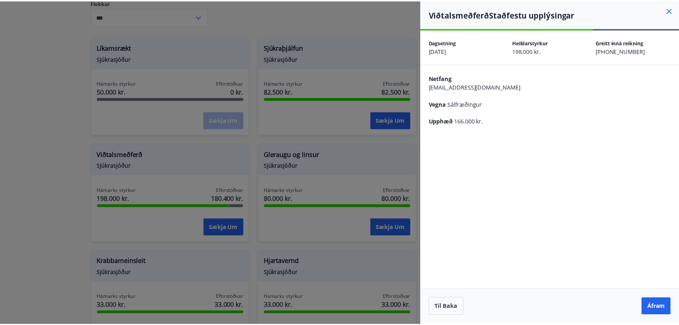
scroll to position [0, 0]
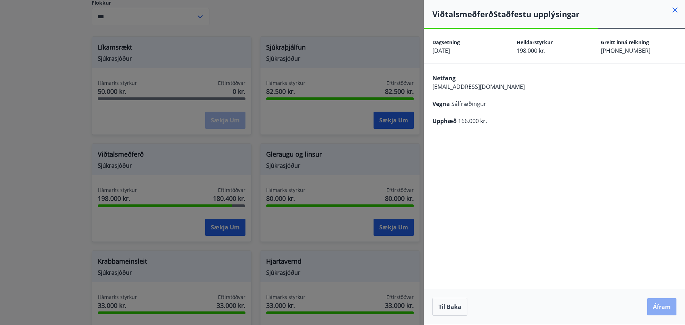
click at [657, 314] on button "Áfram" at bounding box center [661, 306] width 29 height 17
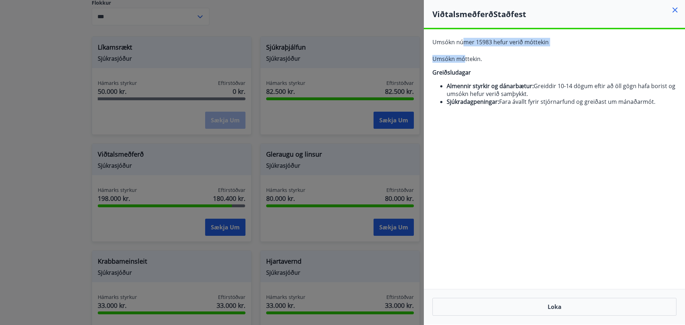
click at [465, 47] on div "Umsókn númer 15983 hefur verið móttekin Umsókn móttekin. Greiðsludagar Almennir…" at bounding box center [554, 74] width 261 height 91
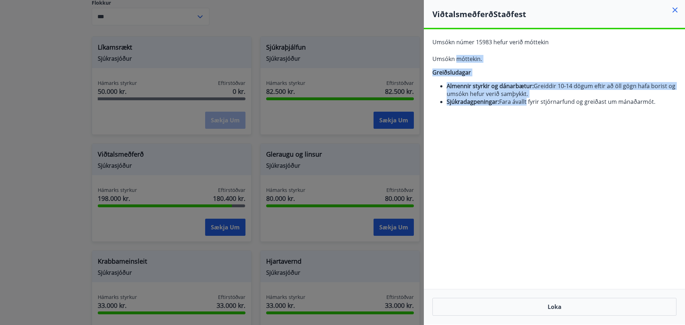
drag, startPoint x: 465, startPoint y: 47, endPoint x: 526, endPoint y: 117, distance: 92.7
click at [524, 118] on div "Umsókn númer 15983 hefur verið móttekin Umsókn móttekin. Greiðsludagar Almennir…" at bounding box center [554, 74] width 261 height 91
click at [526, 117] on div "Umsókn númer 15983 hefur verið móttekin Umsókn móttekin. Greiðsludagar Almennir…" at bounding box center [554, 74] width 261 height 91
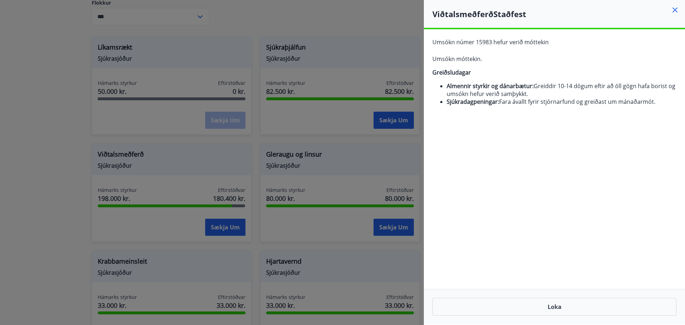
click at [572, 106] on div "Umsókn númer 15983 hefur verið móttekin Umsókn móttekin. Greiðsludagar Almennir…" at bounding box center [554, 74] width 261 height 91
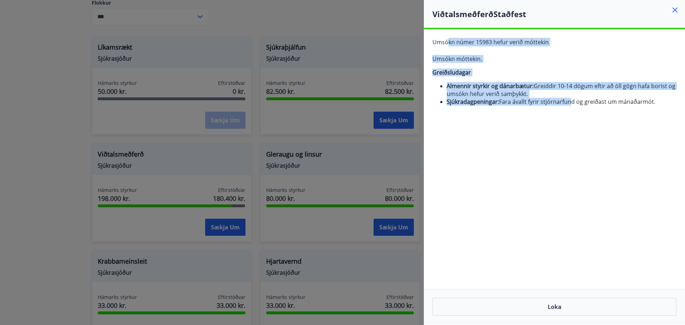
drag, startPoint x: 572, startPoint y: 101, endPoint x: 446, endPoint y: 32, distance: 143.1
click at [446, 32] on div "Umsókn númer 15983 hefur verið móttekin Umsókn móttekin. Greiðsludagar Almennir…" at bounding box center [554, 74] width 261 height 91
click at [451, 40] on span "Umsókn númer 15983 hefur verið móttekin" at bounding box center [490, 42] width 116 height 8
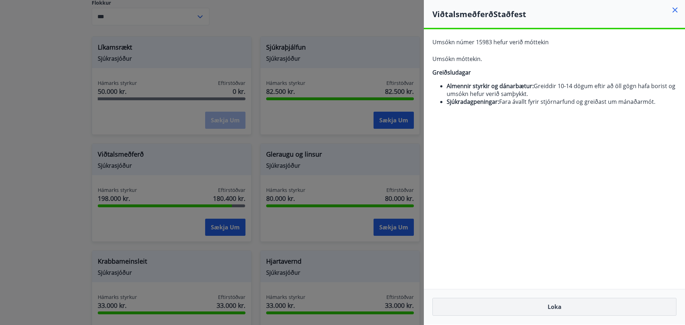
click at [578, 306] on button "Loka" at bounding box center [554, 307] width 244 height 18
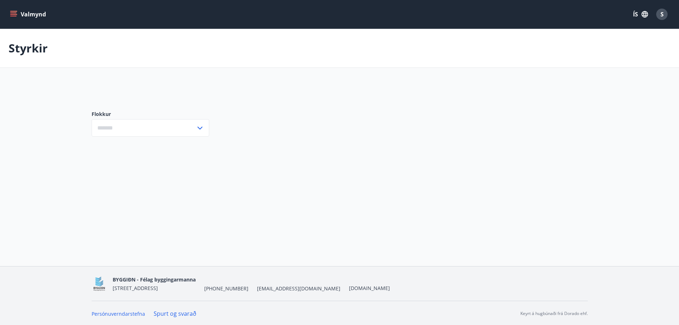
type input "***"
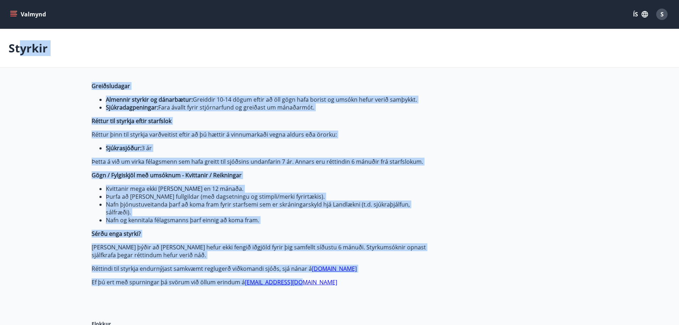
drag, startPoint x: 315, startPoint y: 282, endPoint x: 19, endPoint y: 43, distance: 380.8
click at [20, 59] on div "Styrkir" at bounding box center [339, 48] width 679 height 39
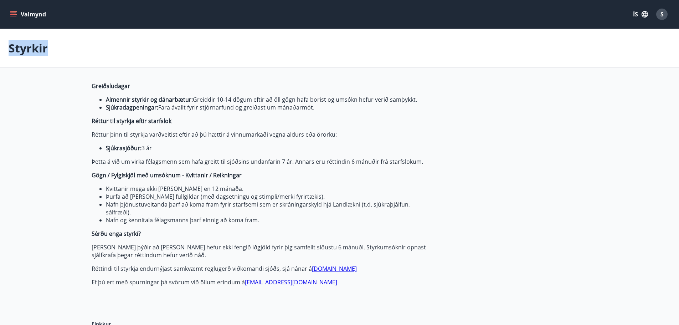
drag, startPoint x: 10, startPoint y: 49, endPoint x: 335, endPoint y: 290, distance: 404.6
click at [334, 290] on div "Greiðsludagar Almennir styrkir og dánarbætur: Greiddir 10-14 dögum eftir að öll…" at bounding box center [260, 195] width 337 height 227
drag, startPoint x: 334, startPoint y: 290, endPoint x: 321, endPoint y: 277, distance: 18.7
click at [332, 287] on div "Greiðsludagar Almennir styrkir og dánarbætur: Greiddir 10-14 dögum eftir að öll…" at bounding box center [260, 195] width 337 height 227
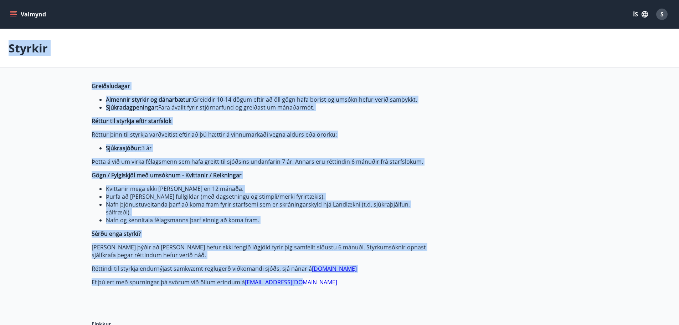
drag, startPoint x: 9, startPoint y: 48, endPoint x: 331, endPoint y: 282, distance: 398.0
click at [331, 281] on p "Ef þú ert með spurningar þá svörum við öllum erindum á byggidn@byggidn.is" at bounding box center [260, 282] width 337 height 8
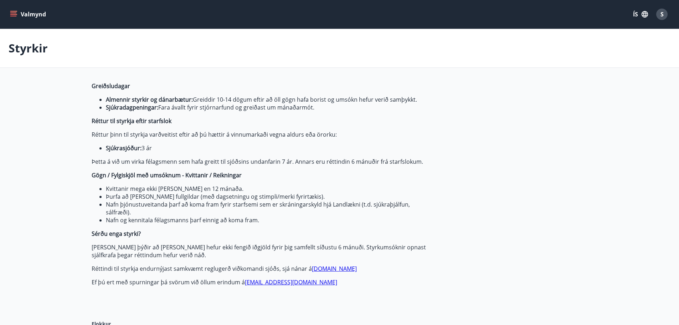
click at [5, 46] on div "Styrkir" at bounding box center [339, 48] width 679 height 39
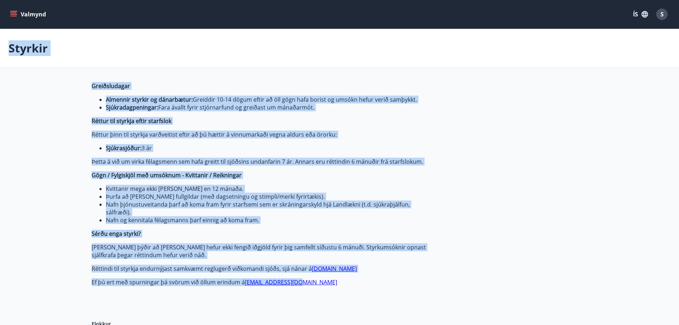
drag, startPoint x: 10, startPoint y: 46, endPoint x: 327, endPoint y: 282, distance: 395.9
click at [49, 62] on div "Styrkir" at bounding box center [339, 48] width 679 height 39
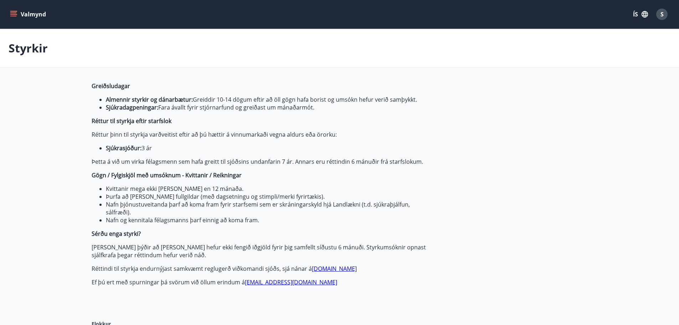
click at [13, 48] on p "Styrkir" at bounding box center [28, 48] width 39 height 16
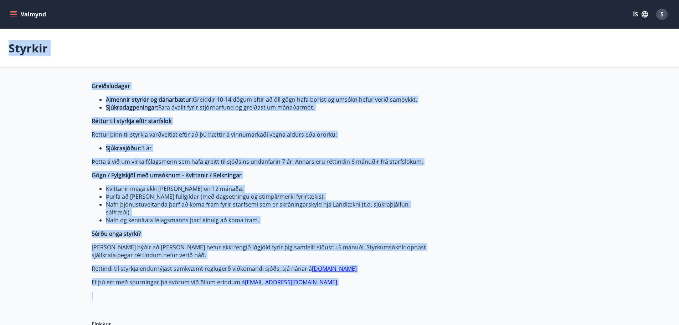
drag, startPoint x: 9, startPoint y: 48, endPoint x: 319, endPoint y: 299, distance: 399.8
click at [142, 122] on strong "Réttur til styrkja eftir starfslok" at bounding box center [132, 121] width 80 height 8
drag, startPoint x: 9, startPoint y: 48, endPoint x: 354, endPoint y: 280, distance: 415.4
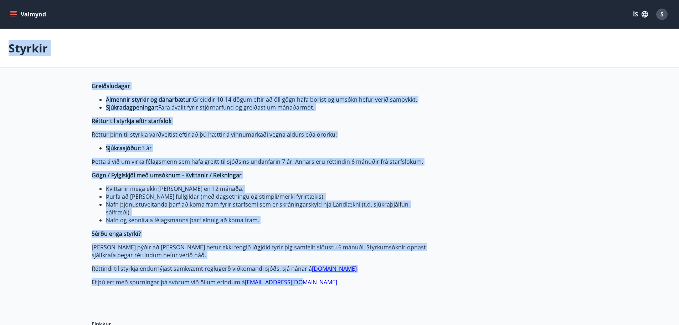
click at [318, 283] on p "Ef þú ert með spurningar þá svörum við öllum erindum á byggidn@byggidn.is" at bounding box center [260, 282] width 337 height 8
click at [96, 186] on ul "Kvittanir mega ekki vera eldri en 12 mánaða. Þurfa að vera fullgildar (með dags…" at bounding box center [260, 204] width 337 height 39
drag, startPoint x: 9, startPoint y: 48, endPoint x: 421, endPoint y: 254, distance: 460.5
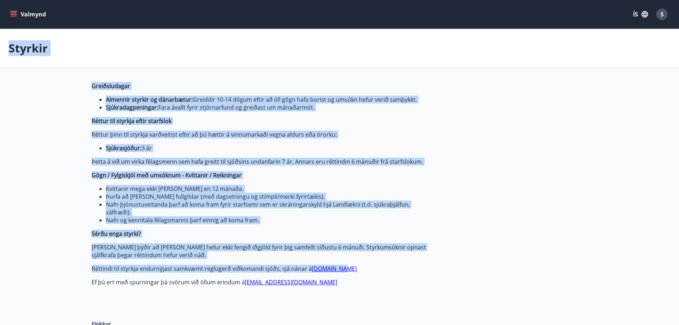
click at [152, 85] on p "Greiðsludagar" at bounding box center [260, 86] width 337 height 8
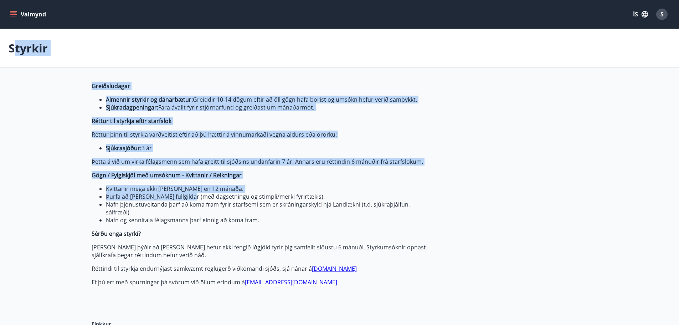
drag, startPoint x: 13, startPoint y: 49, endPoint x: 173, endPoint y: 203, distance: 221.9
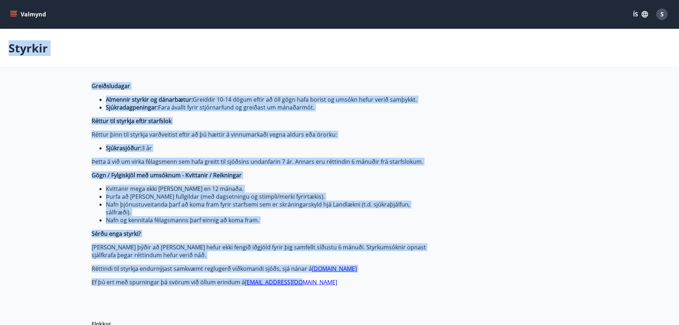
drag, startPoint x: 324, startPoint y: 285, endPoint x: 10, endPoint y: 51, distance: 392.1
click at [10, 51] on p "Styrkir" at bounding box center [28, 48] width 39 height 16
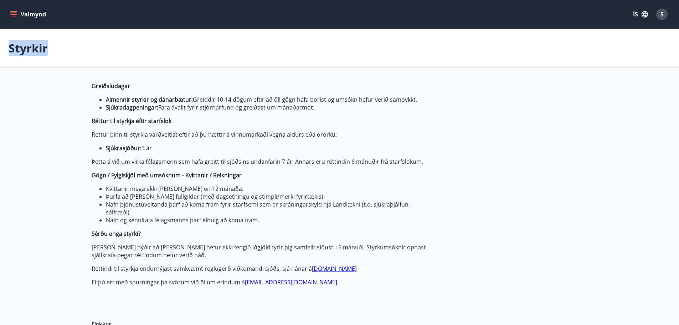
drag, startPoint x: 10, startPoint y: 51, endPoint x: 364, endPoint y: 283, distance: 423.8
click at [20, 48] on p "Styrkir" at bounding box center [28, 48] width 39 height 16
drag, startPoint x: 20, startPoint y: 48, endPoint x: 312, endPoint y: 286, distance: 375.6
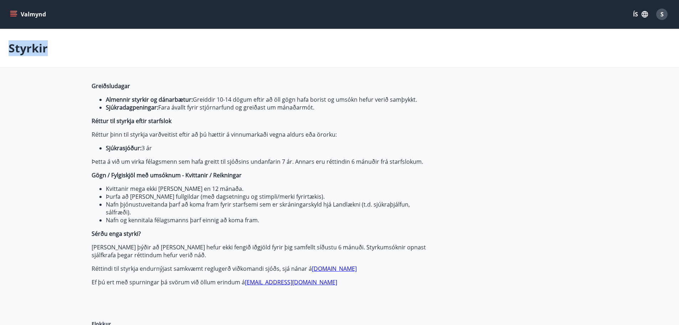
click at [127, 46] on div "Styrkir" at bounding box center [339, 48] width 679 height 39
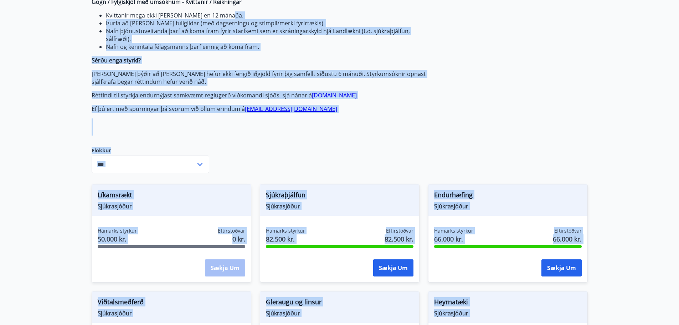
scroll to position [128, 0]
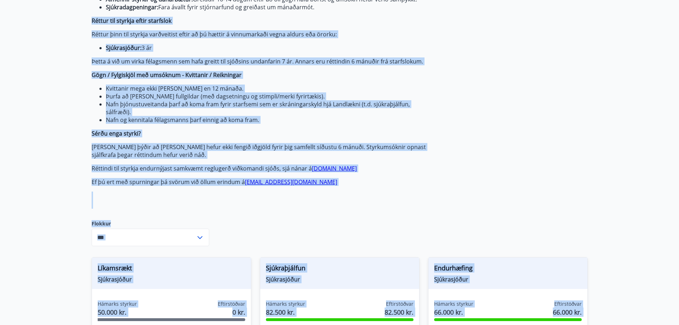
drag, startPoint x: 51, startPoint y: 250, endPoint x: 91, endPoint y: 4, distance: 248.5
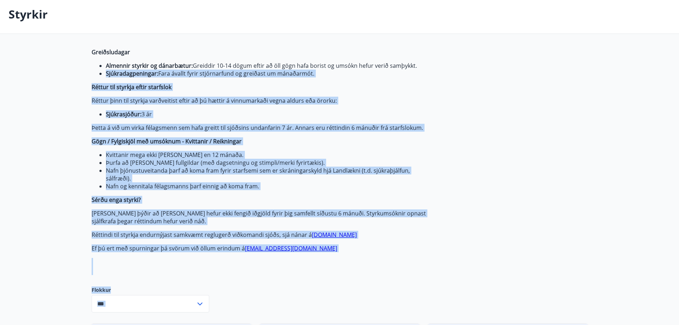
scroll to position [0, 0]
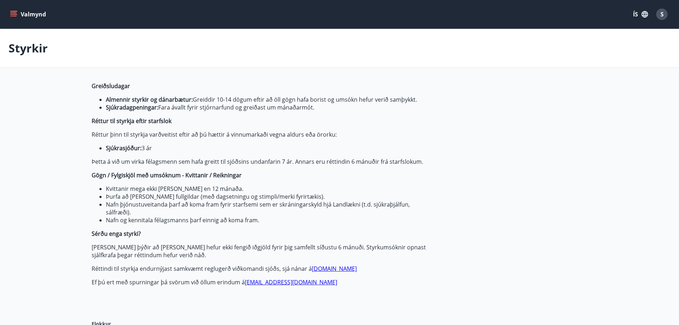
drag, startPoint x: 93, startPoint y: 82, endPoint x: 356, endPoint y: 286, distance: 333.2
click at [357, 286] on div "Greiðsludagar Almennir styrkir og dánarbætur: Greiddir 10-14 dögum eftir að öll…" at bounding box center [260, 195] width 337 height 227
click at [342, 285] on div "Greiðsludagar Almennir styrkir og dánarbætur: Greiddir 10-14 dögum eftir að öll…" at bounding box center [260, 195] width 337 height 227
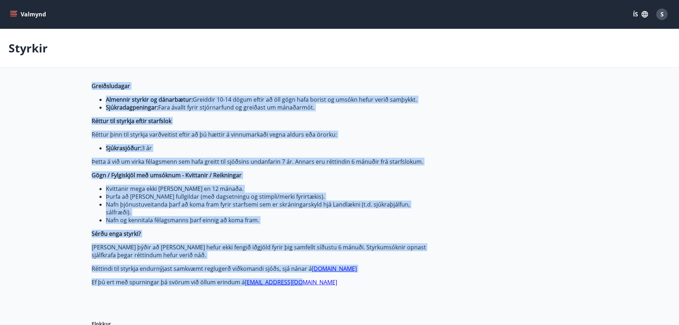
drag, startPoint x: 342, startPoint y: 285, endPoint x: 338, endPoint y: 281, distance: 5.8
click at [340, 283] on p "Ef þú ert með spurningar þá svörum við öllum erindum á byggidn@byggidn.is" at bounding box center [260, 282] width 337 height 8
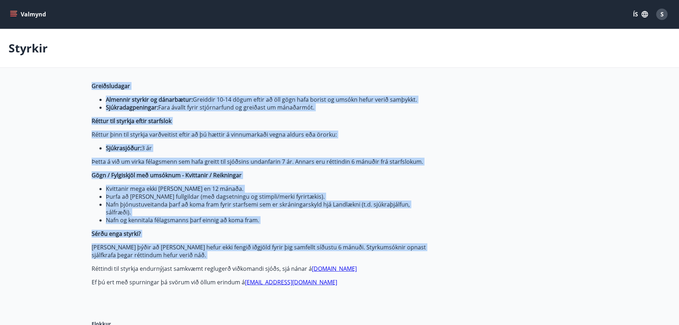
drag, startPoint x: 84, startPoint y: 83, endPoint x: 374, endPoint y: 270, distance: 344.2
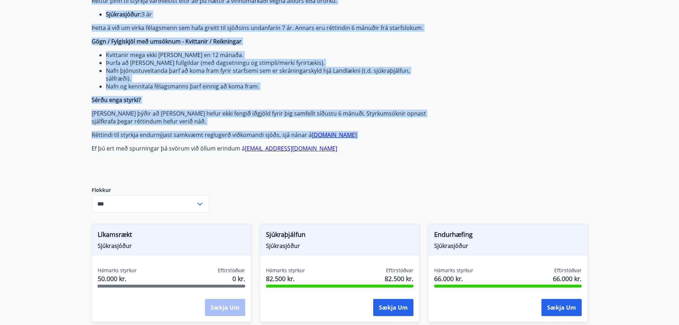
scroll to position [214, 0]
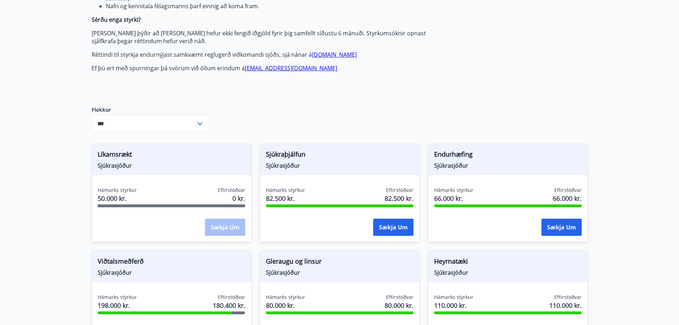
drag, startPoint x: 313, startPoint y: 83, endPoint x: 308, endPoint y: 86, distance: 5.4
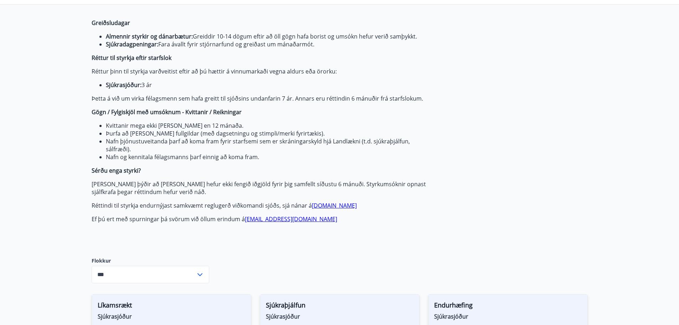
scroll to position [0, 0]
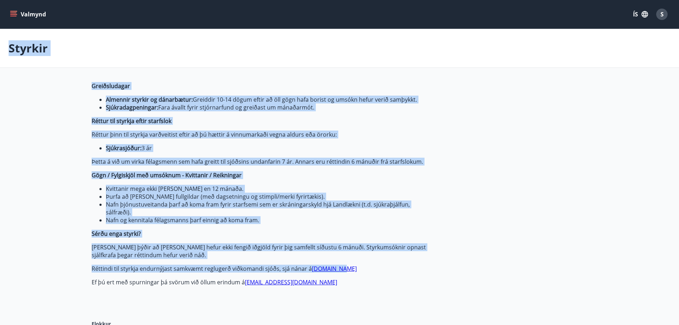
drag, startPoint x: 8, startPoint y: 49, endPoint x: 391, endPoint y: 271, distance: 442.7
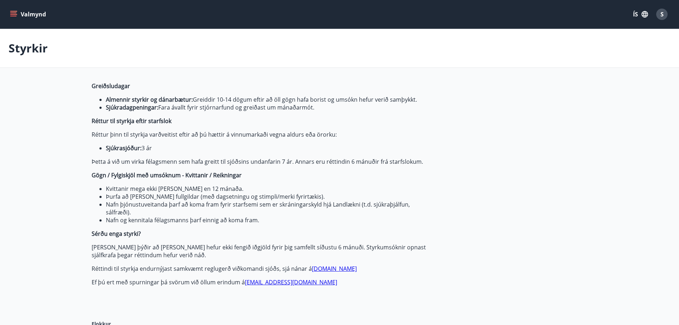
click at [388, 279] on p "Ef þú ert með spurningar þá svörum við öllum erindum á byggidn@byggidn.is" at bounding box center [260, 282] width 337 height 8
drag, startPoint x: 307, startPoint y: 289, endPoint x: 6, endPoint y: 50, distance: 384.2
click at [6, 50] on div "Styrkir" at bounding box center [339, 48] width 679 height 39
drag, startPoint x: 6, startPoint y: 50, endPoint x: 310, endPoint y: 277, distance: 379.6
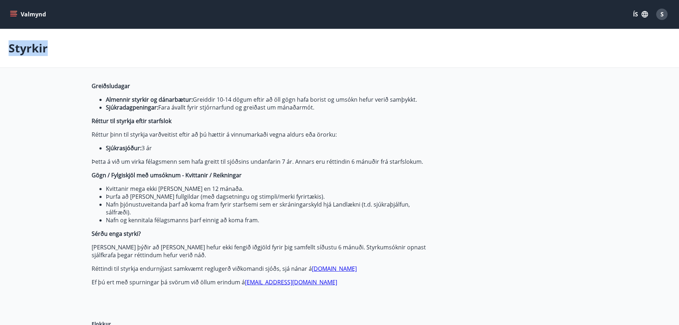
click at [313, 282] on p "Ef þú ert með spurningar þá svörum við öllum erindum á byggidn@byggidn.is" at bounding box center [260, 282] width 337 height 8
click at [106, 87] on strong "Greiðsludagar" at bounding box center [111, 86] width 39 height 8
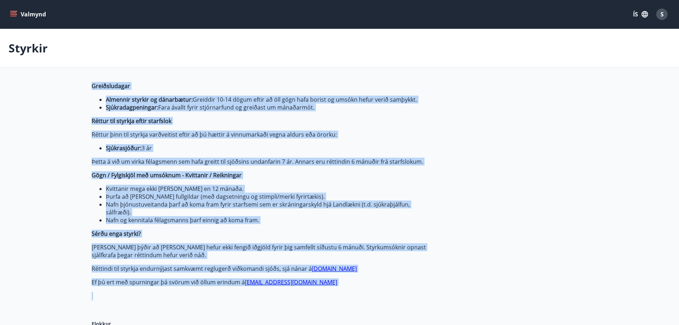
drag, startPoint x: 106, startPoint y: 87, endPoint x: 313, endPoint y: 294, distance: 292.7
click at [313, 294] on div "Greiðsludagar Almennir styrkir og dánarbætur: Greiddir 10-14 dögum eftir að öll…" at bounding box center [260, 195] width 337 height 227
click at [314, 289] on div "Greiðsludagar Almennir styrkir og dánarbætur: Greiddir 10-14 dögum eftir að öll…" at bounding box center [260, 195] width 337 height 227
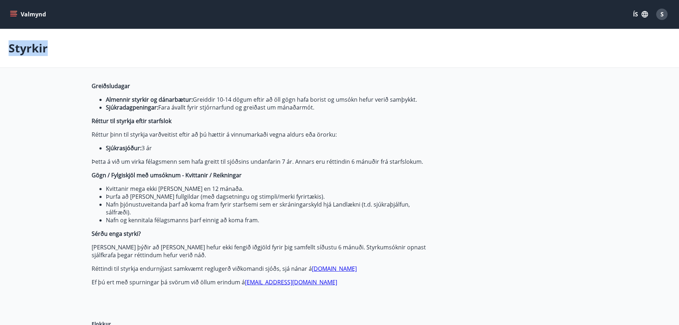
drag, startPoint x: 314, startPoint y: 288, endPoint x: 32, endPoint y: 16, distance: 391.6
click at [35, 47] on p "Styrkir" at bounding box center [28, 48] width 39 height 16
click at [160, 85] on p "Greiðsludagar" at bounding box center [260, 86] width 337 height 8
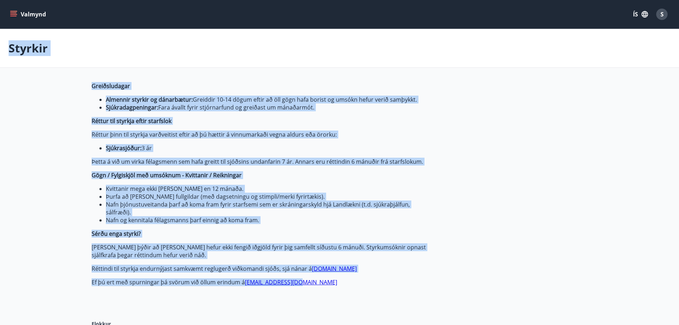
drag, startPoint x: 10, startPoint y: 50, endPoint x: 323, endPoint y: 285, distance: 391.4
click at [323, 285] on p "Ef þú ert með spurningar þá svörum við öllum erindum á byggidn@byggidn.is" at bounding box center [260, 282] width 337 height 8
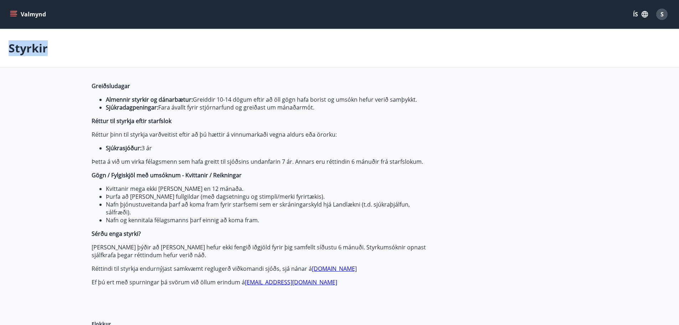
drag, startPoint x: 323, startPoint y: 285, endPoint x: 7, endPoint y: 50, distance: 393.2
click at [7, 45] on div "Styrkir" at bounding box center [339, 48] width 679 height 39
click at [11, 45] on p "Styrkir" at bounding box center [28, 48] width 39 height 16
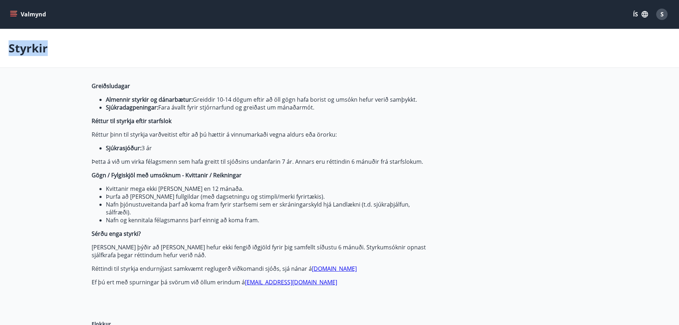
click at [11, 45] on p "Styrkir" at bounding box center [28, 48] width 39 height 16
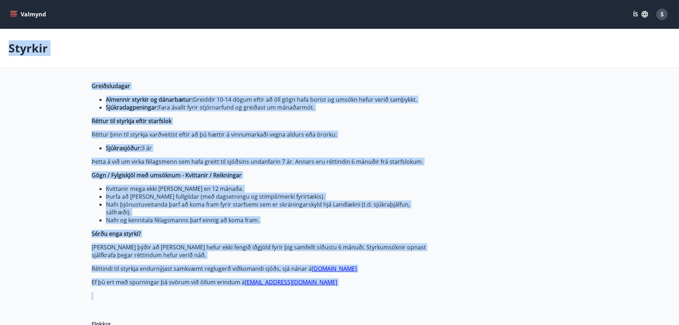
drag, startPoint x: 11, startPoint y: 45, endPoint x: 311, endPoint y: 282, distance: 382.0
click at [310, 279] on p "Ef þú ert með spurningar þá svörum við öllum erindum á byggidn@byggidn.is" at bounding box center [260, 282] width 337 height 8
drag, startPoint x: 296, startPoint y: 284, endPoint x: 20, endPoint y: 56, distance: 358.1
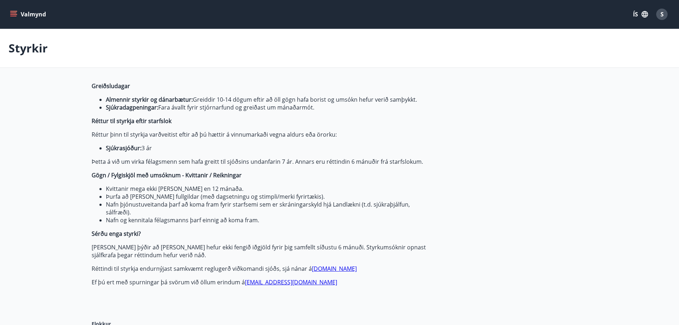
click at [10, 51] on p "Styrkir" at bounding box center [28, 48] width 39 height 16
drag, startPoint x: 10, startPoint y: 51, endPoint x: 307, endPoint y: 278, distance: 374.2
click at [106, 85] on strong "Greiðsludagar" at bounding box center [111, 86] width 39 height 8
click at [14, 47] on p "Styrkir" at bounding box center [28, 48] width 39 height 16
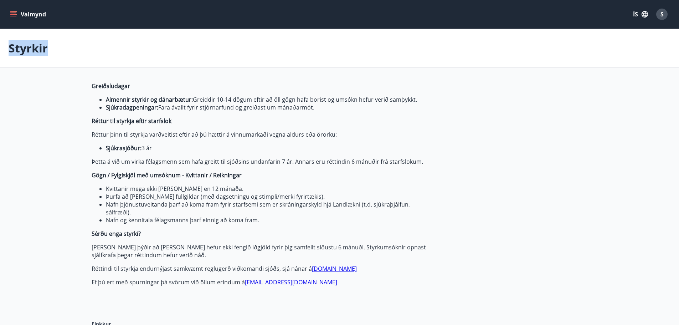
click at [14, 47] on p "Styrkir" at bounding box center [28, 48] width 39 height 16
click at [215, 277] on span "Greiðsludagar Almennir styrkir og dánarbætur: Greiddir 10-14 dögum eftir að öll…" at bounding box center [260, 184] width 337 height 204
click at [213, 282] on p "Ef þú ert með spurningar þá svörum við öllum erindum á byggidn@byggidn.is" at bounding box center [260, 282] width 337 height 8
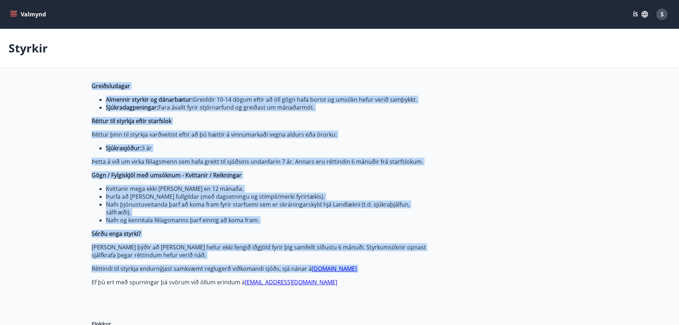
click at [213, 282] on p "Ef þú ert með spurningar þá svörum við öllum erindum á byggidn@byggidn.is" at bounding box center [260, 282] width 337 height 8
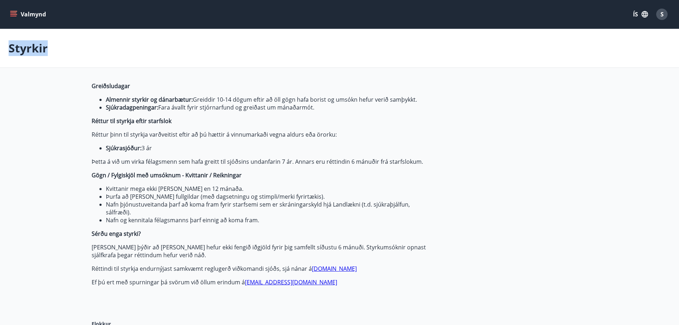
drag, startPoint x: 213, startPoint y: 282, endPoint x: 31, endPoint y: 56, distance: 289.8
click at [97, 101] on ul "Almennir styrkir og dánarbætur: Greiddir 10-14 dögum eftir að öll gögn hafa bor…" at bounding box center [260, 104] width 337 height 16
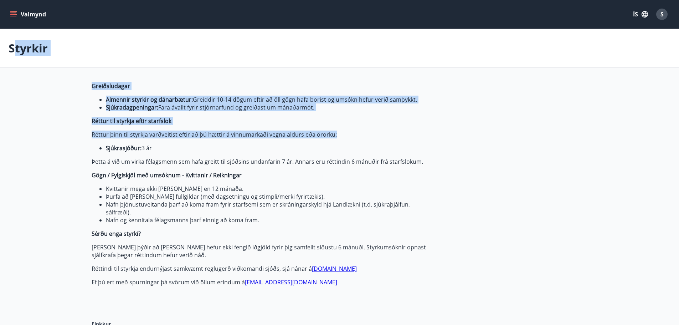
drag, startPoint x: 12, startPoint y: 45, endPoint x: 97, endPoint y: 147, distance: 133.2
click at [15, 47] on p "Styrkir" at bounding box center [28, 48] width 39 height 16
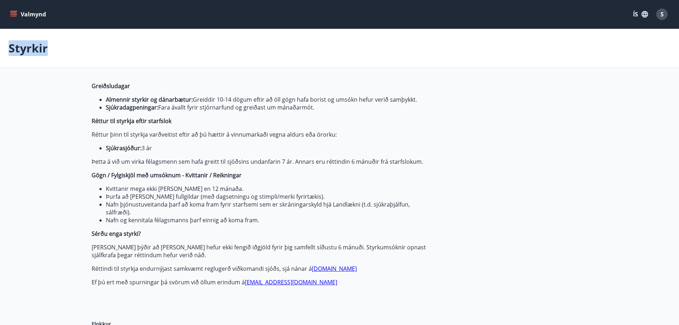
click at [15, 47] on p "Styrkir" at bounding box center [28, 48] width 39 height 16
drag, startPoint x: 15, startPoint y: 47, endPoint x: 200, endPoint y: 284, distance: 301.2
click at [200, 284] on p "Ef þú ert með spurningar þá svörum við öllum erindum á byggidn@byggidn.is" at bounding box center [260, 282] width 337 height 8
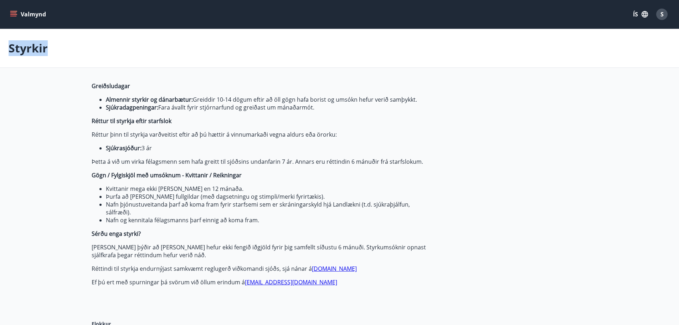
drag, startPoint x: 200, startPoint y: 284, endPoint x: 21, endPoint y: 56, distance: 289.9
click at [16, 48] on p "Styrkir" at bounding box center [28, 48] width 39 height 16
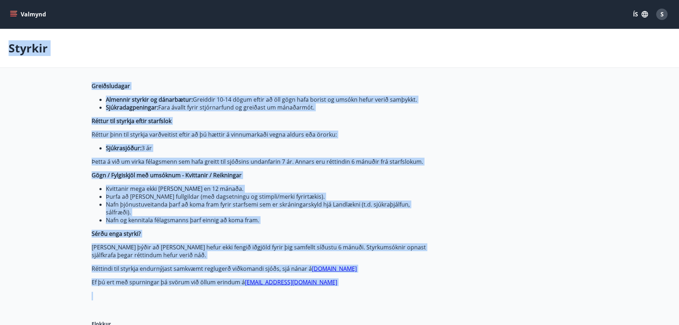
drag, startPoint x: 16, startPoint y: 48, endPoint x: 173, endPoint y: 287, distance: 285.4
click at [173, 282] on p "Ef þú ert með spurningar þá svörum við öllum erindum á byggidn@byggidn.is" at bounding box center [260, 282] width 337 height 8
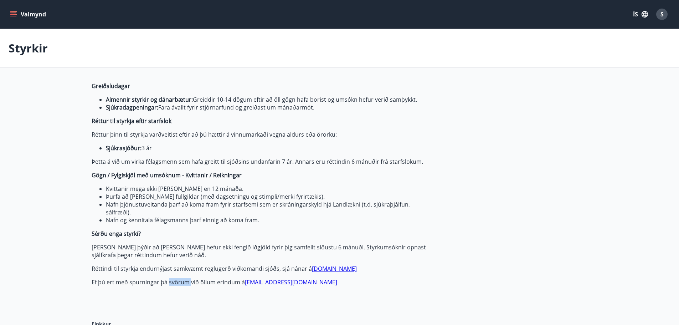
click at [173, 282] on p "Ef þú ert með spurningar þá svörum við öllum erindum á byggidn@byggidn.is" at bounding box center [260, 282] width 337 height 8
drag, startPoint x: 173, startPoint y: 282, endPoint x: 22, endPoint y: 48, distance: 278.3
click at [22, 48] on p "Styrkir" at bounding box center [28, 48] width 39 height 16
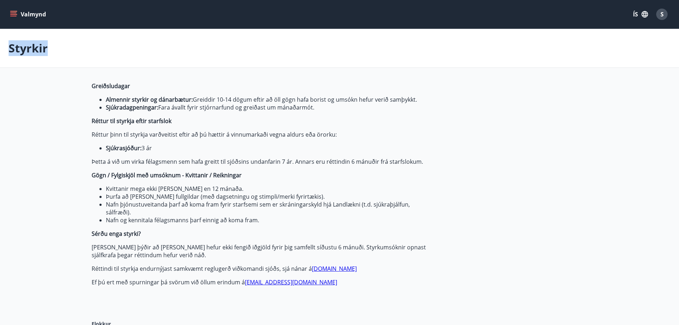
drag, startPoint x: 22, startPoint y: 48, endPoint x: 229, endPoint y: 284, distance: 313.3
click at [229, 283] on p "Ef þú ert með spurningar þá svörum við öllum erindum á byggidn@byggidn.is" at bounding box center [260, 282] width 337 height 8
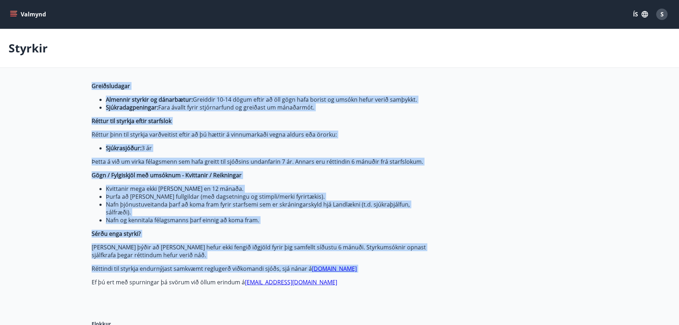
click at [229, 283] on p "Ef þú ert með spurningar þá svörum við öllum erindum á byggidn@byggidn.is" at bounding box center [260, 282] width 337 height 8
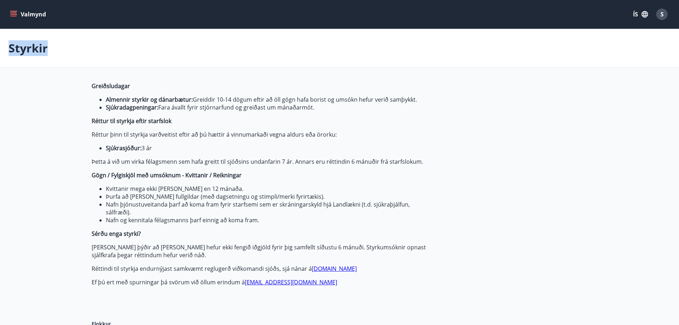
drag, startPoint x: 229, startPoint y: 283, endPoint x: 28, endPoint y: 49, distance: 308.7
click at [28, 49] on p "Styrkir" at bounding box center [28, 48] width 39 height 16
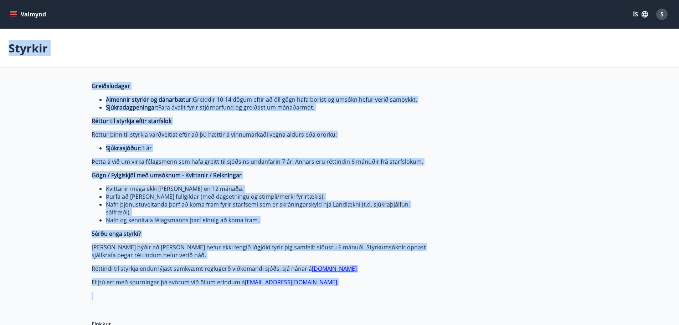
drag, startPoint x: 28, startPoint y: 49, endPoint x: 255, endPoint y: 286, distance: 327.8
click at [54, 58] on div "Styrkir" at bounding box center [339, 48] width 679 height 39
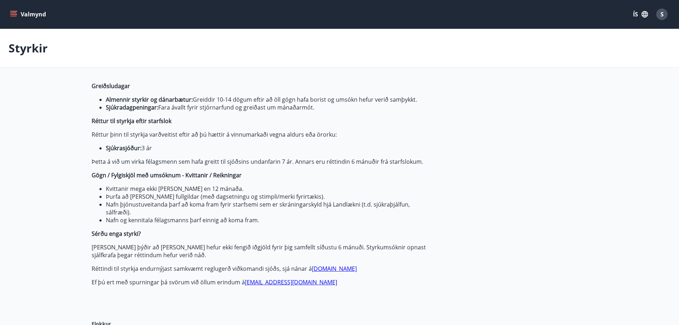
click at [14, 47] on p "Styrkir" at bounding box center [28, 48] width 39 height 16
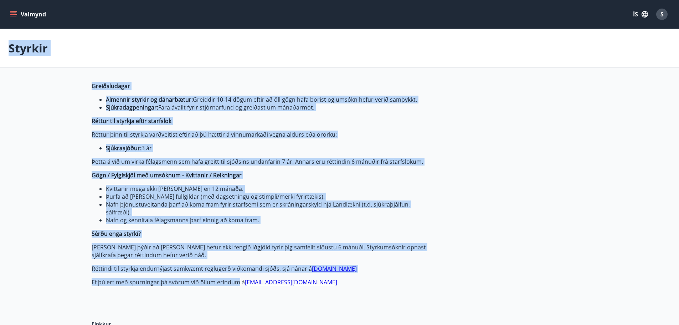
drag, startPoint x: 14, startPoint y: 47, endPoint x: 223, endPoint y: 284, distance: 316.3
click at [223, 284] on p "Ef þú ert með spurningar þá svörum við öllum erindum á byggidn@byggidn.is" at bounding box center [260, 282] width 337 height 8
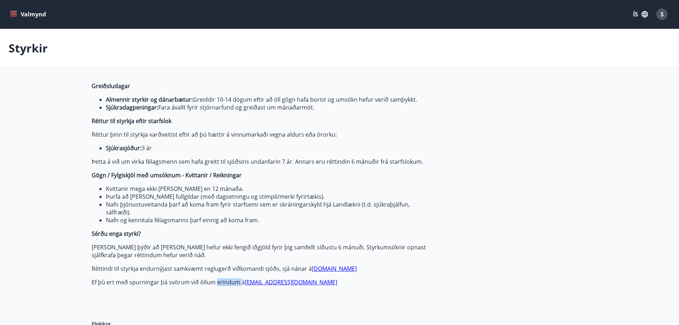
click at [223, 284] on p "Ef þú ert með spurningar þá svörum við öllum erindum á byggidn@byggidn.is" at bounding box center [260, 282] width 337 height 8
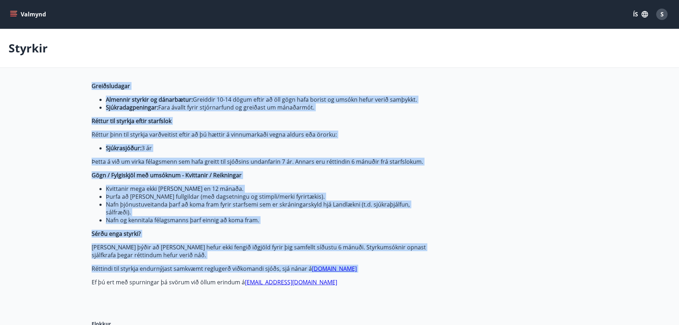
click at [223, 284] on p "Ef þú ert með spurningar þá svörum við öllum erindum á byggidn@byggidn.is" at bounding box center [260, 282] width 337 height 8
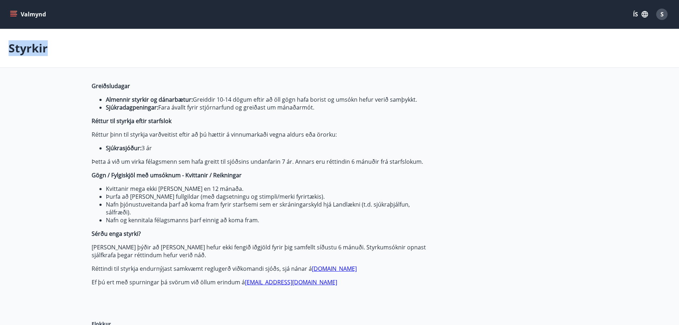
drag, startPoint x: 223, startPoint y: 284, endPoint x: 9, endPoint y: 42, distance: 322.8
click at [9, 42] on p "Styrkir" at bounding box center [28, 48] width 39 height 16
drag, startPoint x: 9, startPoint y: 42, endPoint x: 238, endPoint y: 283, distance: 332.1
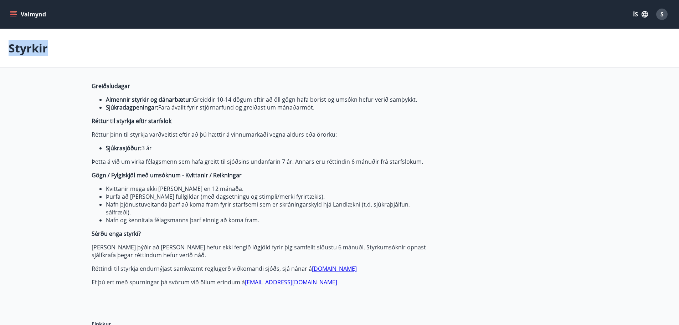
click at [232, 282] on p "Ef þú ert með spurningar þá svörum við öllum erindum á byggidn@byggidn.is" at bounding box center [260, 282] width 337 height 8
drag, startPoint x: 232, startPoint y: 282, endPoint x: 84, endPoint y: 77, distance: 253.1
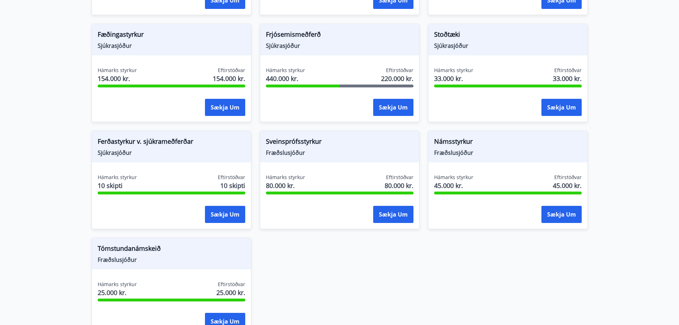
scroll to position [734, 0]
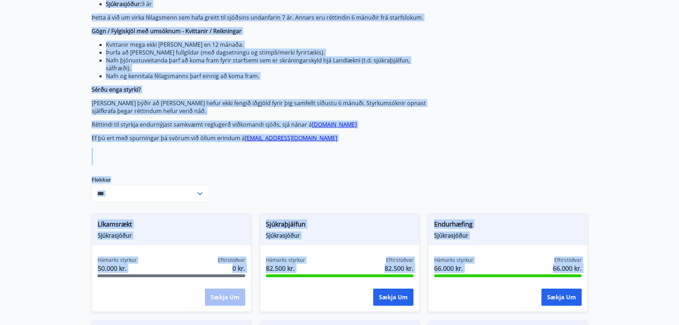
drag, startPoint x: 506, startPoint y: 206, endPoint x: 44, endPoint y: -43, distance: 524.7
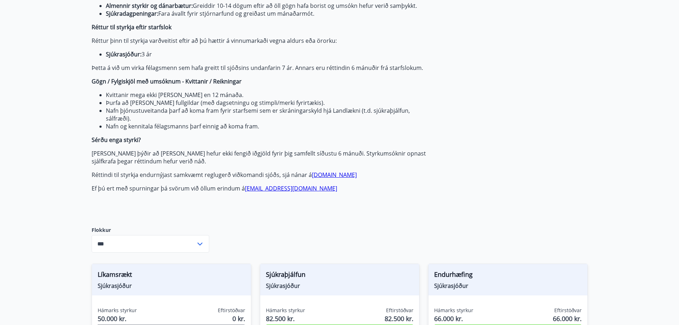
scroll to position [0, 0]
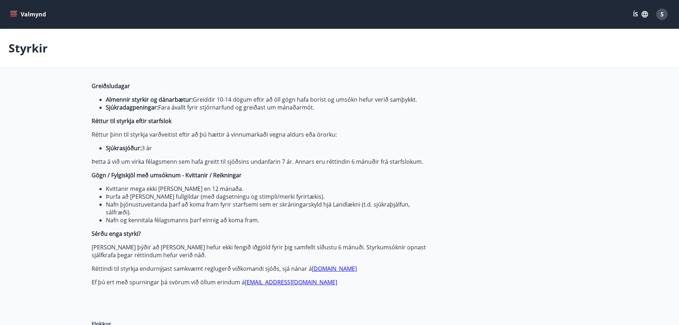
click at [100, 88] on strong "Greiðsludagar" at bounding box center [111, 86] width 39 height 8
drag, startPoint x: 100, startPoint y: 88, endPoint x: 195, endPoint y: 278, distance: 212.7
click at [195, 278] on span "Greiðsludagar Almennir styrkir og dánarbætur: Greiddir 10-14 dögum eftir að öll…" at bounding box center [260, 184] width 337 height 204
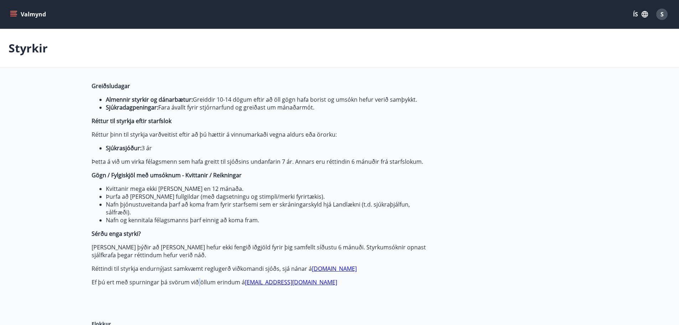
click at [195, 278] on span "Greiðsludagar Almennir styrkir og dánarbætur: Greiddir 10-14 dögum eftir að öll…" at bounding box center [260, 184] width 337 height 204
drag, startPoint x: 195, startPoint y: 278, endPoint x: 102, endPoint y: 79, distance: 219.6
click at [34, 46] on p "Styrkir" at bounding box center [28, 48] width 39 height 16
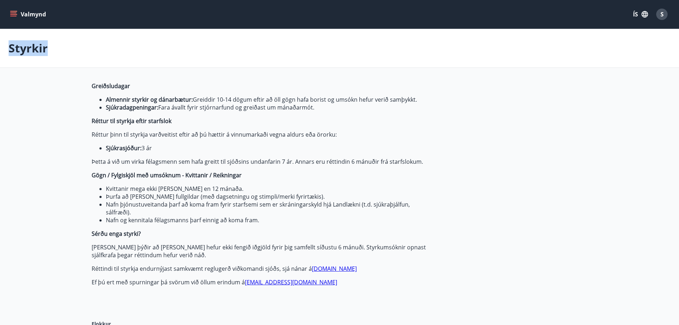
click at [34, 46] on p "Styrkir" at bounding box center [28, 48] width 39 height 16
drag, startPoint x: 34, startPoint y: 46, endPoint x: 217, endPoint y: 282, distance: 298.7
click at [29, 46] on p "Styrkir" at bounding box center [28, 48] width 39 height 16
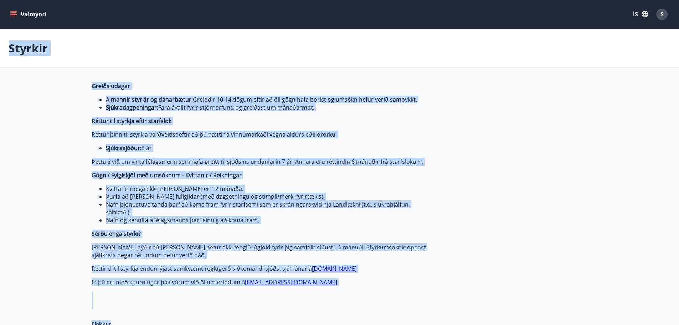
drag, startPoint x: 29, startPoint y: 46, endPoint x: 233, endPoint y: 310, distance: 334.2
click at [184, 287] on div "Greiðsludagar Almennir styrkir og dánarbætur: Greiddir 10-14 dögum eftir að öll…" at bounding box center [260, 195] width 337 height 227
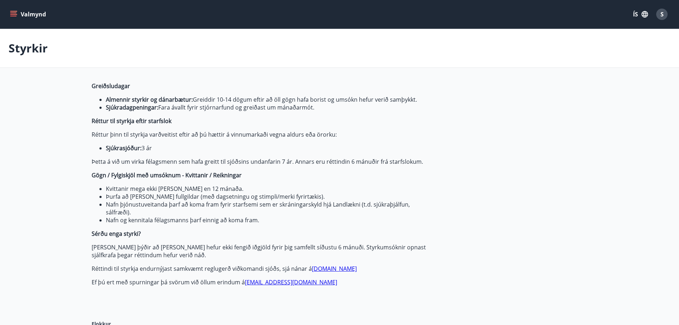
click at [183, 282] on p "Ef þú ert með spurningar þá svörum við öllum erindum á byggidn@byggidn.is" at bounding box center [260, 282] width 337 height 8
drag, startPoint x: 183, startPoint y: 282, endPoint x: 6, endPoint y: 48, distance: 293.2
click at [12, 48] on p "Styrkir" at bounding box center [28, 48] width 39 height 16
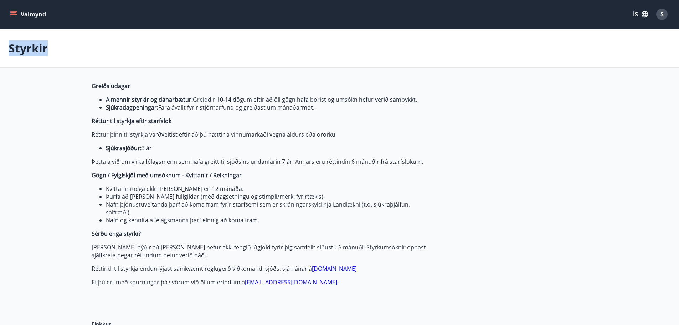
click at [12, 48] on p "Styrkir" at bounding box center [28, 48] width 39 height 16
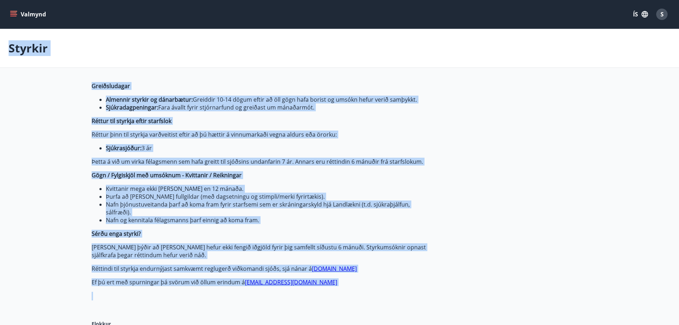
drag, startPoint x: 12, startPoint y: 48, endPoint x: 216, endPoint y: 290, distance: 317.0
click at [207, 280] on p "Ef þú ert með spurningar þá svörum við öllum erindum á byggidn@byggidn.is" at bounding box center [260, 282] width 337 height 8
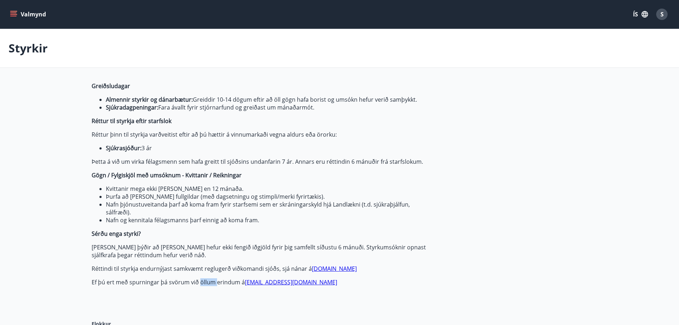
click at [207, 280] on p "Ef þú ert með spurningar þá svörum við öllum erindum á byggidn@byggidn.is" at bounding box center [260, 282] width 337 height 8
drag, startPoint x: 207, startPoint y: 280, endPoint x: 107, endPoint y: 82, distance: 221.8
click at [107, 82] on span "Greiðsludagar Almennir styrkir og dánarbætur: Greiddir 10-14 dögum eftir að öll…" at bounding box center [260, 184] width 337 height 204
click at [107, 82] on strong "Greiðsludagar" at bounding box center [111, 86] width 39 height 8
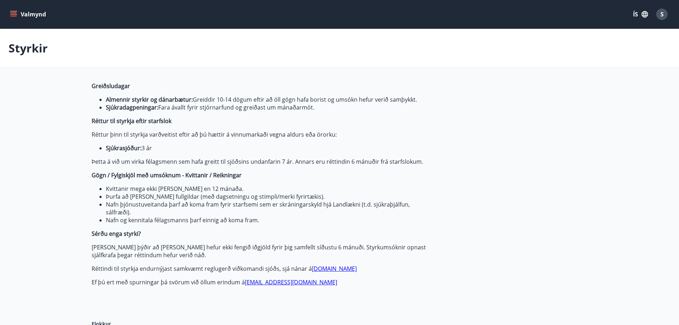
drag, startPoint x: 107, startPoint y: 82, endPoint x: 158, endPoint y: 284, distance: 208.6
click at [158, 285] on span "Greiðsludagar Almennir styrkir og dánarbætur: Greiddir 10-14 dögum eftir að öll…" at bounding box center [260, 184] width 337 height 204
click at [158, 284] on p "Ef þú ert með spurningar þá svörum við öllum erindum á byggidn@byggidn.is" at bounding box center [260, 282] width 337 height 8
drag, startPoint x: 158, startPoint y: 284, endPoint x: 90, endPoint y: 73, distance: 222.0
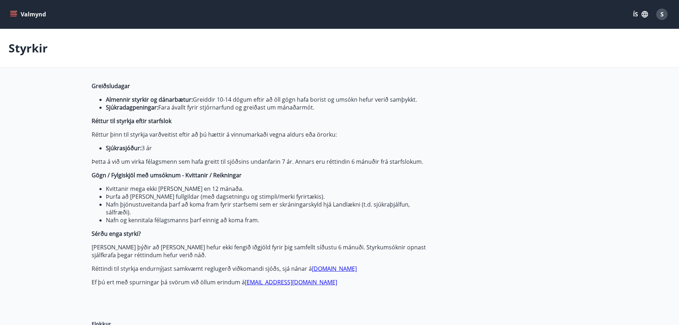
click at [171, 222] on li "Nafn og kennitala félagsmanns þarf einnig að koma fram." at bounding box center [267, 220] width 322 height 8
click at [101, 86] on strong "Greiðsludagar" at bounding box center [111, 86] width 39 height 8
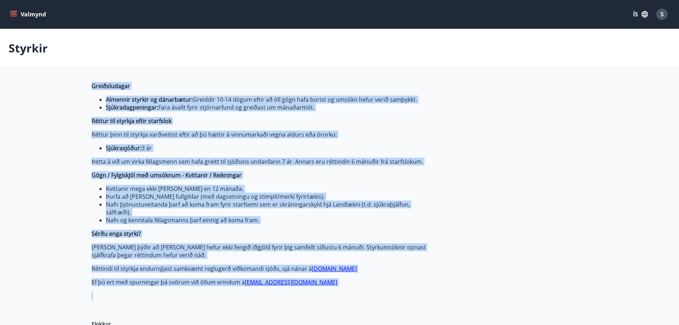
drag, startPoint x: 101, startPoint y: 86, endPoint x: 194, endPoint y: 288, distance: 222.1
click at [194, 288] on div "Greiðsludagar Almennir styrkir og dánarbætur: Greiddir 10-14 dögum eftir að öll…" at bounding box center [260, 195] width 337 height 227
click at [164, 285] on p "Ef þú ert með spurningar þá svörum við öllum erindum á byggidn@byggidn.is" at bounding box center [260, 282] width 337 height 8
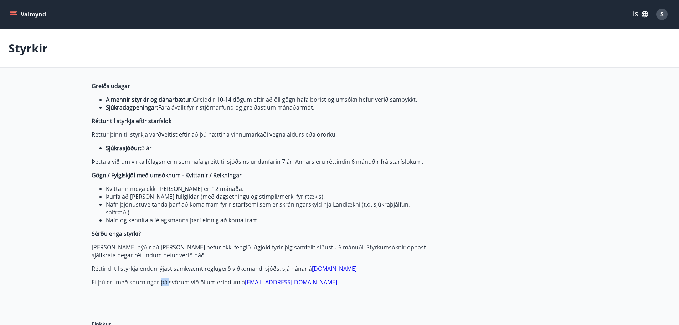
click at [164, 285] on p "Ef þú ert með spurningar þá svörum við öllum erindum á byggidn@byggidn.is" at bounding box center [260, 282] width 337 height 8
drag, startPoint x: 164, startPoint y: 285, endPoint x: 117, endPoint y: 32, distance: 257.1
click at [74, 67] on div "Styrkir" at bounding box center [339, 48] width 679 height 39
click at [39, 49] on p "Styrkir" at bounding box center [28, 48] width 39 height 16
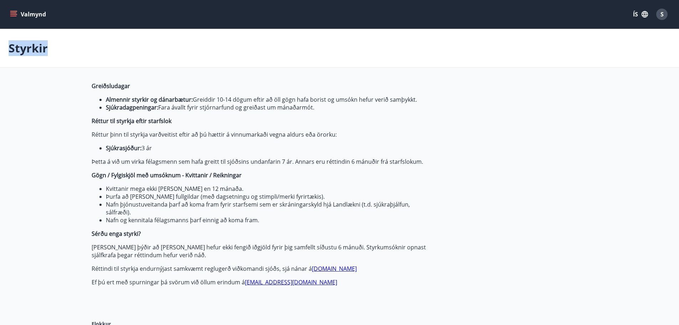
click at [39, 49] on p "Styrkir" at bounding box center [28, 48] width 39 height 16
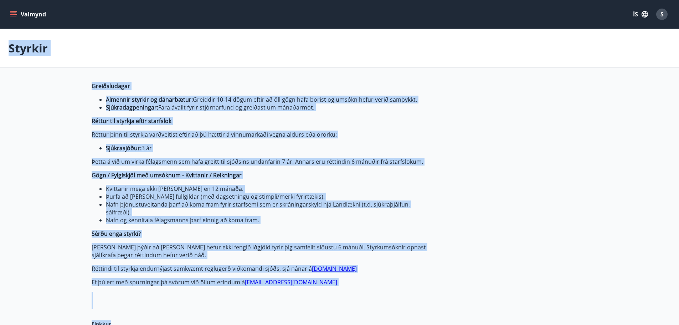
drag, startPoint x: 39, startPoint y: 49, endPoint x: 165, endPoint y: 281, distance: 263.8
click at [158, 274] on span "Greiðsludagar Almennir styrkir og dánarbætur: Greiddir 10-14 dögum eftir að öll…" at bounding box center [260, 184] width 337 height 204
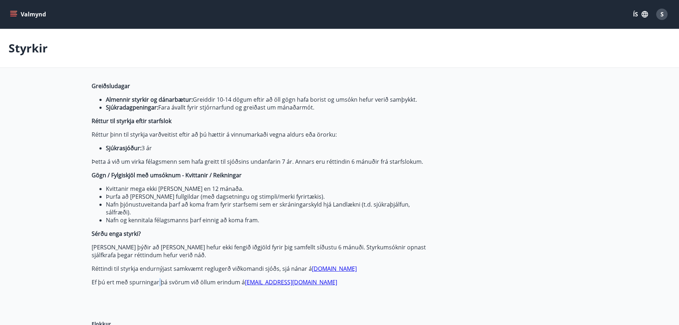
click at [158, 274] on span "Greiðsludagar Almennir styrkir og dánarbætur: Greiddir 10-14 dögum eftir að öll…" at bounding box center [260, 184] width 337 height 204
drag, startPoint x: 158, startPoint y: 274, endPoint x: 35, endPoint y: 58, distance: 248.5
click at [35, 58] on div "Styrkir" at bounding box center [339, 48] width 679 height 39
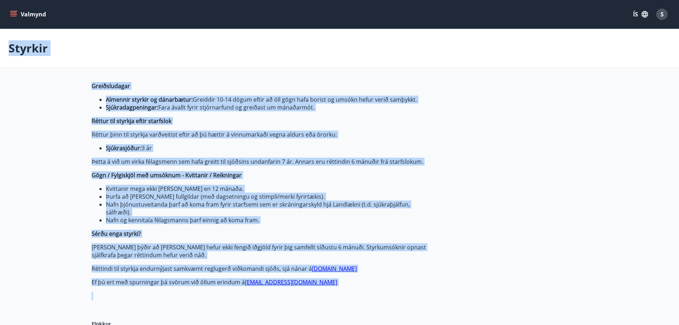
drag, startPoint x: 35, startPoint y: 58, endPoint x: 158, endPoint y: 283, distance: 256.1
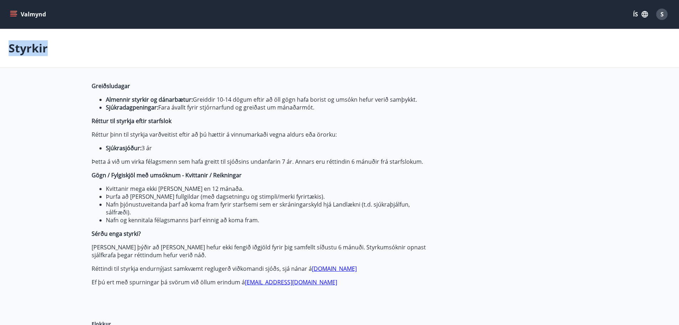
click at [158, 282] on p "Ef þú ert með spurningar þá svörum við öllum erindum á byggidn@byggidn.is" at bounding box center [260, 282] width 337 height 8
drag, startPoint x: 158, startPoint y: 282, endPoint x: 47, endPoint y: 61, distance: 246.8
click at [30, 51] on p "Styrkir" at bounding box center [28, 48] width 39 height 16
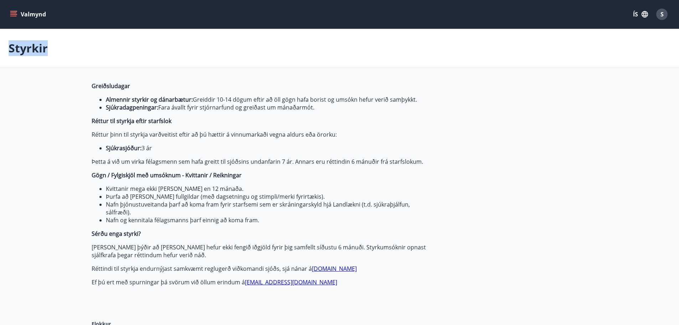
click at [30, 51] on p "Styrkir" at bounding box center [28, 48] width 39 height 16
drag, startPoint x: 30, startPoint y: 51, endPoint x: 165, endPoint y: 279, distance: 265.4
click at [165, 279] on p "Ef þú ert með spurningar þá svörum við öllum erindum á byggidn@byggidn.is" at bounding box center [260, 282] width 337 height 8
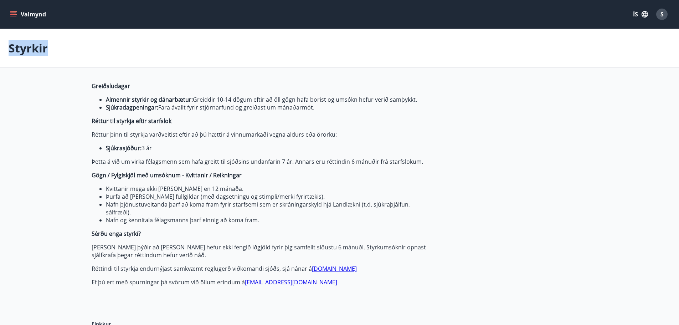
drag, startPoint x: 165, startPoint y: 279, endPoint x: 10, endPoint y: 52, distance: 275.2
click at [10, 52] on p "Styrkir" at bounding box center [28, 48] width 39 height 16
drag, startPoint x: 10, startPoint y: 52, endPoint x: 183, endPoint y: 284, distance: 290.0
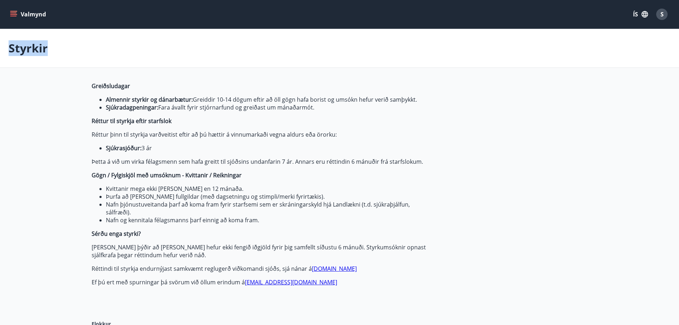
click at [183, 284] on p "Ef þú ert með spurningar þá svörum við öllum erindum á byggidn@byggidn.is" at bounding box center [260, 282] width 337 height 8
drag, startPoint x: 183, startPoint y: 284, endPoint x: 53, endPoint y: 60, distance: 258.8
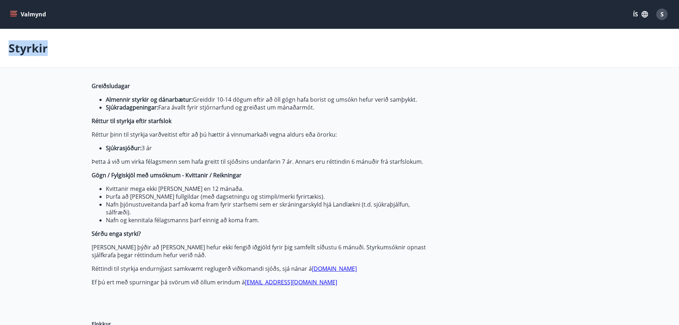
click at [25, 46] on p "Styrkir" at bounding box center [28, 48] width 39 height 16
drag, startPoint x: 25, startPoint y: 46, endPoint x: 200, endPoint y: 274, distance: 287.4
click at [129, 160] on p "Þetta á við um virka félagsmenn sem hafa greitt til sjóðsins undanfarin 7 ár. A…" at bounding box center [260, 162] width 337 height 8
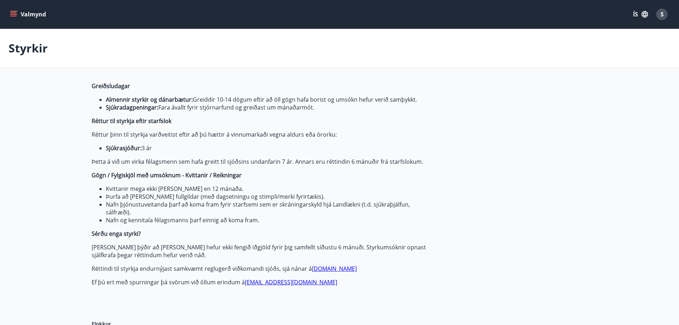
click at [170, 278] on p "Ef þú ert með spurningar þá svörum við öllum erindum á byggidn@byggidn.is" at bounding box center [260, 282] width 337 height 8
drag, startPoint x: 170, startPoint y: 278, endPoint x: 55, endPoint y: 70, distance: 237.9
click at [27, 52] on p "Styrkir" at bounding box center [28, 48] width 39 height 16
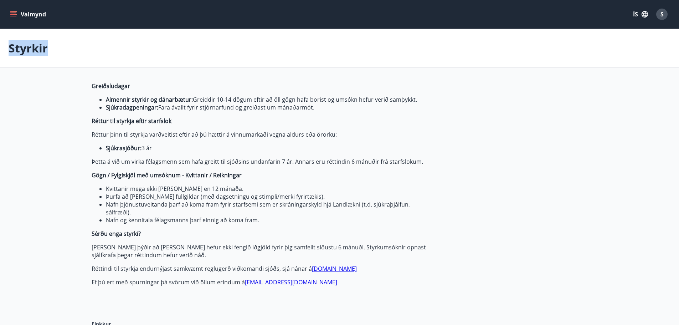
click at [27, 52] on p "Styrkir" at bounding box center [28, 48] width 39 height 16
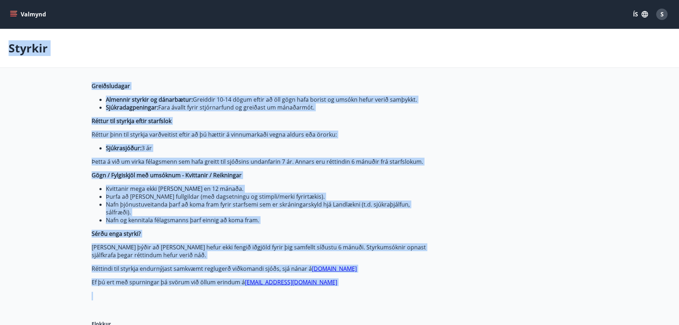
drag, startPoint x: 27, startPoint y: 52, endPoint x: 228, endPoint y: 287, distance: 309.5
click at [205, 279] on p "Ef þú ert með spurningar þá svörum við öllum erindum á byggidn@byggidn.is" at bounding box center [260, 282] width 337 height 8
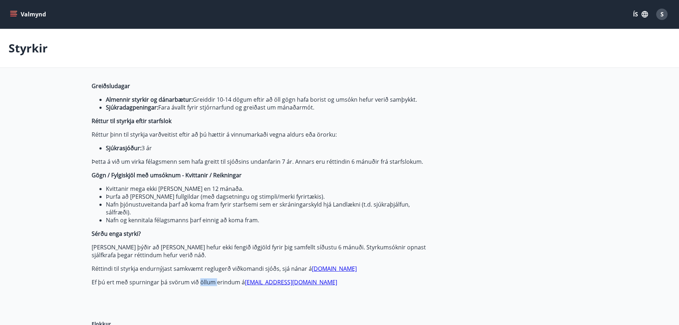
click at [205, 279] on p "Ef þú ert með spurningar þá svörum við öllum erindum á byggidn@byggidn.is" at bounding box center [260, 282] width 337 height 8
drag, startPoint x: 205, startPoint y: 279, endPoint x: 22, endPoint y: 55, distance: 289.4
click at [22, 55] on p "Styrkir" at bounding box center [28, 48] width 39 height 16
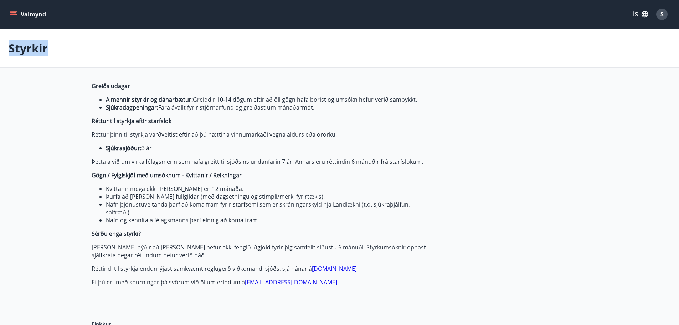
drag, startPoint x: 22, startPoint y: 55, endPoint x: 178, endPoint y: 281, distance: 275.3
click at [32, 53] on p "Styrkir" at bounding box center [28, 48] width 39 height 16
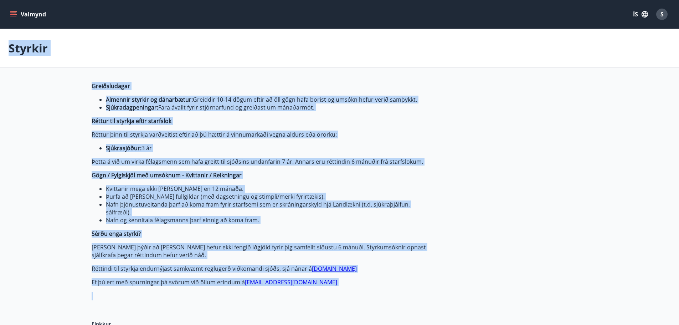
drag, startPoint x: 32, startPoint y: 53, endPoint x: 207, endPoint y: 291, distance: 295.7
click at [209, 279] on p "Ef þú ert með spurningar þá svörum við öllum erindum á byggidn@byggidn.is" at bounding box center [260, 282] width 337 height 8
click at [208, 278] on p "Ef þú ert með spurningar þá svörum við öllum erindum á byggidn@byggidn.is" at bounding box center [260, 282] width 337 height 8
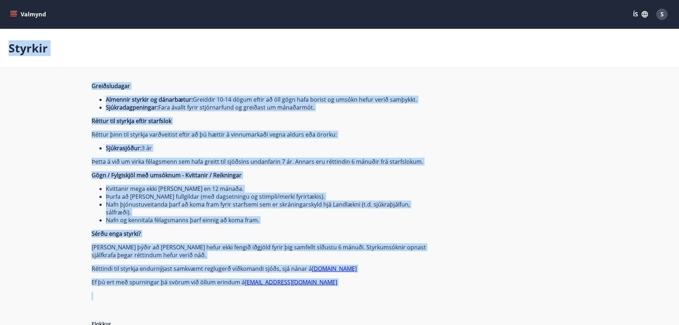
click at [27, 46] on p "Styrkir" at bounding box center [28, 48] width 39 height 16
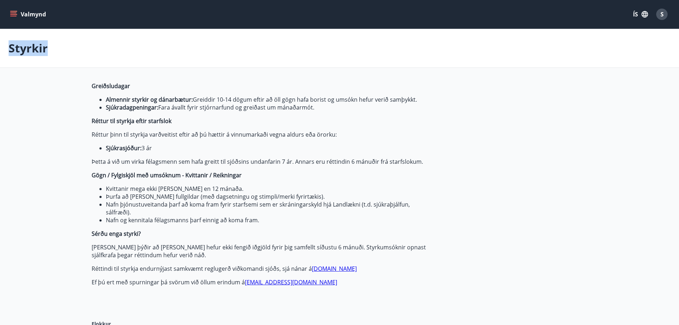
click at [27, 46] on p "Styrkir" at bounding box center [28, 48] width 39 height 16
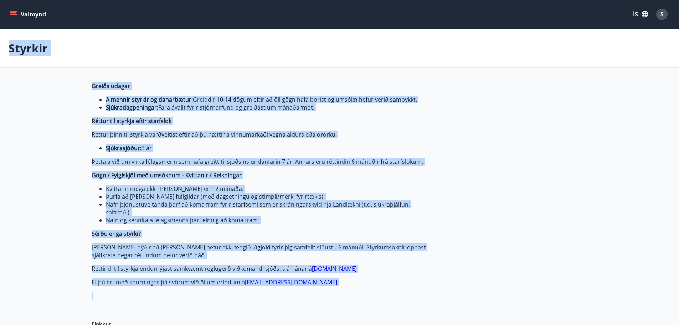
drag, startPoint x: 27, startPoint y: 46, endPoint x: 165, endPoint y: 295, distance: 284.9
click at [158, 279] on p "Ef þú ert með spurningar þá svörum við öllum erindum á byggidn@byggidn.is" at bounding box center [260, 282] width 337 height 8
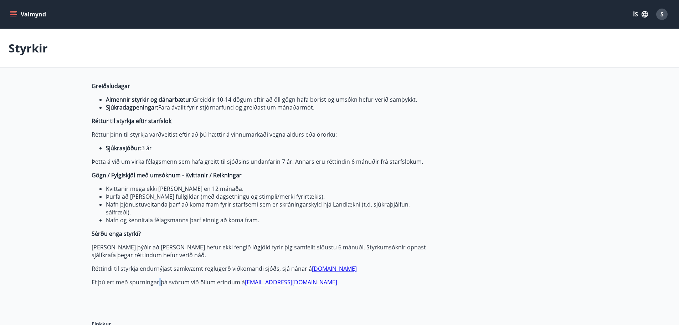
click at [158, 279] on p "Ef þú ert með spurningar þá svörum við öllum erindum á byggidn@byggidn.is" at bounding box center [260, 282] width 337 height 8
drag, startPoint x: 158, startPoint y: 279, endPoint x: -8, endPoint y: 52, distance: 281.2
click at [33, 43] on p "Styrkir" at bounding box center [28, 48] width 39 height 16
click at [162, 278] on p "Ef þú ert með spurningar þá svörum við öllum erindum á byggidn@byggidn.is" at bounding box center [260, 282] width 337 height 8
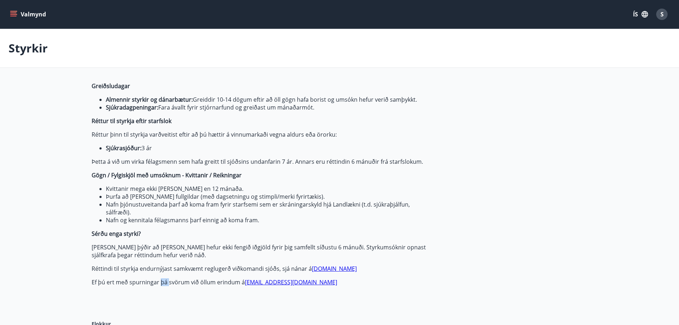
click at [162, 278] on p "Ef þú ert með spurningar þá svörum við öllum erindum á byggidn@byggidn.is" at bounding box center [260, 282] width 337 height 8
drag, startPoint x: 162, startPoint y: 276, endPoint x: 52, endPoint y: 49, distance: 252.3
click at [48, 48] on div "Styrkir" at bounding box center [339, 48] width 679 height 39
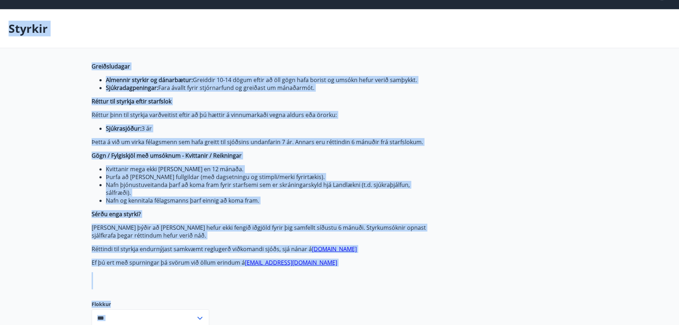
drag, startPoint x: 48, startPoint y: 48, endPoint x: 225, endPoint y: 320, distance: 324.2
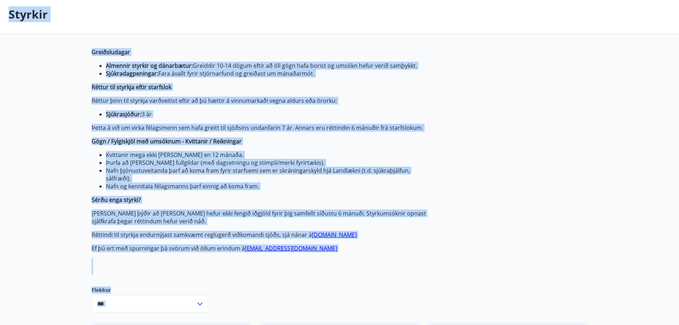
click at [142, 268] on div "Greiðsludagar Almennir styrkir og dánarbætur: Greiddir 10-14 dögum eftir að öll…" at bounding box center [260, 161] width 337 height 227
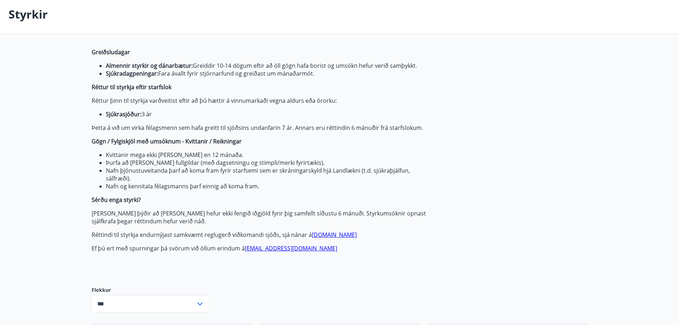
click at [163, 240] on span "Greiðsludagar Almennir styrkir og dánarbætur: Greiddir 10-14 dögum eftir að öll…" at bounding box center [260, 150] width 337 height 204
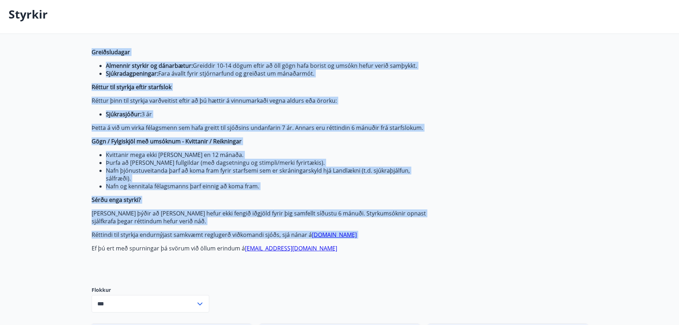
click at [163, 240] on span "Greiðsludagar Almennir styrkir og dánarbætur: Greiddir 10-14 dögum eftir að öll…" at bounding box center [260, 150] width 337 height 204
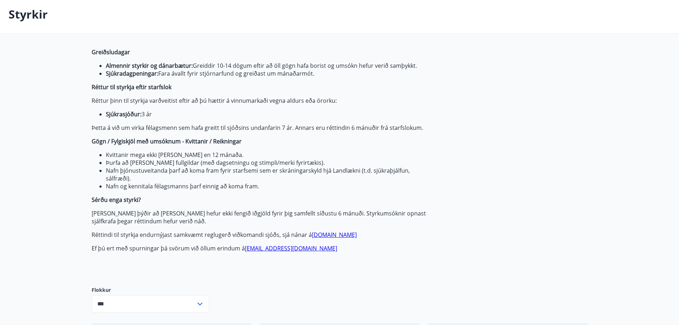
drag, startPoint x: 163, startPoint y: 240, endPoint x: 100, endPoint y: 53, distance: 197.3
click at [100, 53] on span "Greiðsludagar Almennir styrkir og dánarbætur: Greiddir 10-14 dögum eftir að öll…" at bounding box center [260, 150] width 337 height 204
click at [100, 53] on strong "Greiðsludagar" at bounding box center [111, 52] width 39 height 8
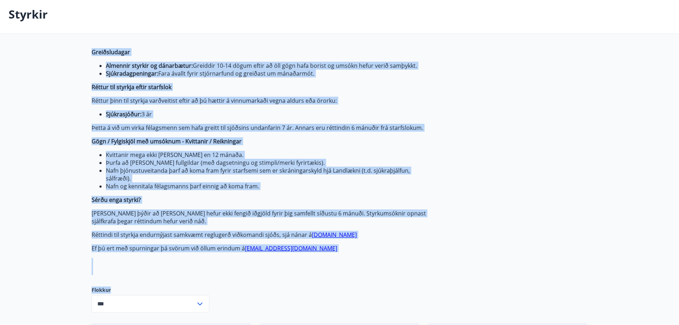
drag, startPoint x: 100, startPoint y: 53, endPoint x: 152, endPoint y: 276, distance: 229.3
click at [149, 242] on span "Greiðsludagar Almennir styrkir og dánarbætur: Greiddir 10-14 dögum eftir að öll…" at bounding box center [260, 150] width 337 height 204
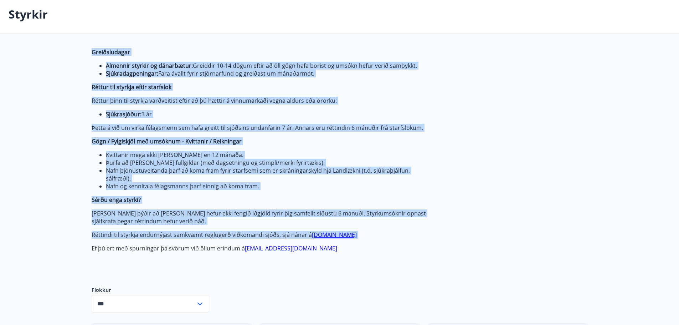
click at [149, 242] on span "Greiðsludagar Almennir styrkir og dánarbætur: Greiddir 10-14 dögum eftir að öll…" at bounding box center [260, 150] width 337 height 204
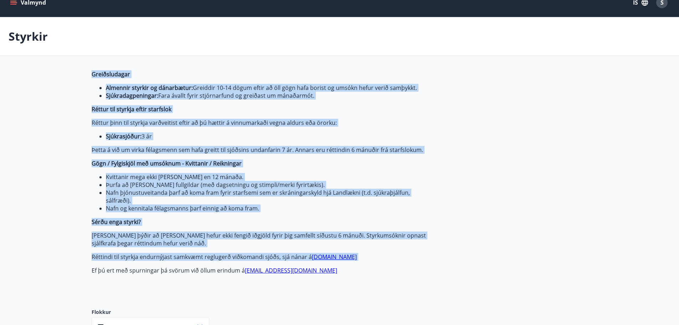
scroll to position [0, 0]
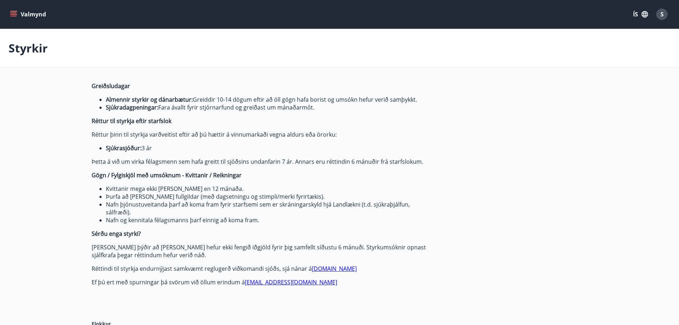
click at [164, 105] on li "Sjúkradagpeningar: Fara ávallt fyrir stjórnarfund og greiðast um mánaðarmót." at bounding box center [267, 107] width 322 height 8
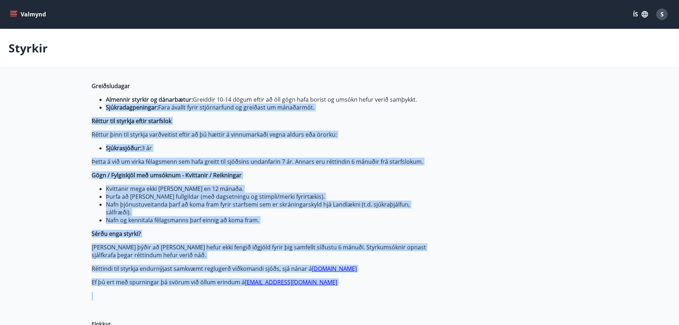
drag, startPoint x: 164, startPoint y: 105, endPoint x: 213, endPoint y: 293, distance: 194.1
click at [213, 293] on div "Greiðsludagar Almennir styrkir og dánarbætur: Greiddir 10-14 dögum eftir að öll…" at bounding box center [260, 195] width 337 height 227
click at [200, 283] on p "Ef þú ert með spurningar þá svörum við öllum erindum á byggidn@byggidn.is" at bounding box center [260, 282] width 337 height 8
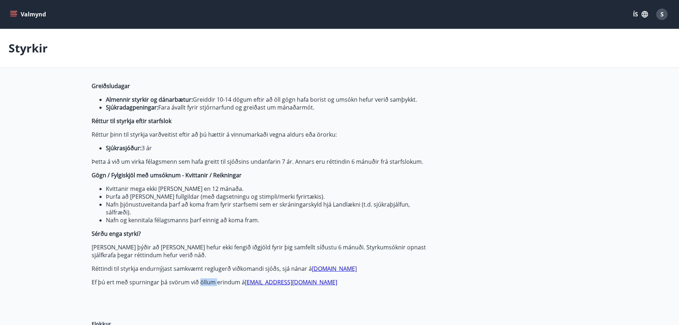
click at [200, 283] on p "Ef þú ert með spurningar þá svörum við öllum erindum á byggidn@byggidn.is" at bounding box center [260, 282] width 337 height 8
drag, startPoint x: 200, startPoint y: 283, endPoint x: 127, endPoint y: 83, distance: 212.8
click at [127, 83] on span "Greiðsludagar Almennir styrkir og dánarbætur: Greiddir 10-14 dögum eftir að öll…" at bounding box center [260, 184] width 337 height 204
click at [28, 52] on p "Styrkir" at bounding box center [28, 48] width 39 height 16
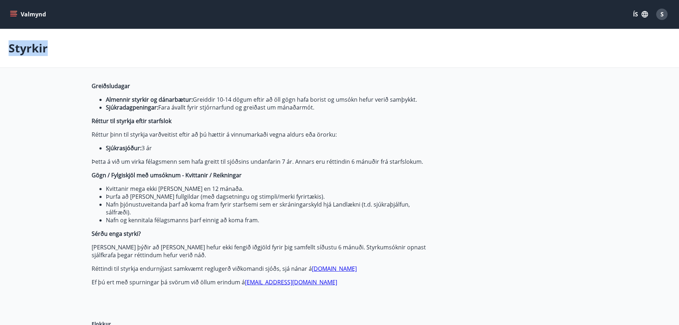
drag, startPoint x: 28, startPoint y: 52, endPoint x: 186, endPoint y: 283, distance: 280.9
click at [186, 283] on p "Ef þú ert með spurningar þá svörum við öllum erindum á byggidn@byggidn.is" at bounding box center [260, 282] width 337 height 8
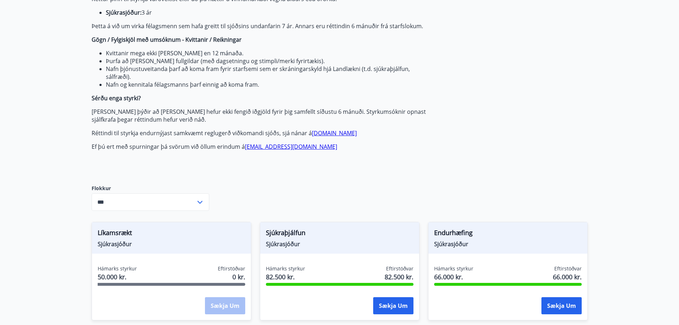
scroll to position [36, 0]
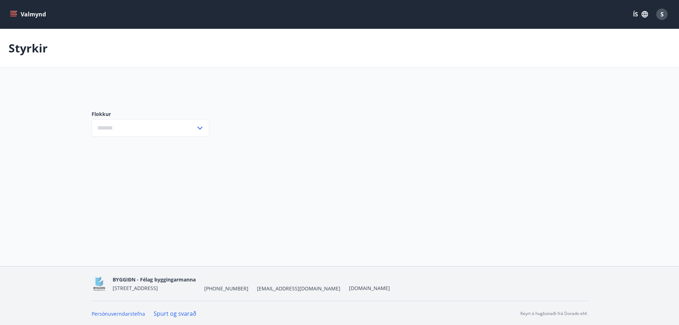
type input "***"
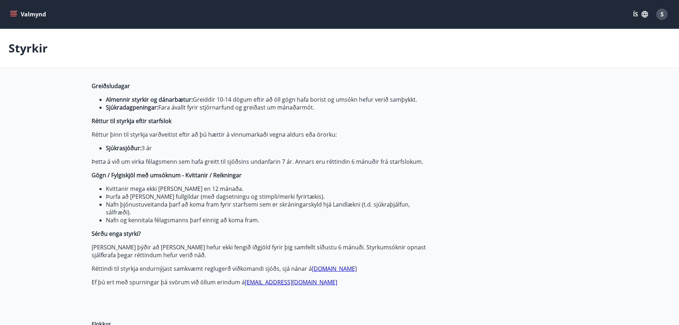
click at [12, 16] on icon "menu" at bounding box center [13, 16] width 6 height 1
drag, startPoint x: 256, startPoint y: 89, endPoint x: 262, endPoint y: 81, distance: 10.7
click at [257, 88] on p "Greiðsludagar" at bounding box center [260, 86] width 337 height 8
